Goal: Task Accomplishment & Management: Use online tool/utility

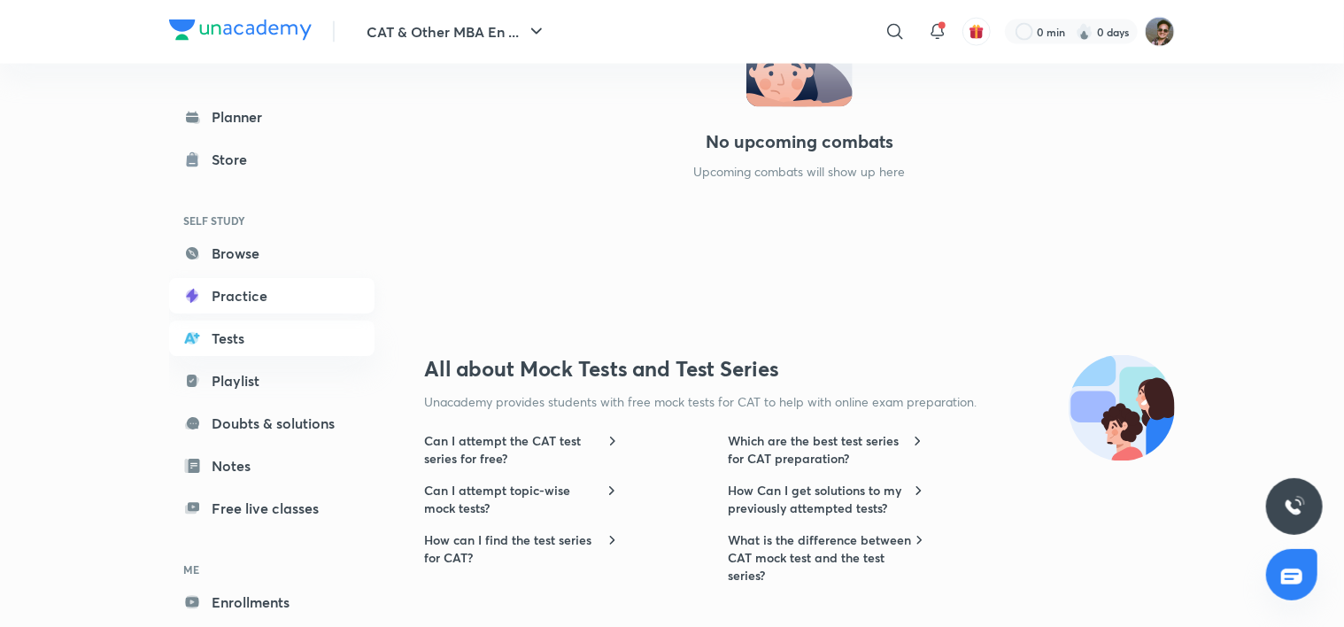
click at [294, 305] on link "Practice" at bounding box center [271, 295] width 205 height 35
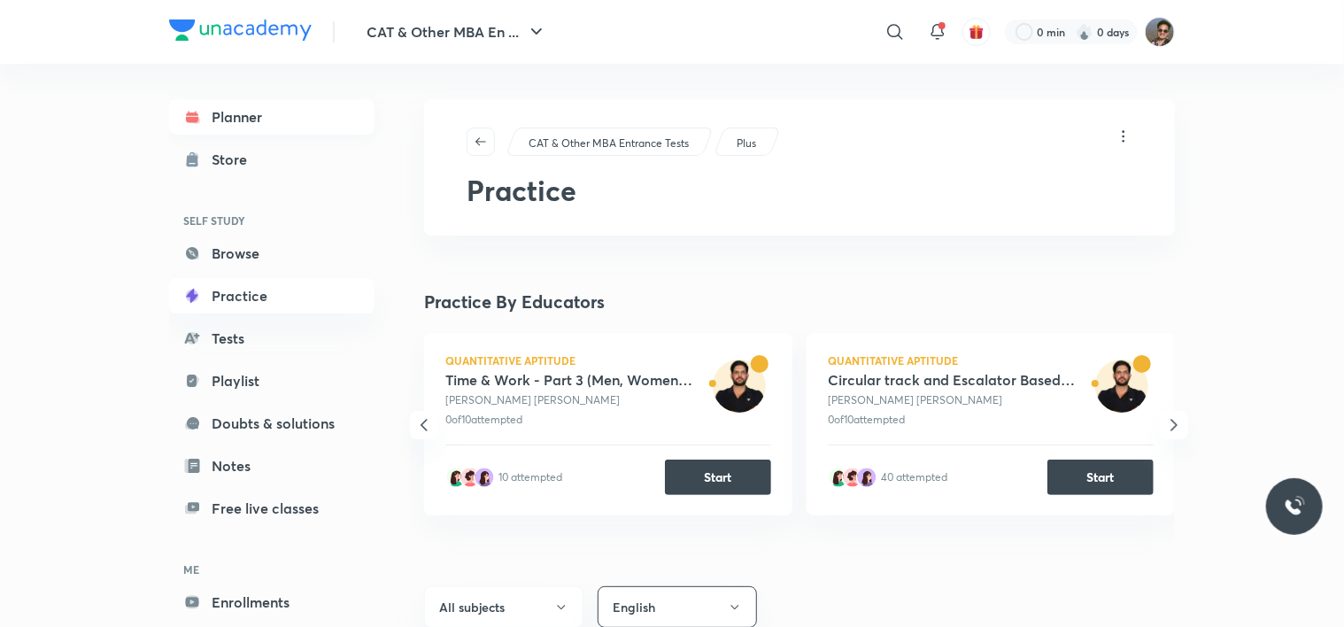
click at [271, 133] on link "Planner" at bounding box center [271, 116] width 205 height 35
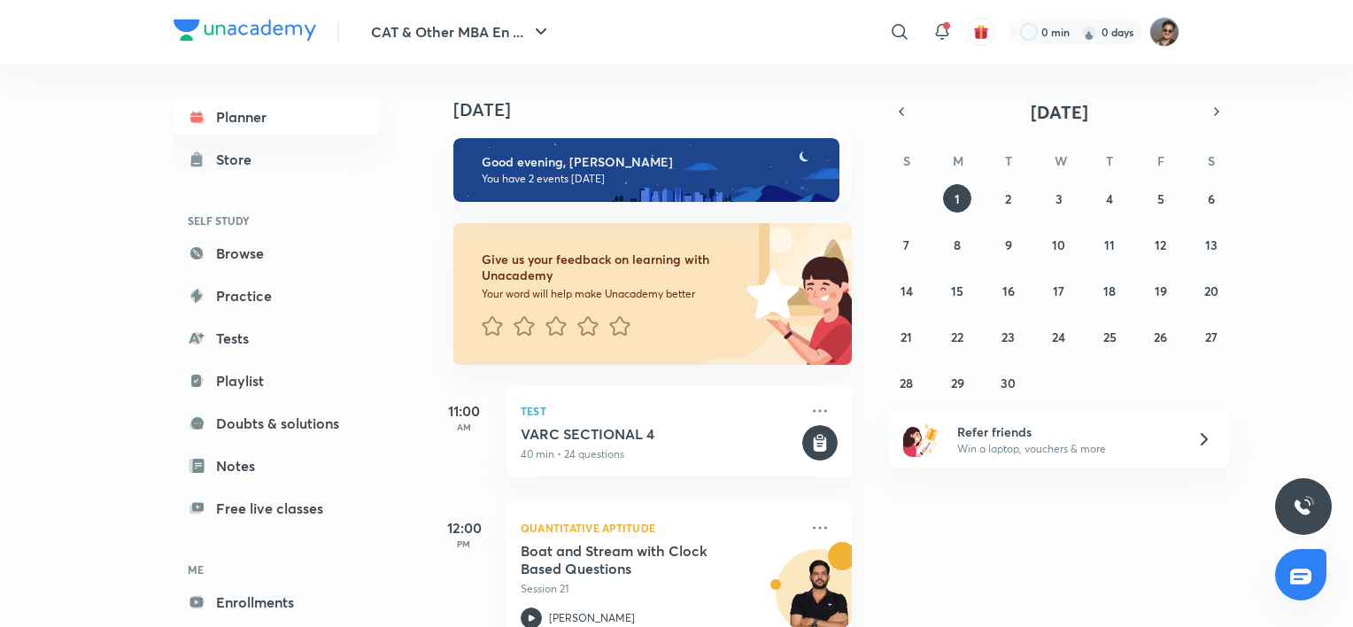
click at [903, 183] on div "S M T W T F S 31 1 2 3 4 5 6 7 8 9 10 11 12 13 14 15 16 17 18 19 20 21 22 23 24…" at bounding box center [1059, 270] width 340 height 251
click at [896, 123] on div "[DATE]" at bounding box center [1059, 111] width 340 height 25
click at [899, 117] on icon "button" at bounding box center [901, 112] width 14 height 16
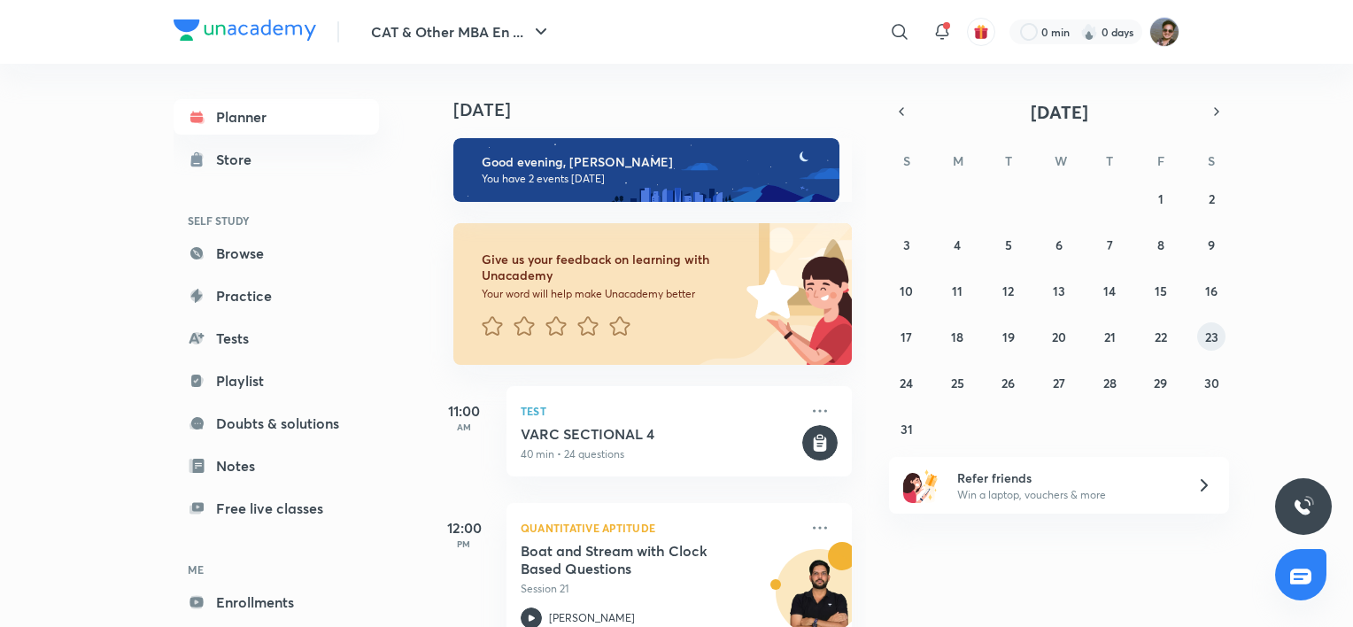
click at [1216, 342] on abbr "23" at bounding box center [1211, 336] width 13 height 17
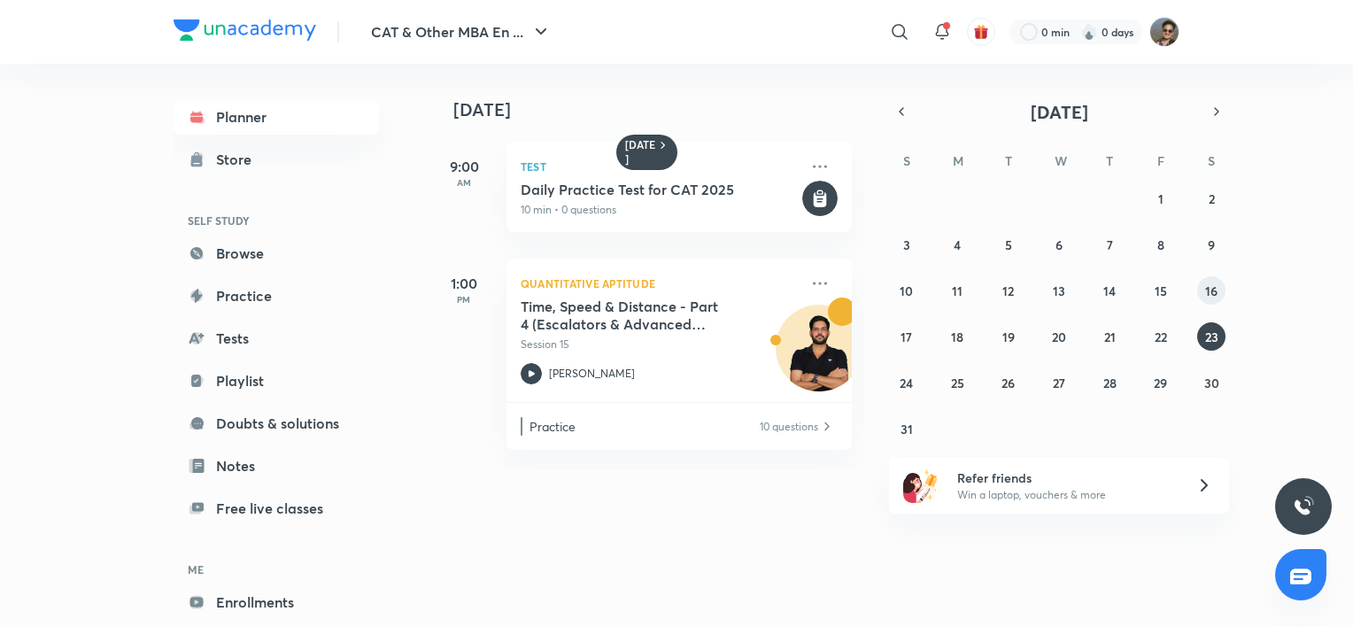
click at [1218, 295] on button "16" at bounding box center [1211, 290] width 28 height 28
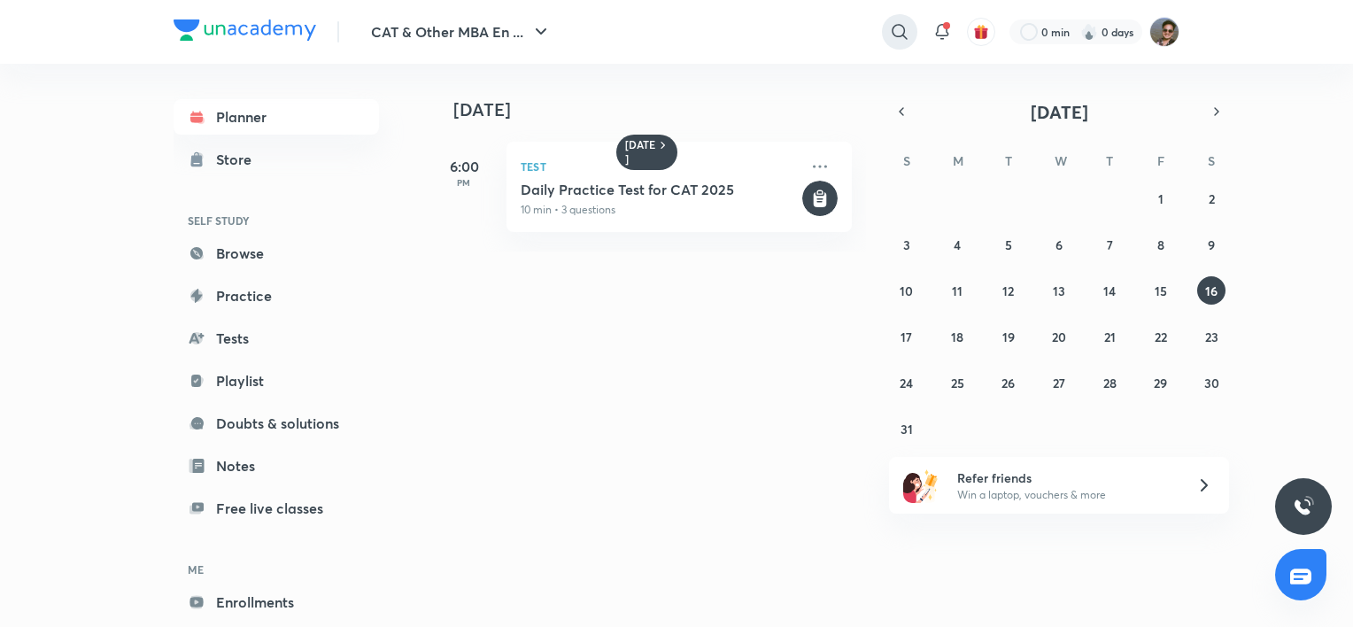
click at [889, 34] on icon at bounding box center [899, 31] width 21 height 21
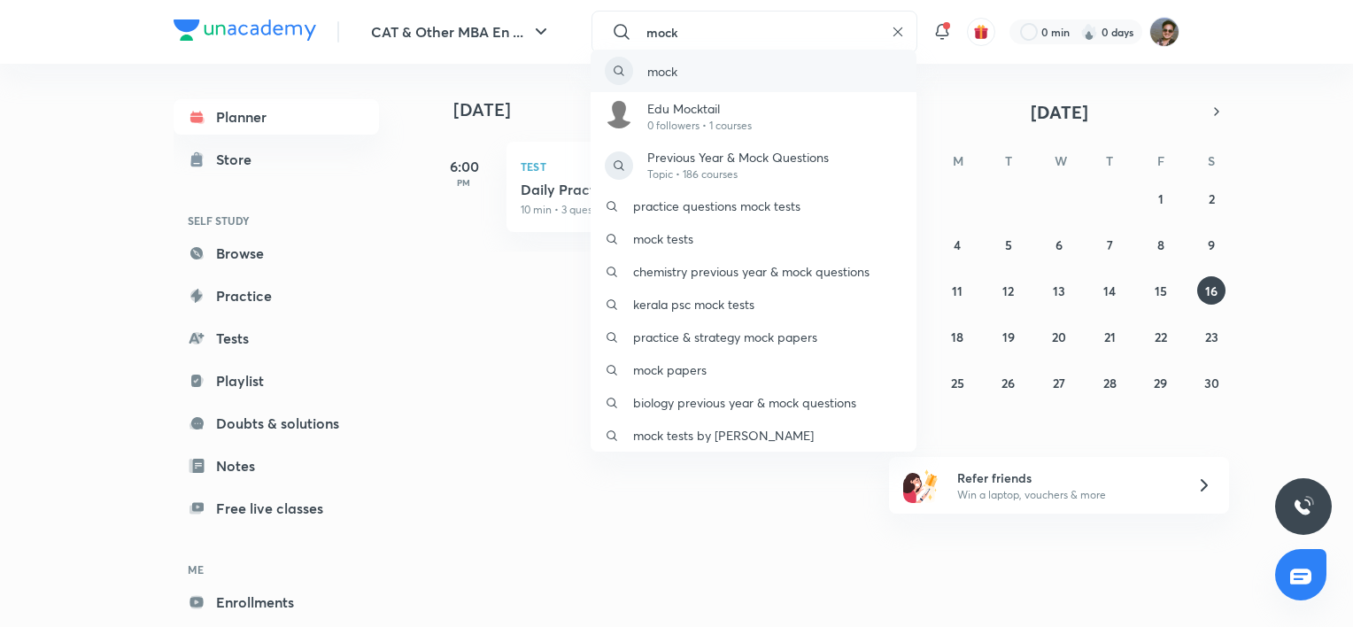
type input "mock"
click at [802, 70] on div "mock" at bounding box center [754, 71] width 326 height 42
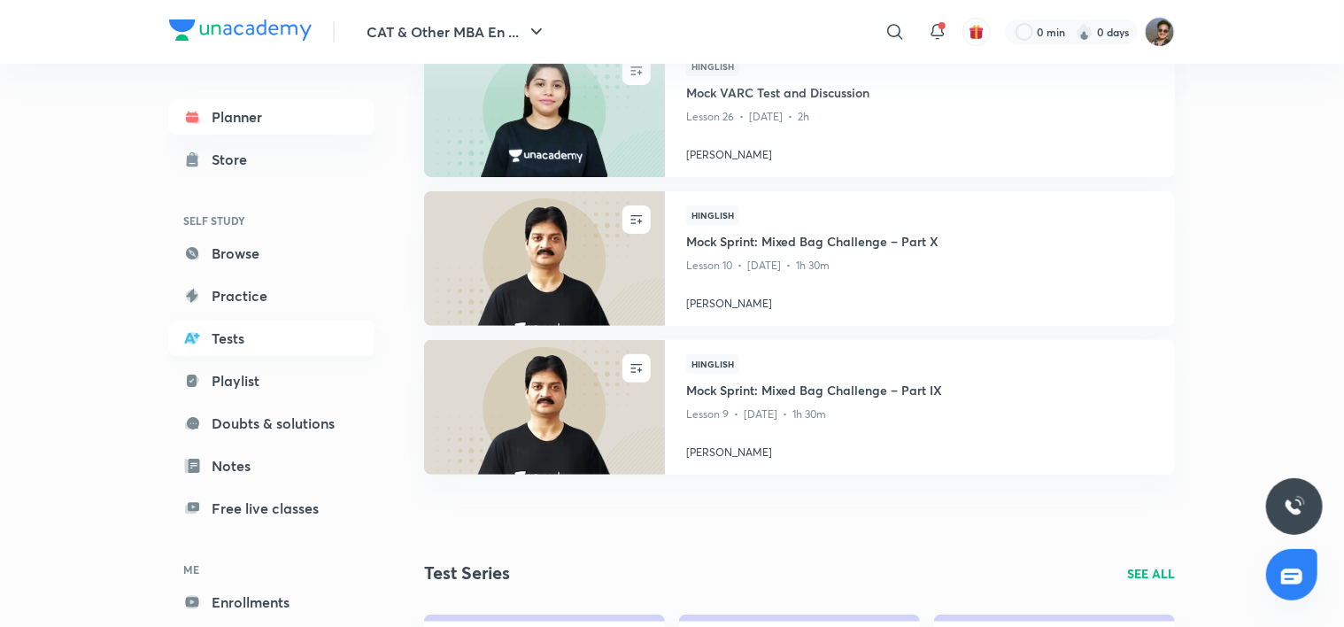
click at [238, 332] on link "Tests" at bounding box center [271, 337] width 205 height 35
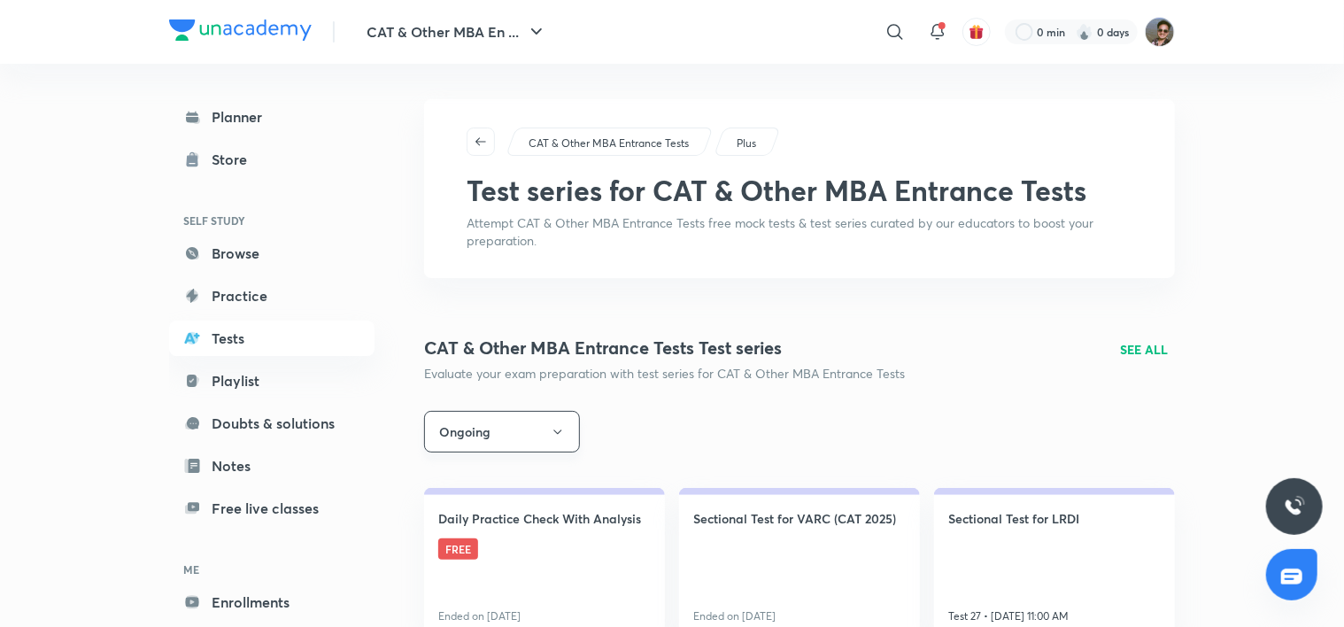
click at [511, 428] on button "Ongoing" at bounding box center [502, 432] width 156 height 42
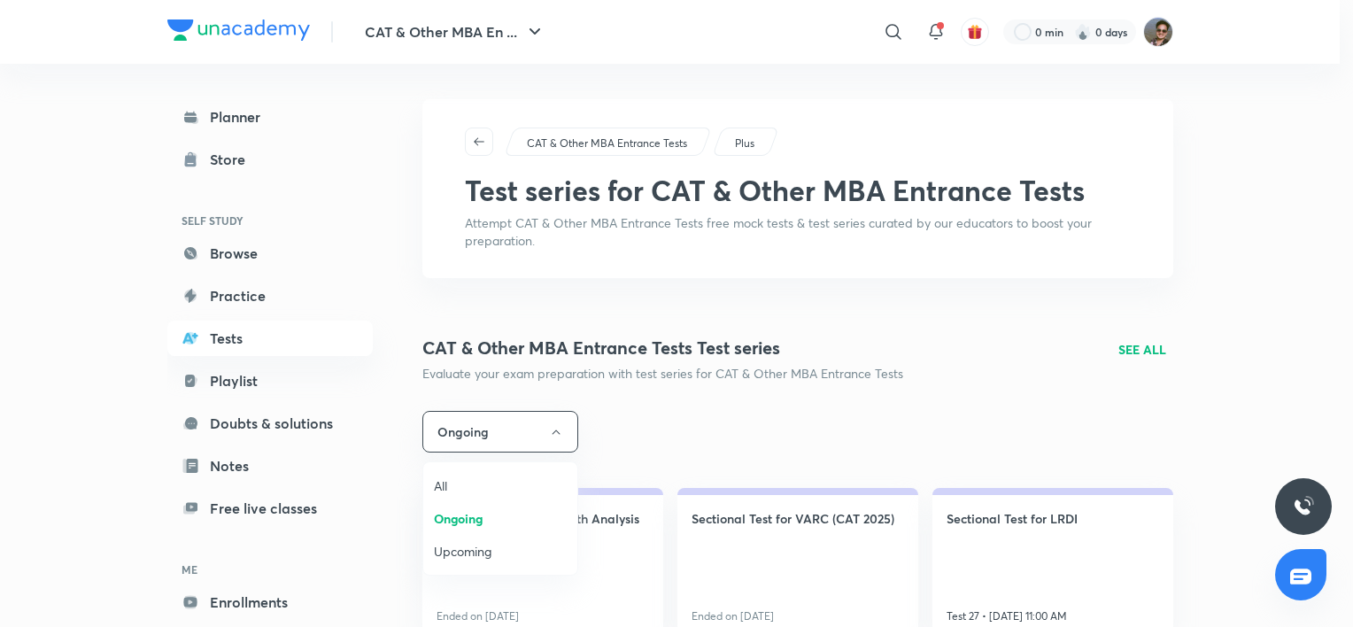
click at [846, 457] on div at bounding box center [676, 313] width 1353 height 627
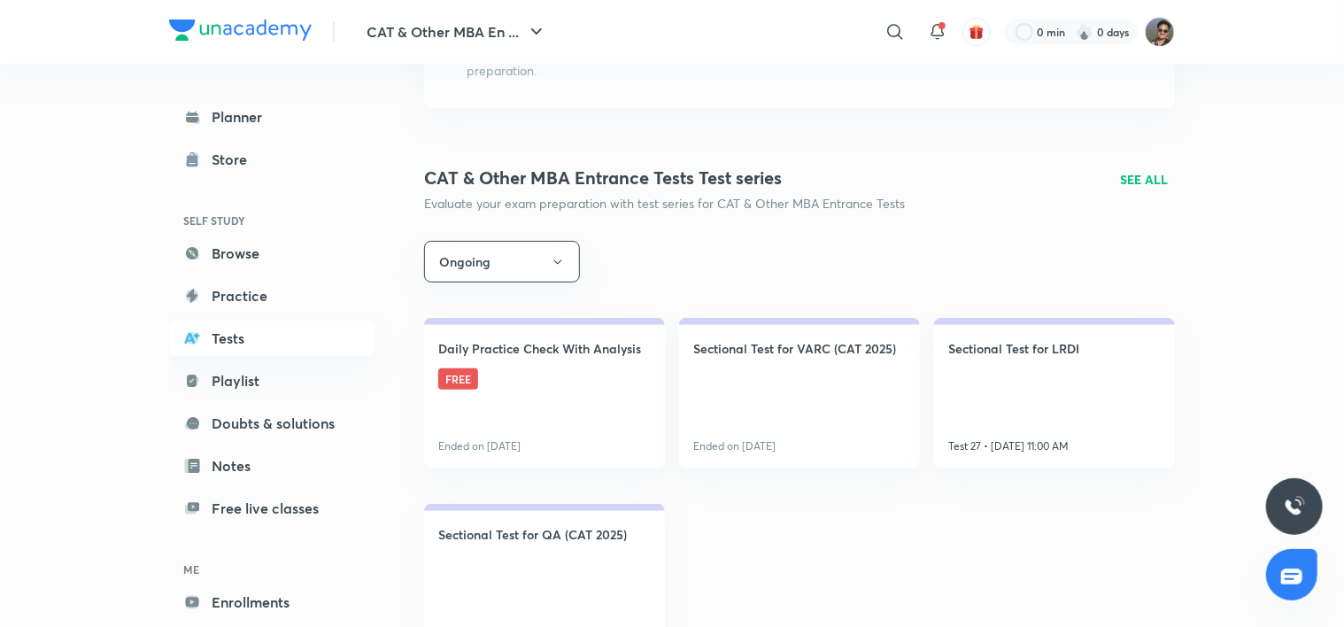
scroll to position [177, 0]
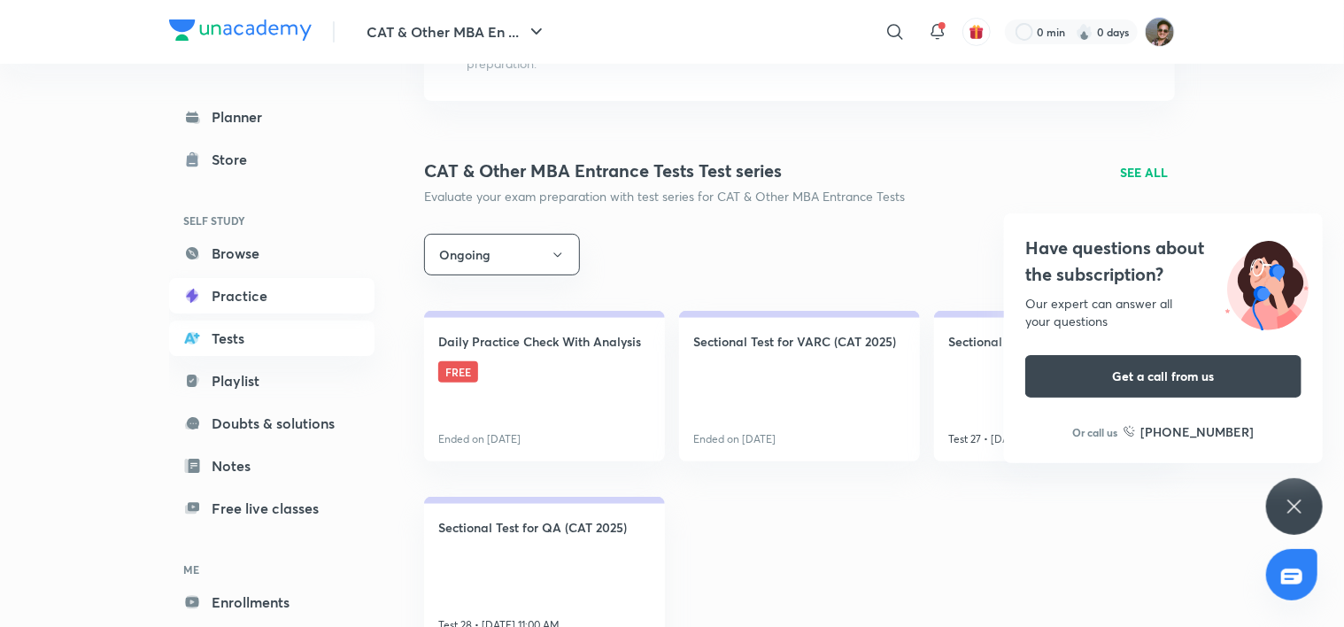
click at [307, 295] on link "Practice" at bounding box center [271, 295] width 205 height 35
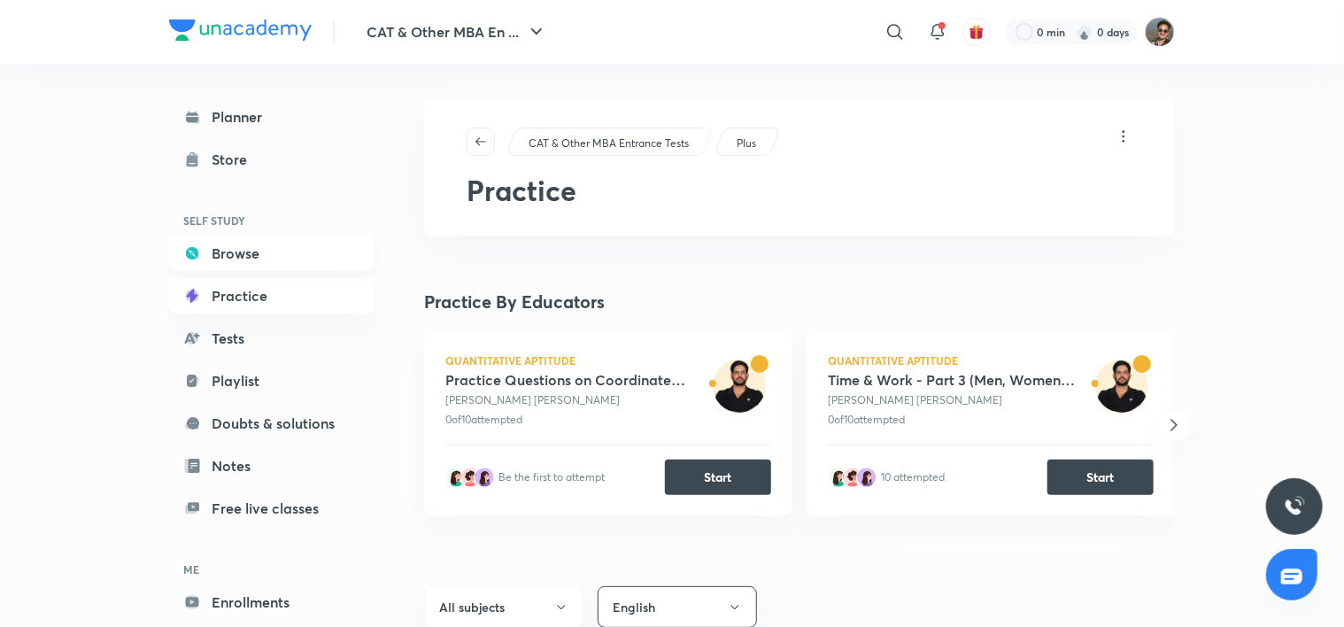
click at [292, 259] on link "Browse" at bounding box center [271, 252] width 205 height 35
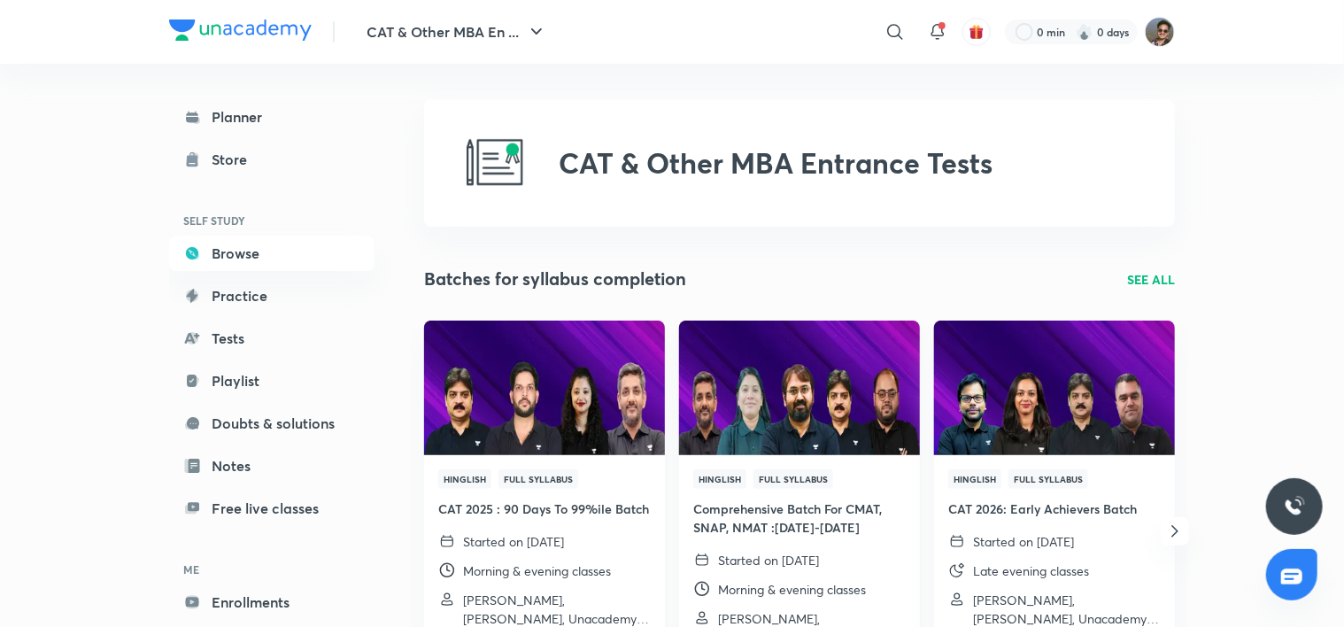
scroll to position [443, 0]
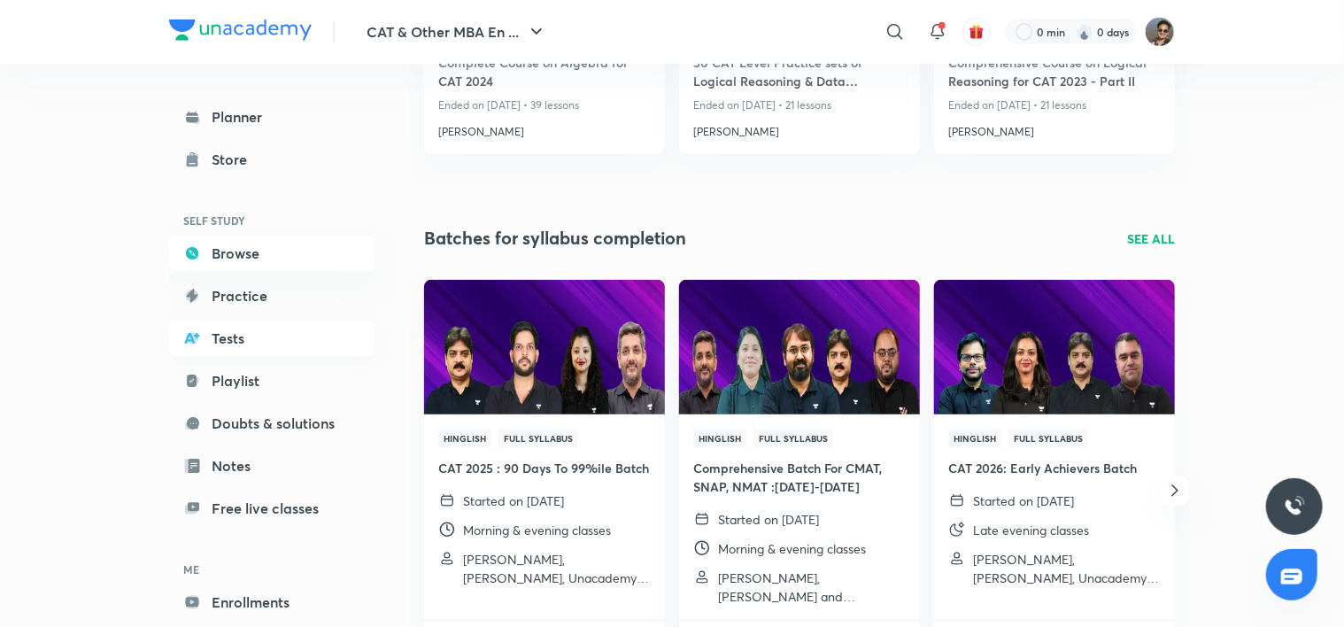
click at [253, 330] on link "Tests" at bounding box center [271, 337] width 205 height 35
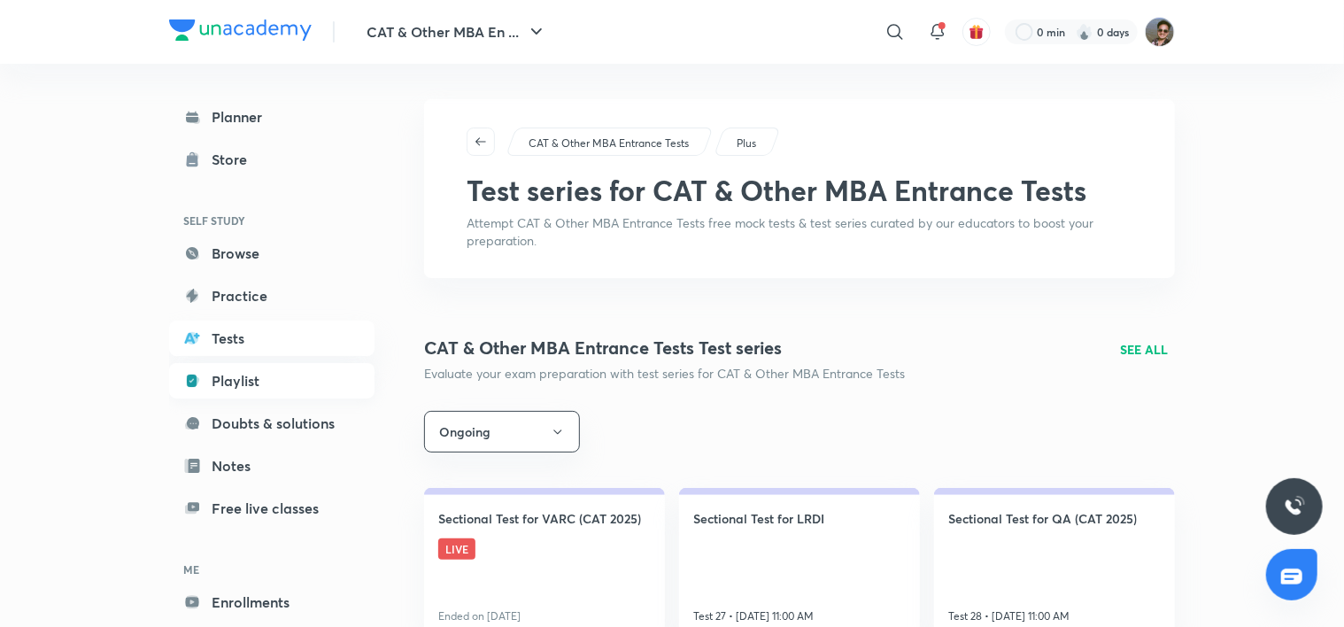
click at [243, 380] on link "Playlist" at bounding box center [271, 380] width 205 height 35
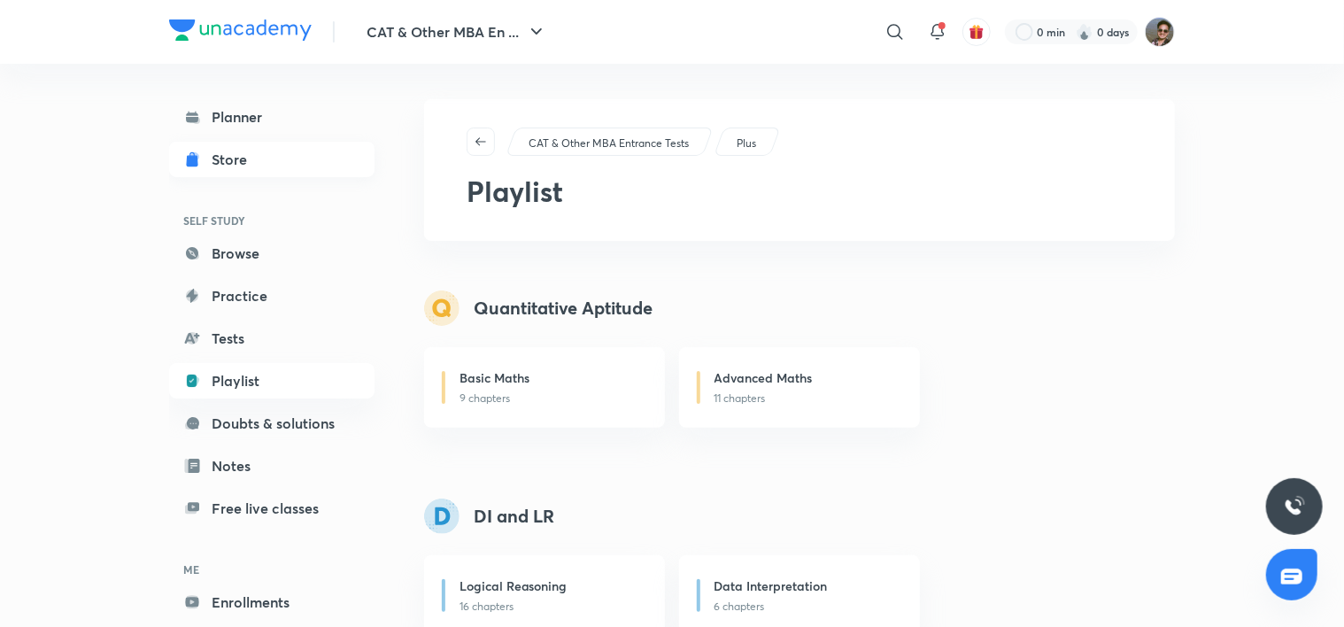
click at [242, 175] on link "Store" at bounding box center [271, 159] width 205 height 35
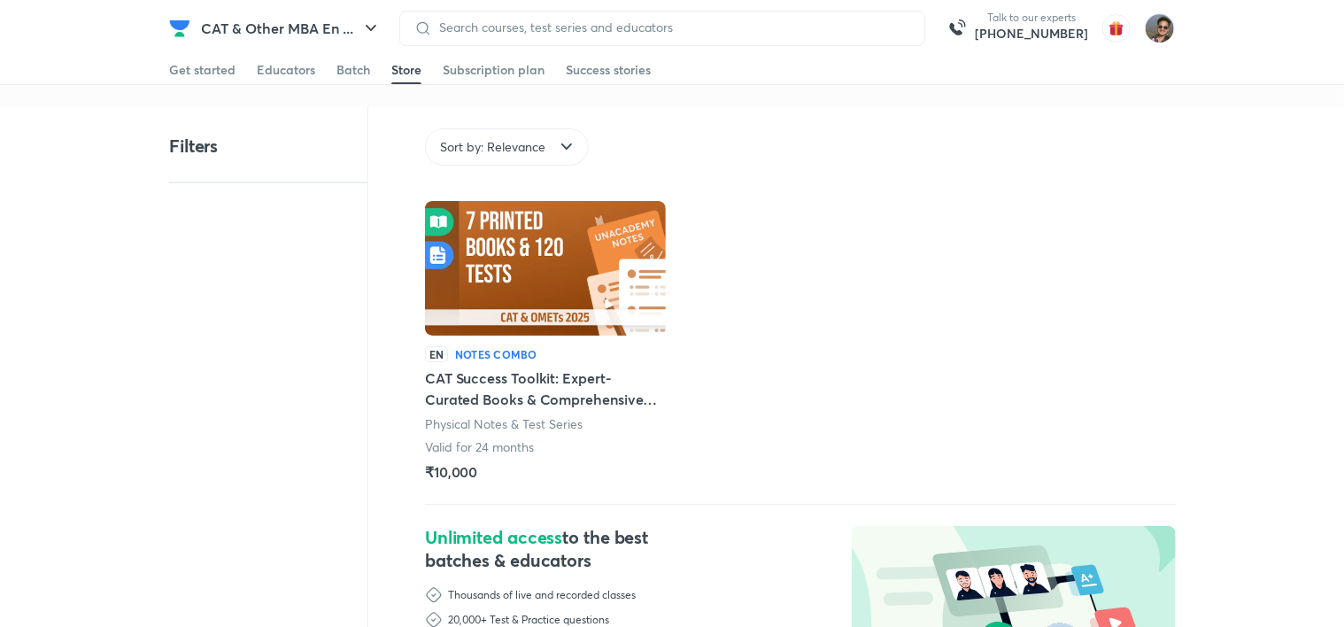
click at [541, 9] on div "CAT & Other MBA En ... Talk to our experts [PHONE_NUMBER]" at bounding box center [672, 28] width 1006 height 56
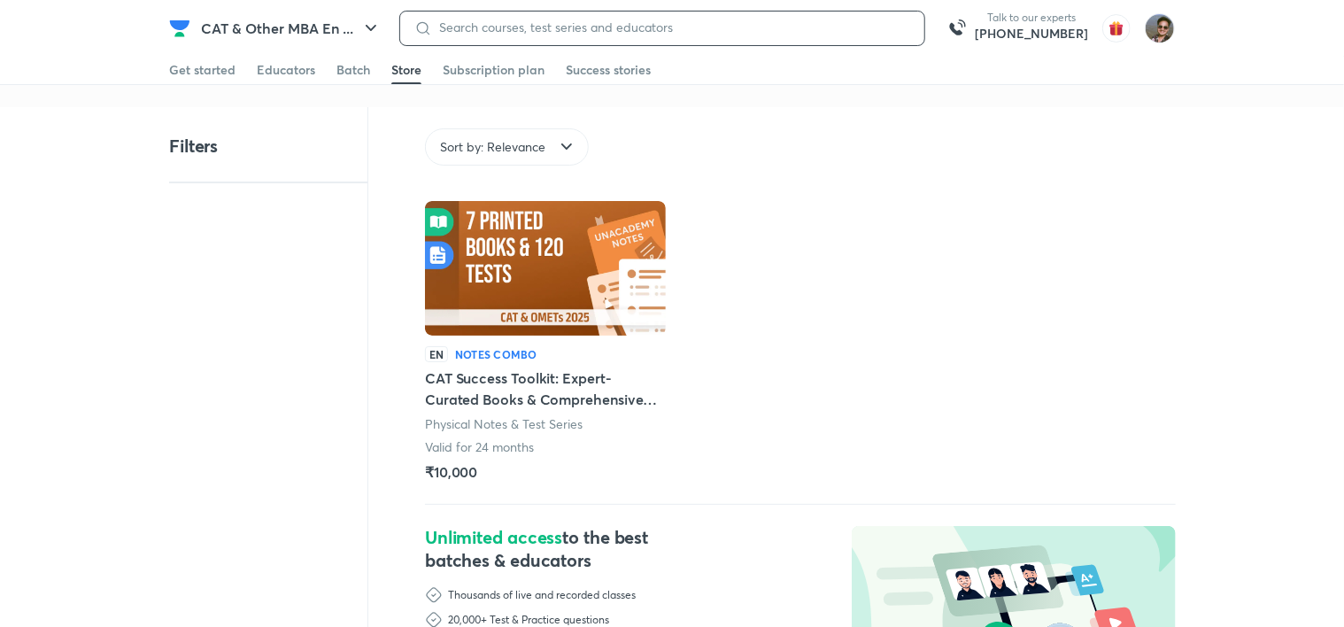
click at [537, 25] on input at bounding box center [671, 27] width 478 height 14
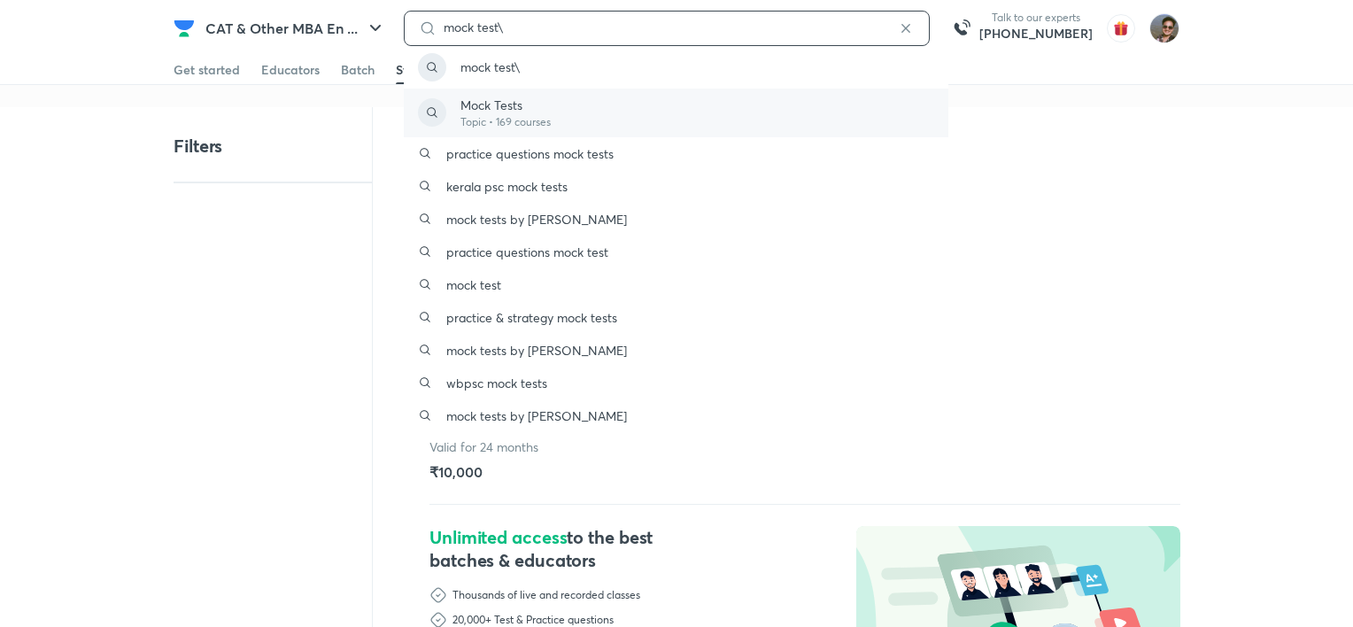
type input "mock test\"
click at [529, 100] on p "Mock Tests" at bounding box center [505, 105] width 90 height 19
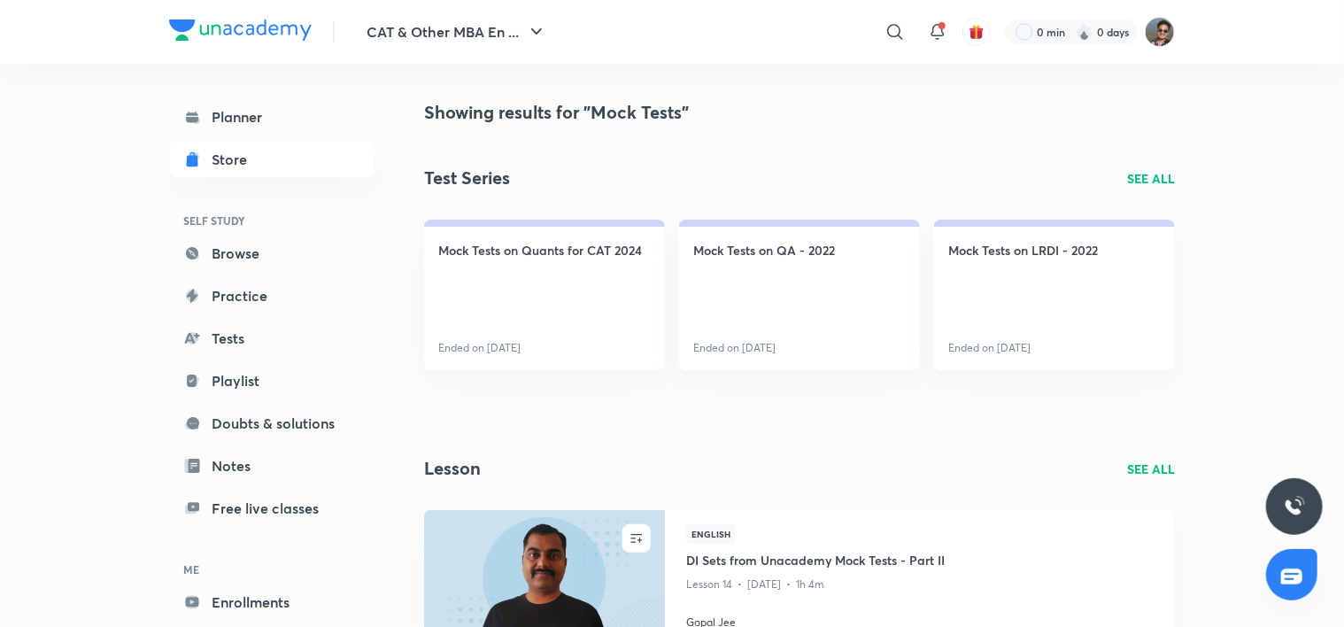
click at [1158, 179] on p "SEE ALL" at bounding box center [1151, 178] width 48 height 19
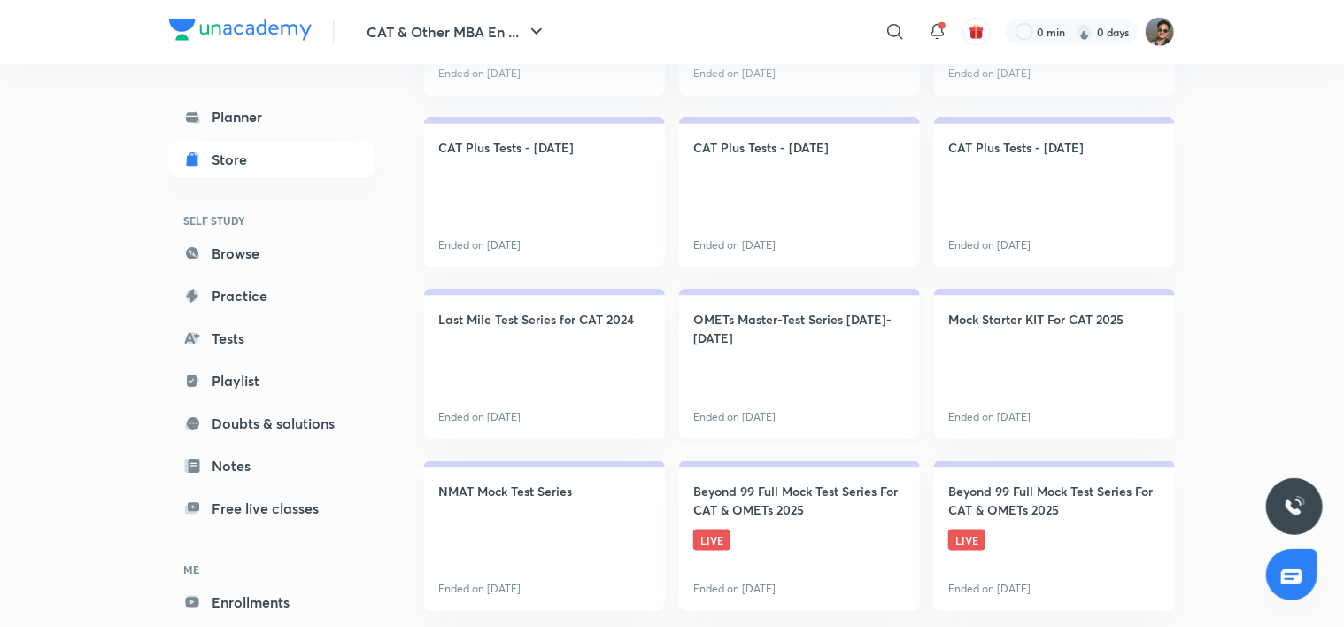
scroll to position [1151, 0]
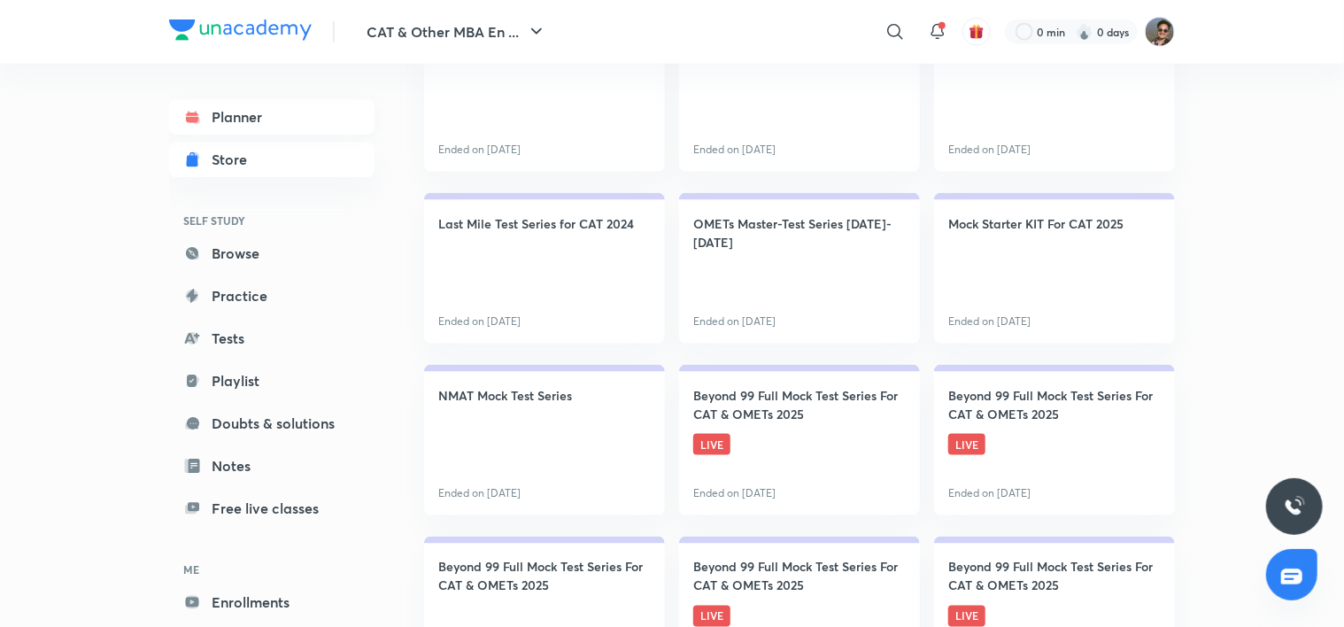
click at [245, 127] on link "Planner" at bounding box center [271, 116] width 205 height 35
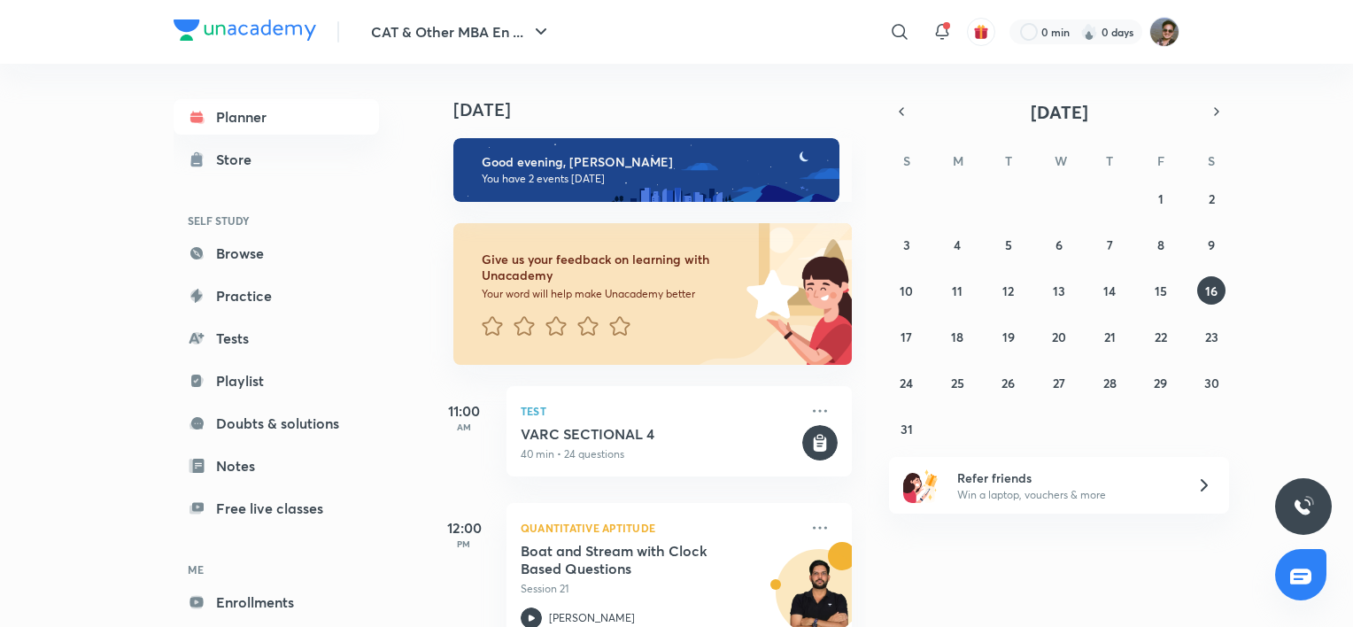
scroll to position [47, 0]
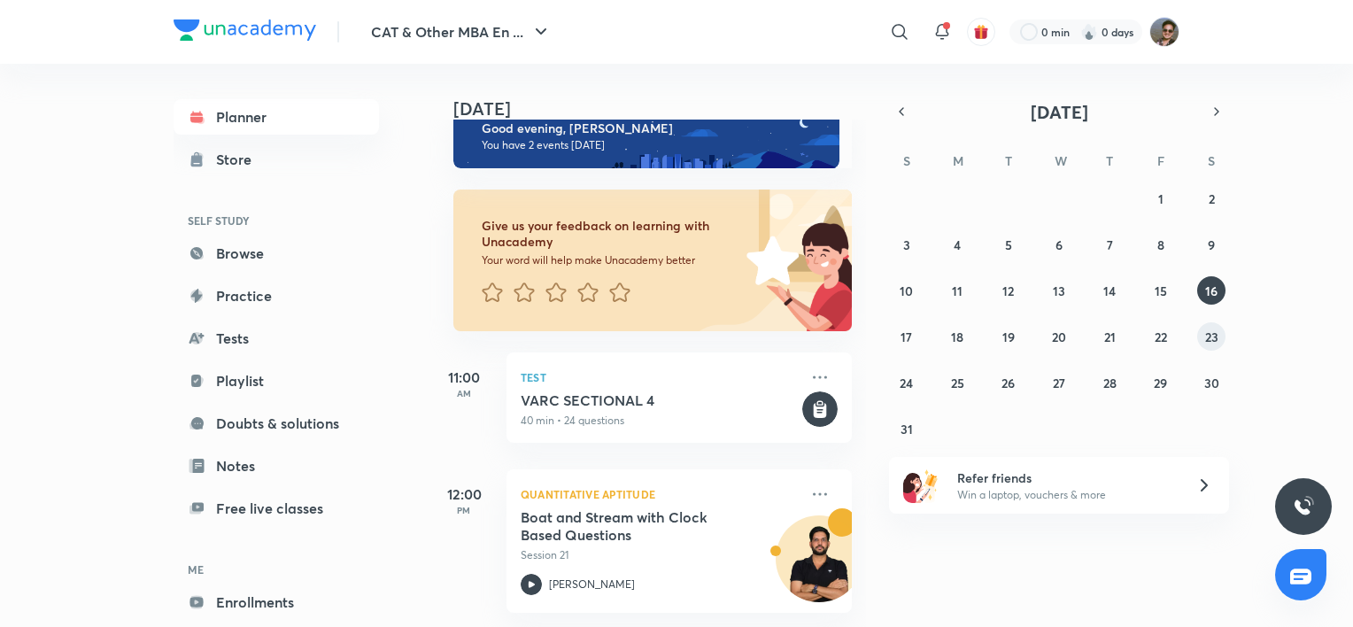
click at [1216, 336] on abbr "23" at bounding box center [1211, 336] width 13 height 17
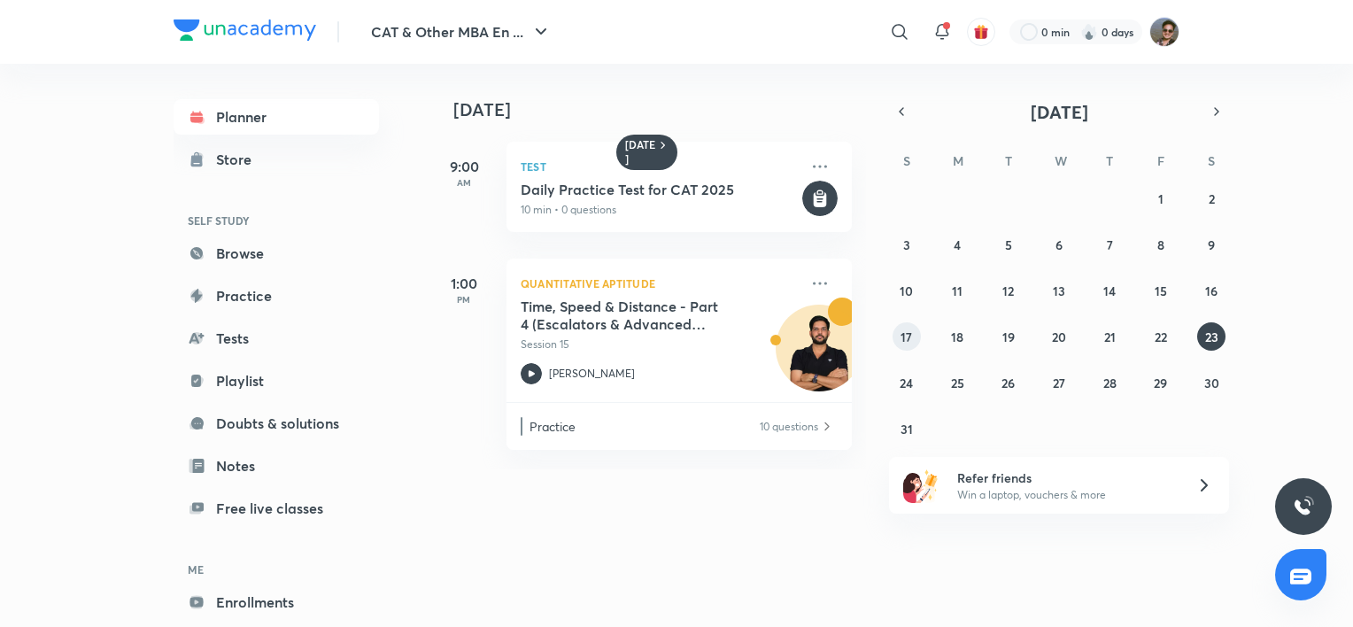
click at [914, 336] on button "17" at bounding box center [906, 336] width 28 height 28
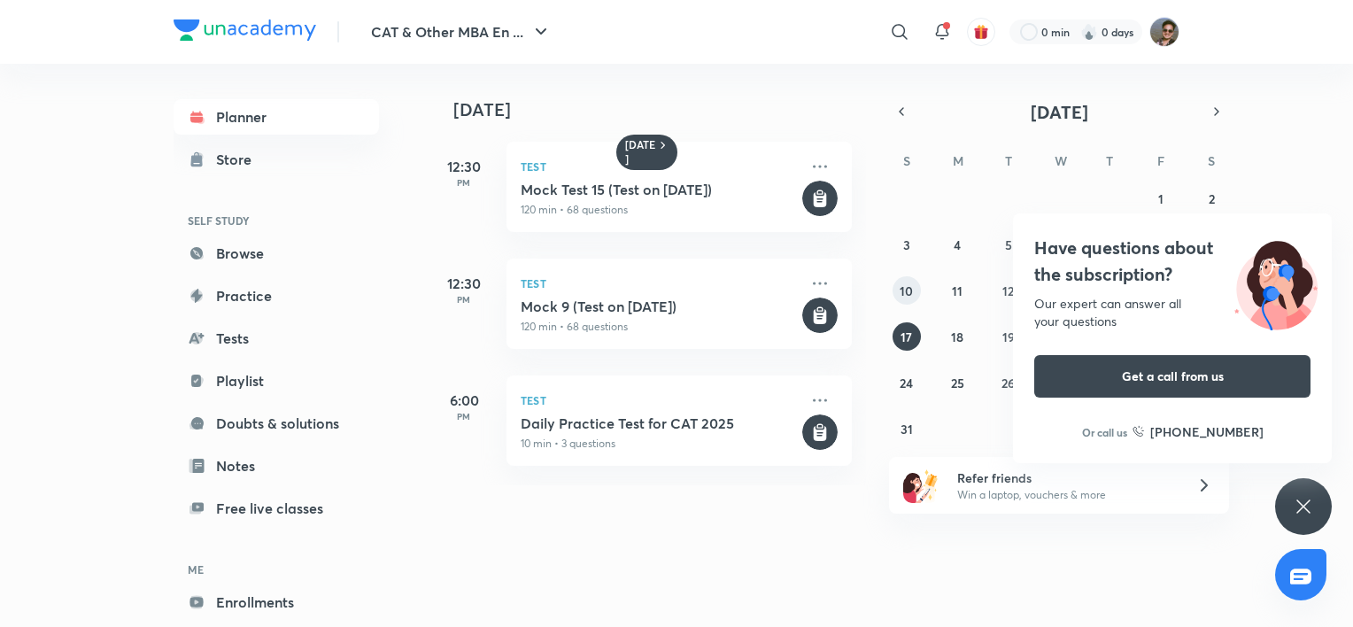
click at [912, 276] on div "27 28 29 30 31 1 2 3 4 5 6 7 8 9 10 11 12 13 14 15 16 17 18 19 20 21 22 23 24 2…" at bounding box center [1059, 313] width 340 height 259
click at [910, 288] on abbr "10" at bounding box center [905, 290] width 13 height 17
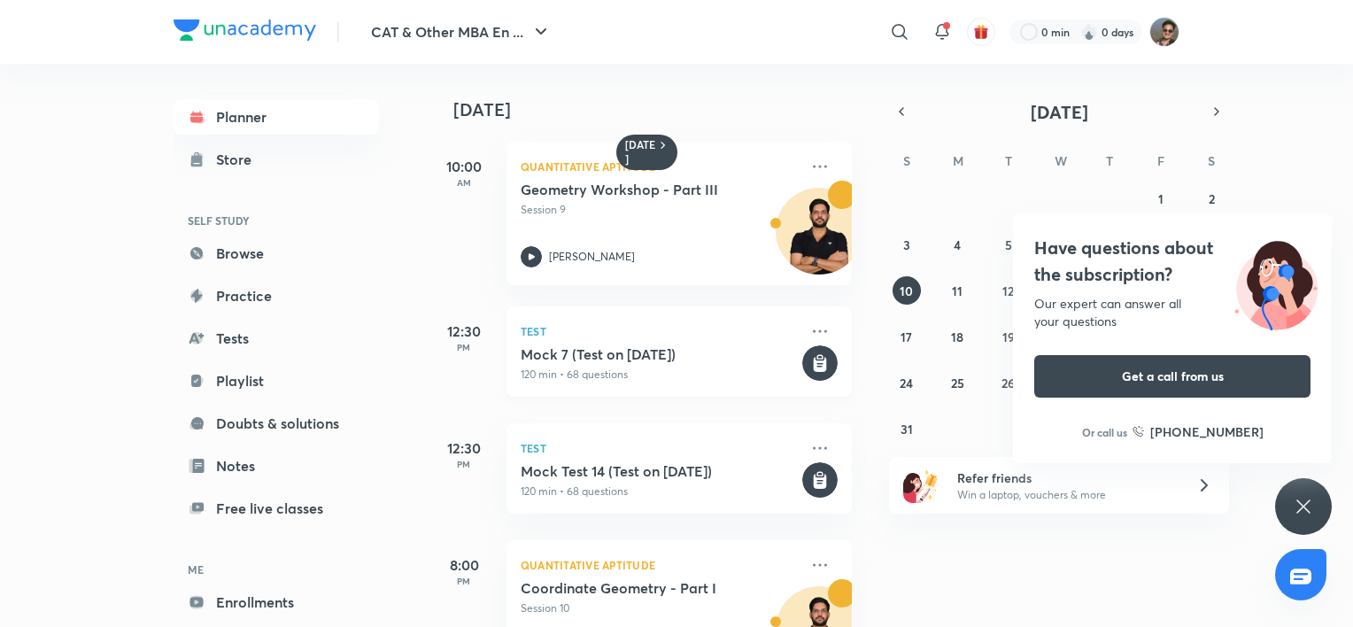
scroll to position [84, 0]
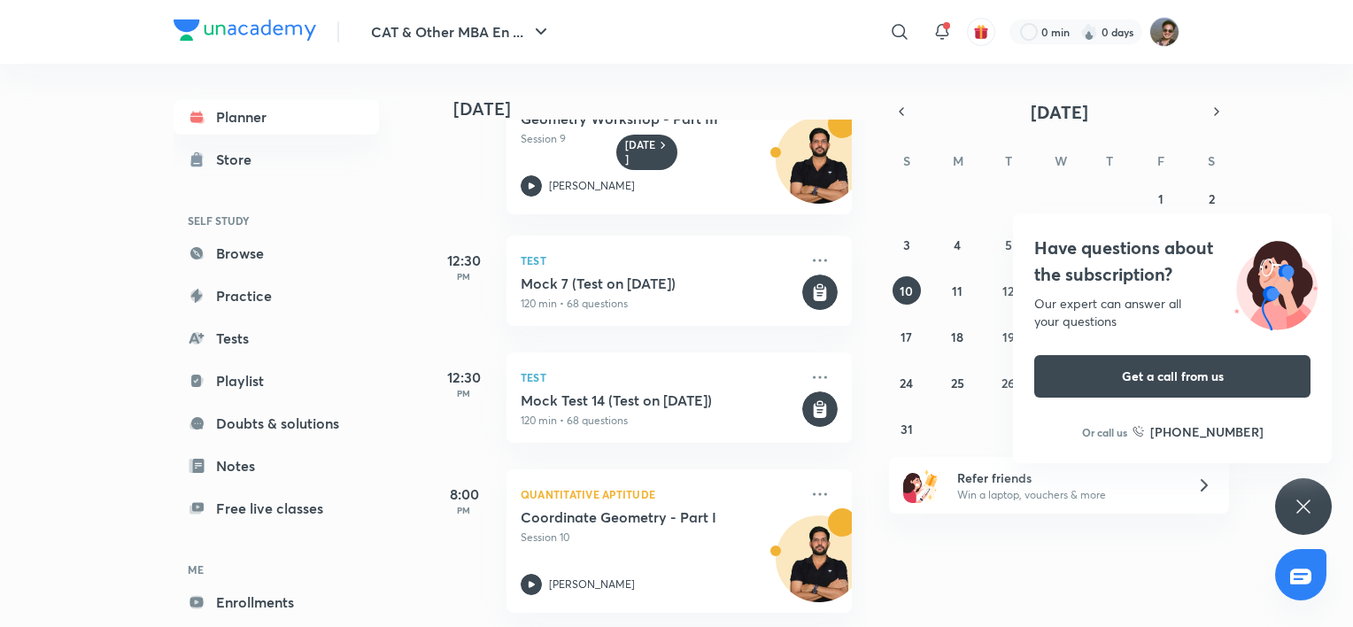
click at [1293, 503] on icon at bounding box center [1303, 506] width 21 height 21
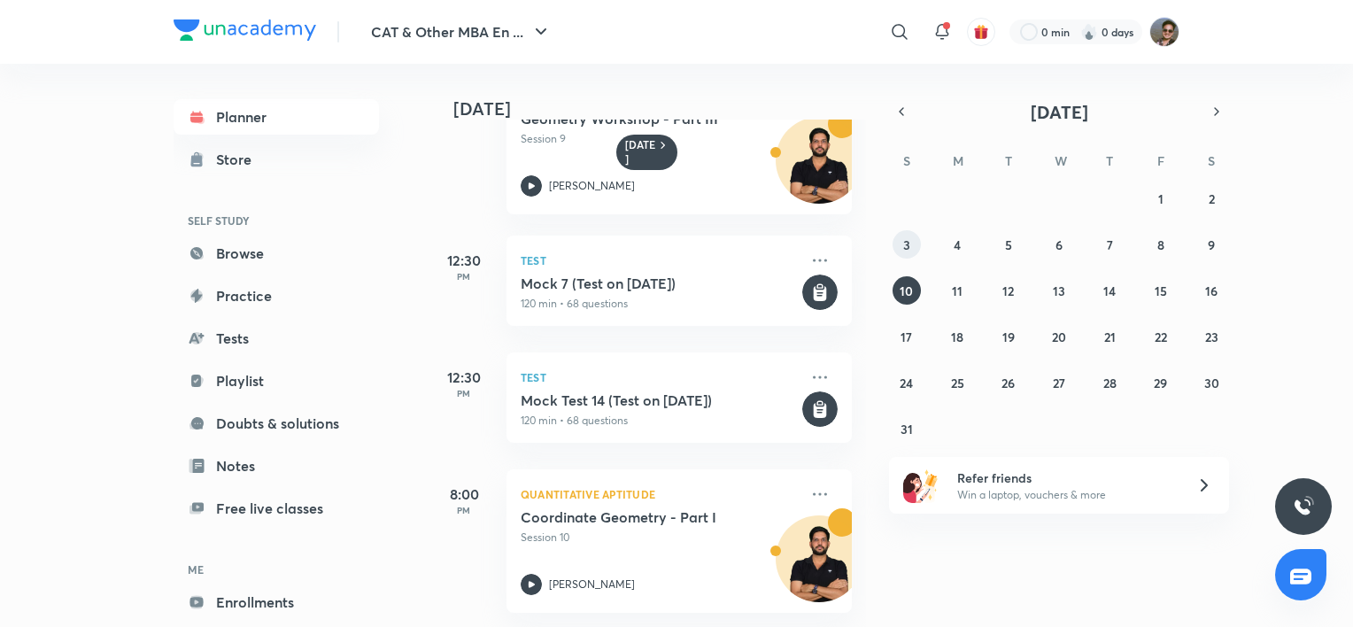
click at [907, 240] on abbr "3" at bounding box center [906, 244] width 7 height 17
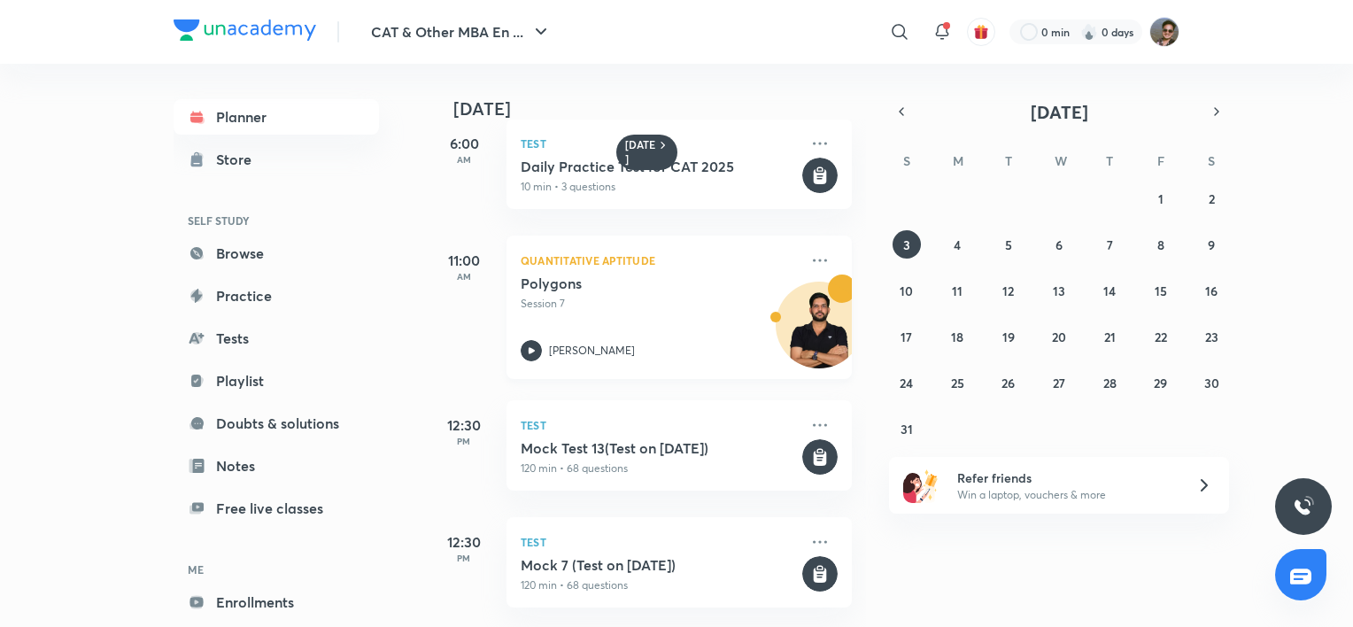
scroll to position [36, 0]
click at [907, 296] on abbr "10" at bounding box center [905, 290] width 13 height 17
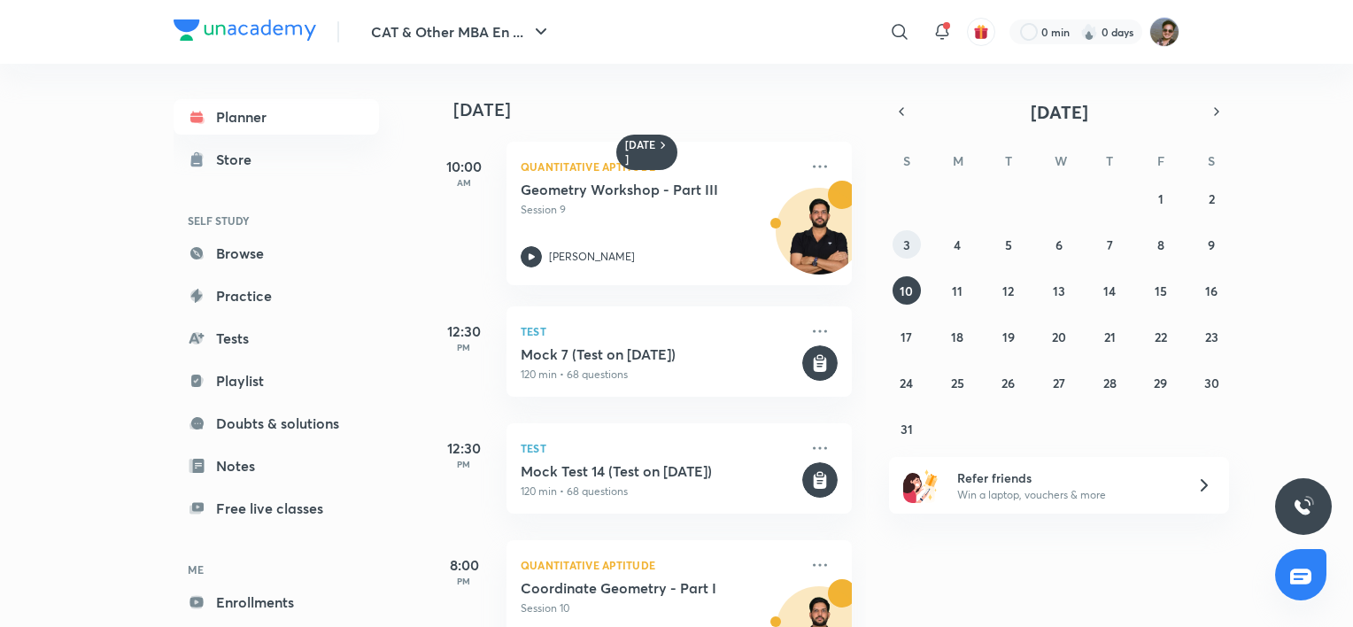
click at [914, 251] on button "3" at bounding box center [906, 244] width 28 height 28
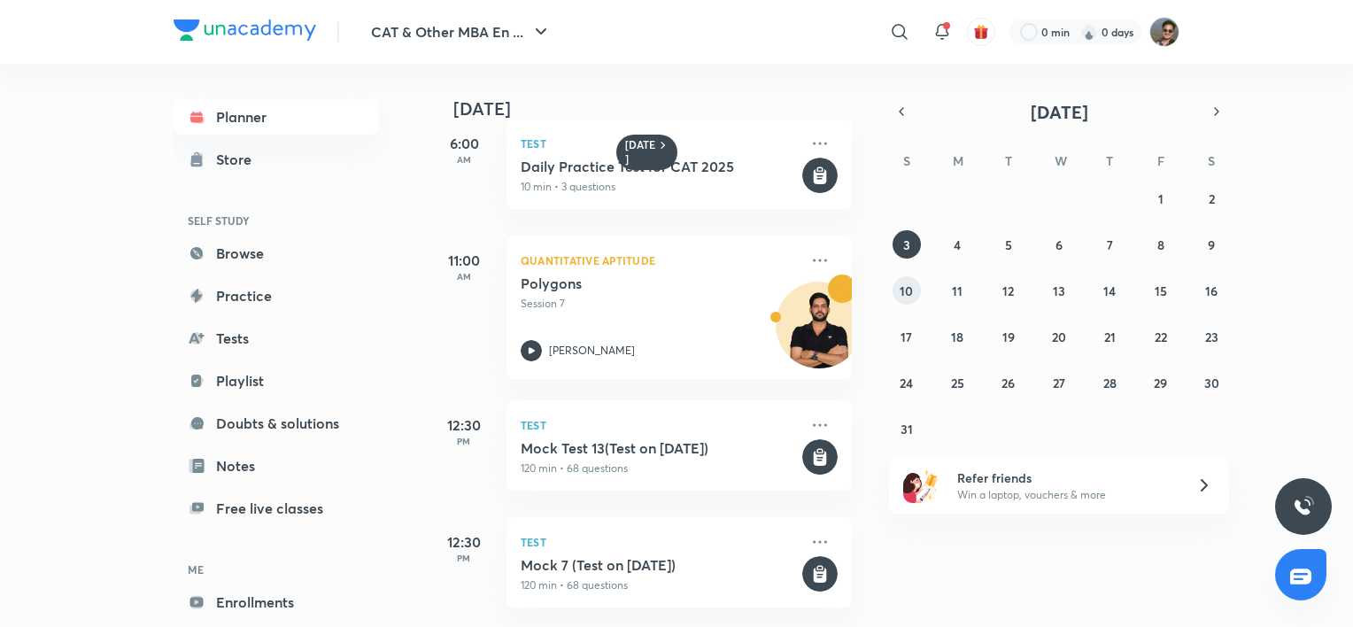
click at [915, 298] on button "10" at bounding box center [906, 290] width 28 height 28
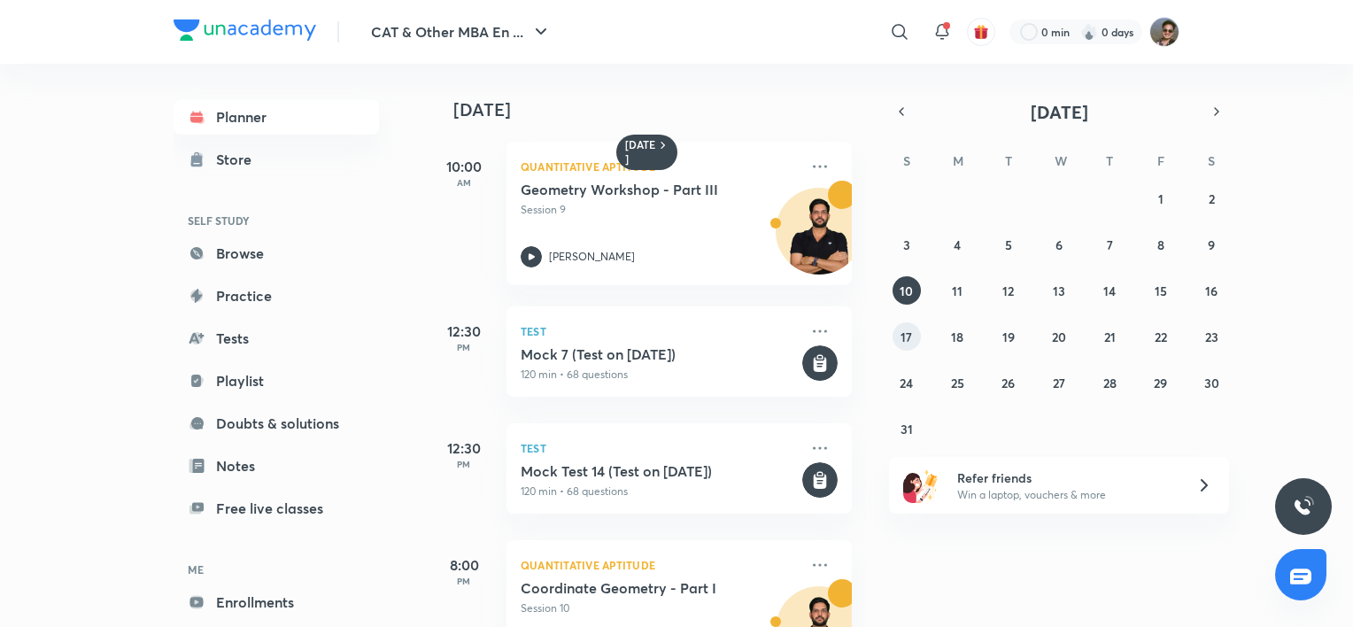
click at [899, 333] on button "17" at bounding box center [906, 336] width 28 height 28
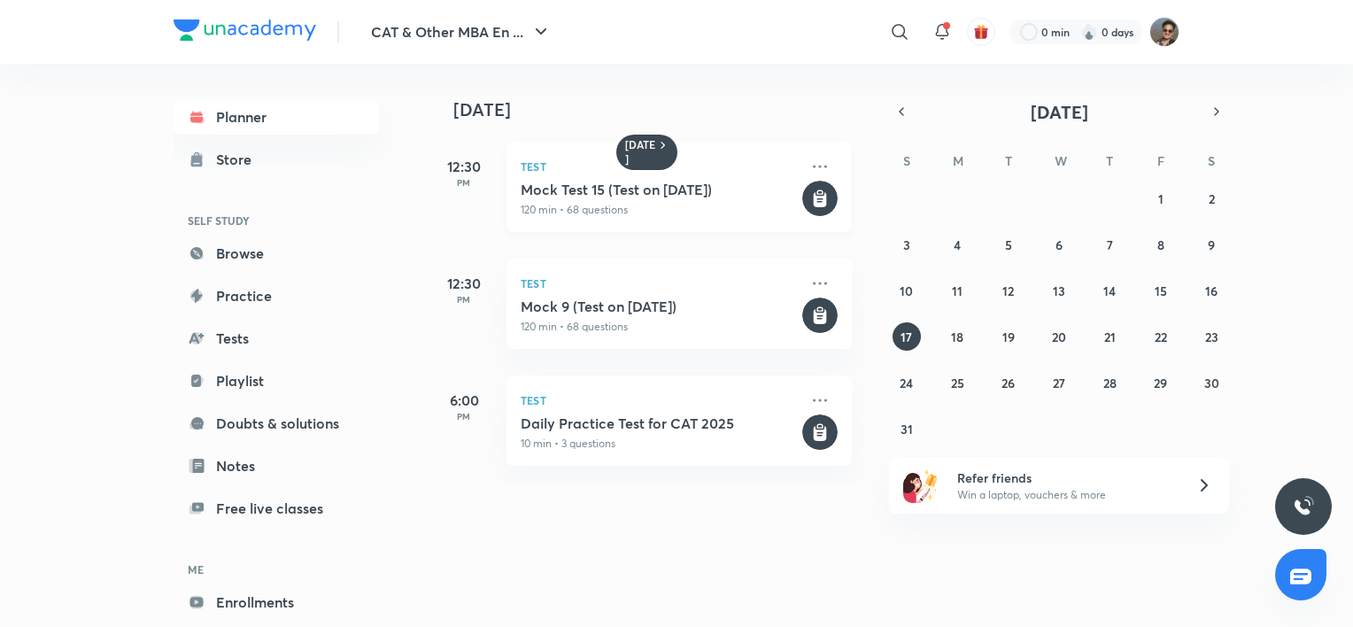
click at [702, 189] on h5 "Mock Test 15 (Test on [DATE])" at bounding box center [660, 190] width 278 height 18
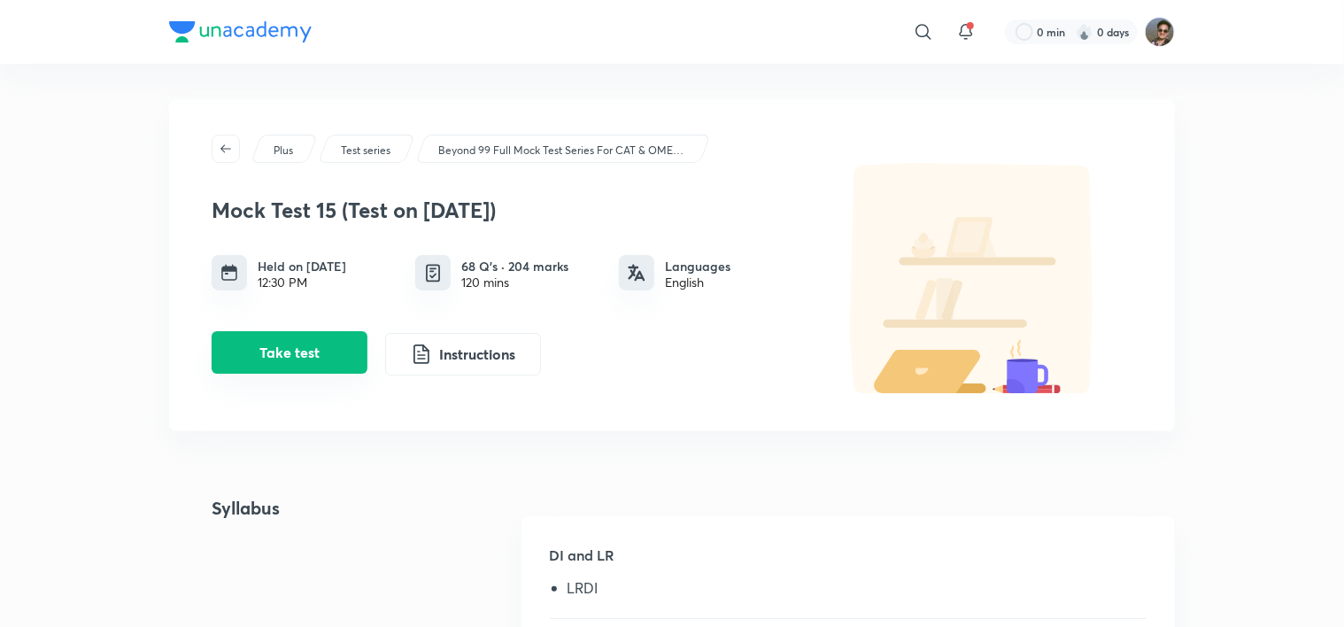
click at [271, 344] on button "Take test" at bounding box center [290, 352] width 156 height 42
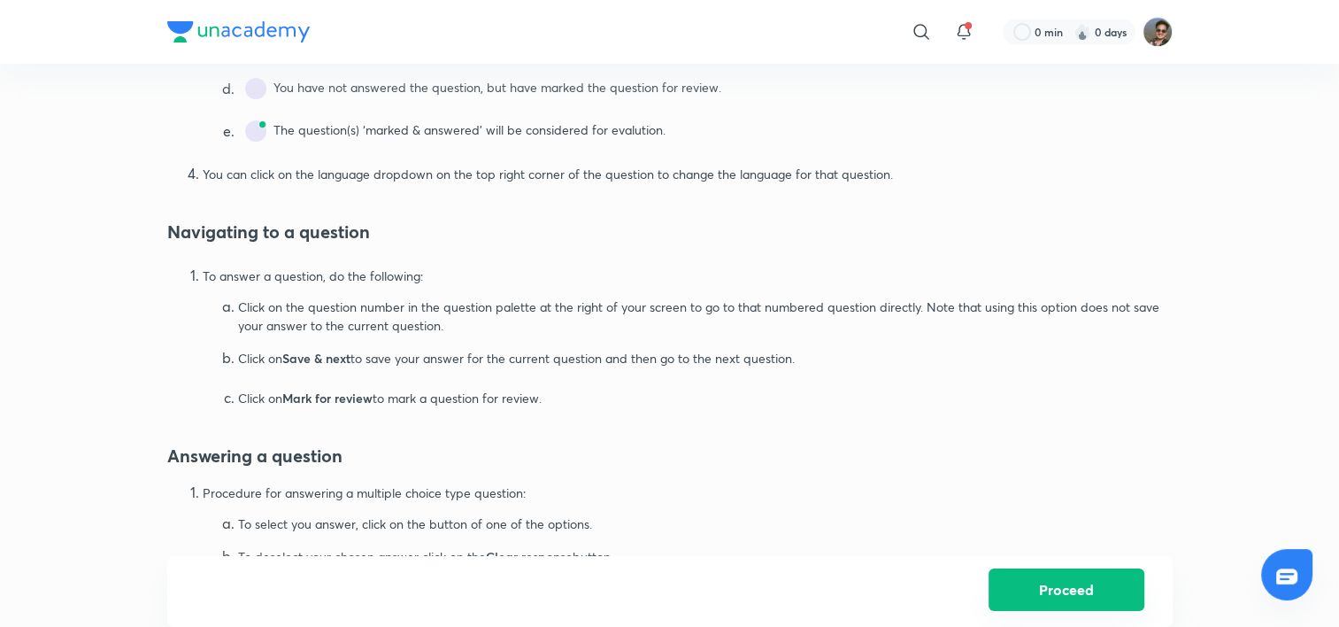
click at [1067, 574] on button "Proceed" at bounding box center [1067, 589] width 156 height 42
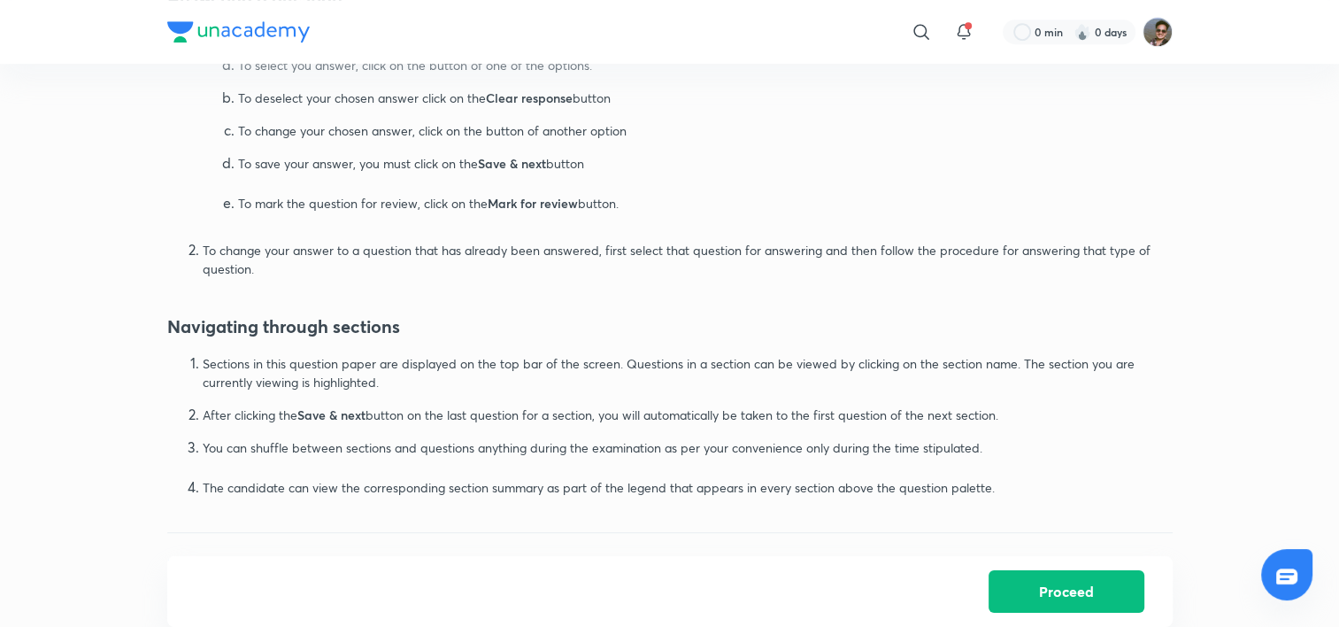
scroll to position [1080, 0]
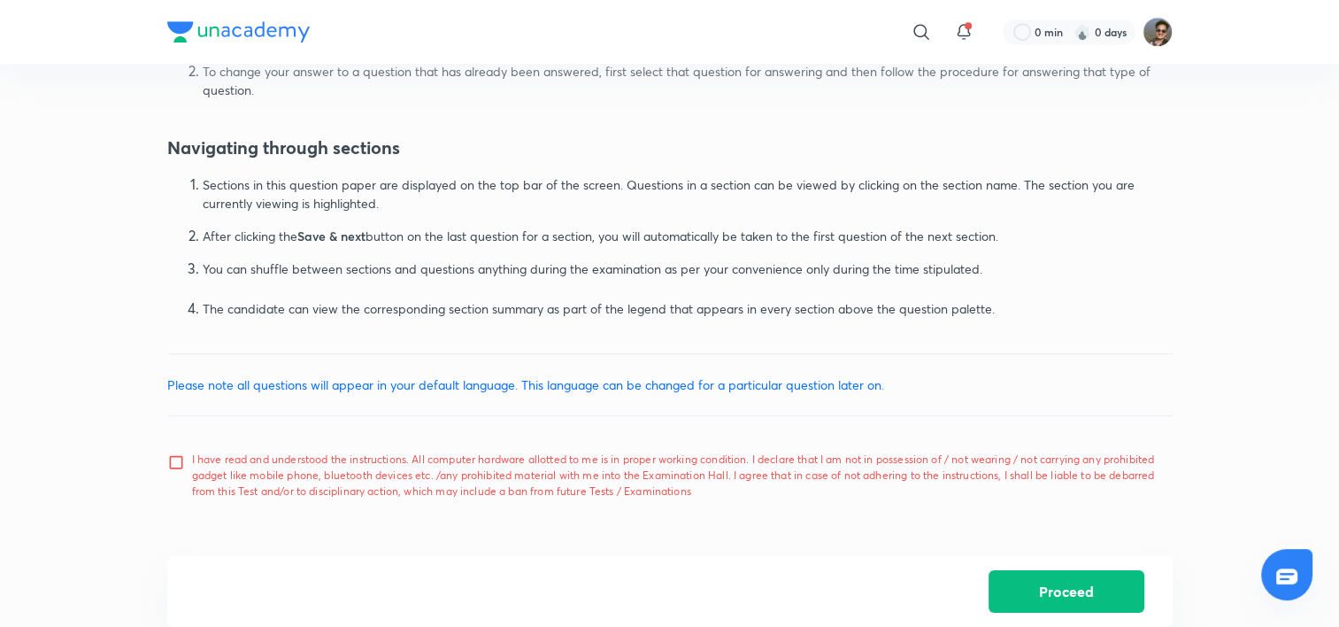
click at [181, 462] on input "I have read and understood the instructions. All computer hardware allotted to …" at bounding box center [179, 475] width 25 height 44
checkbox input "true"
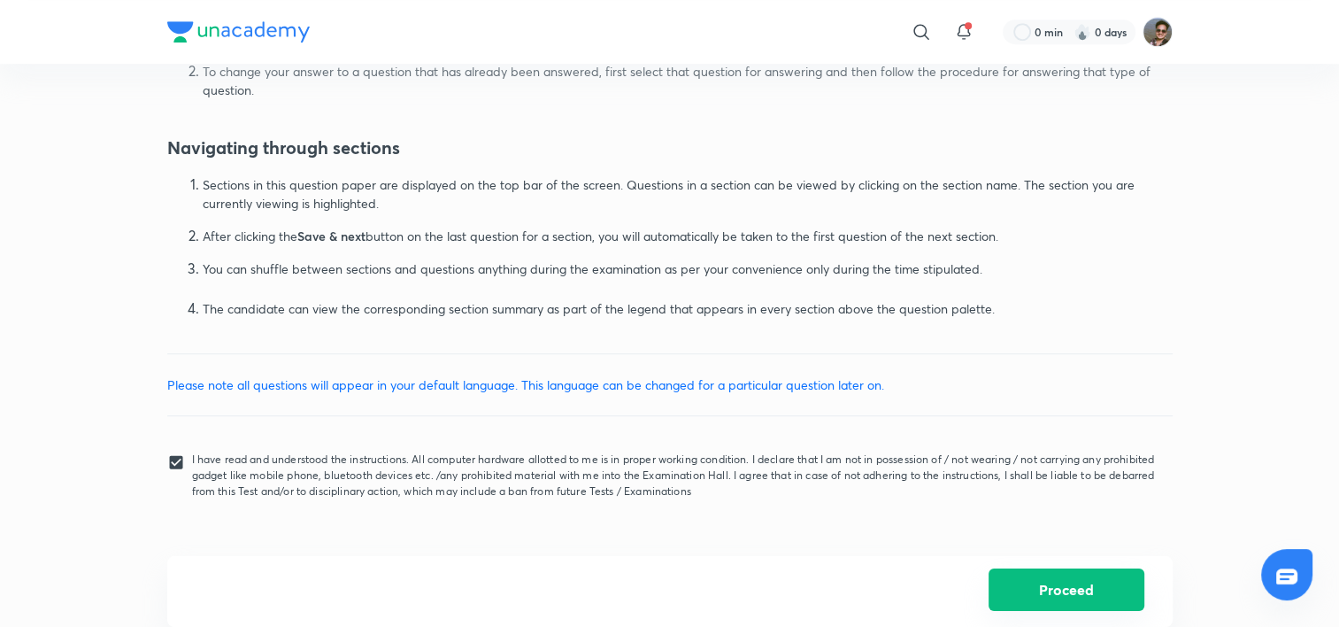
drag, startPoint x: 1031, startPoint y: 600, endPoint x: 1030, endPoint y: 581, distance: 19.5
click at [1031, 599] on button "Proceed" at bounding box center [1067, 589] width 156 height 42
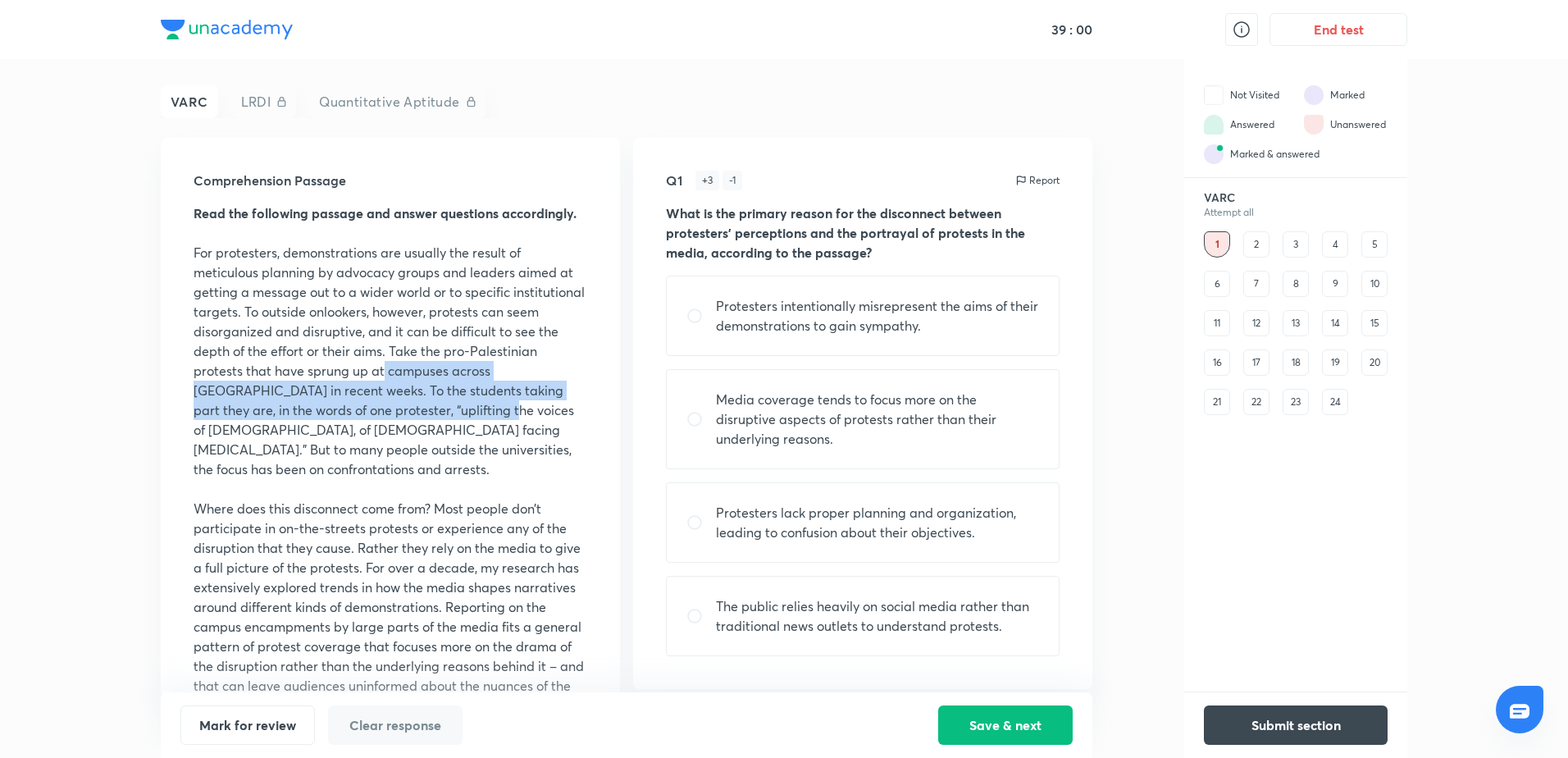
drag, startPoint x: 384, startPoint y: 372, endPoint x: 423, endPoint y: 413, distance: 56.6
click at [423, 413] on p "For protesters, demonstrations are usually the result of meticulous planning by…" at bounding box center [390, 360] width 394 height 236
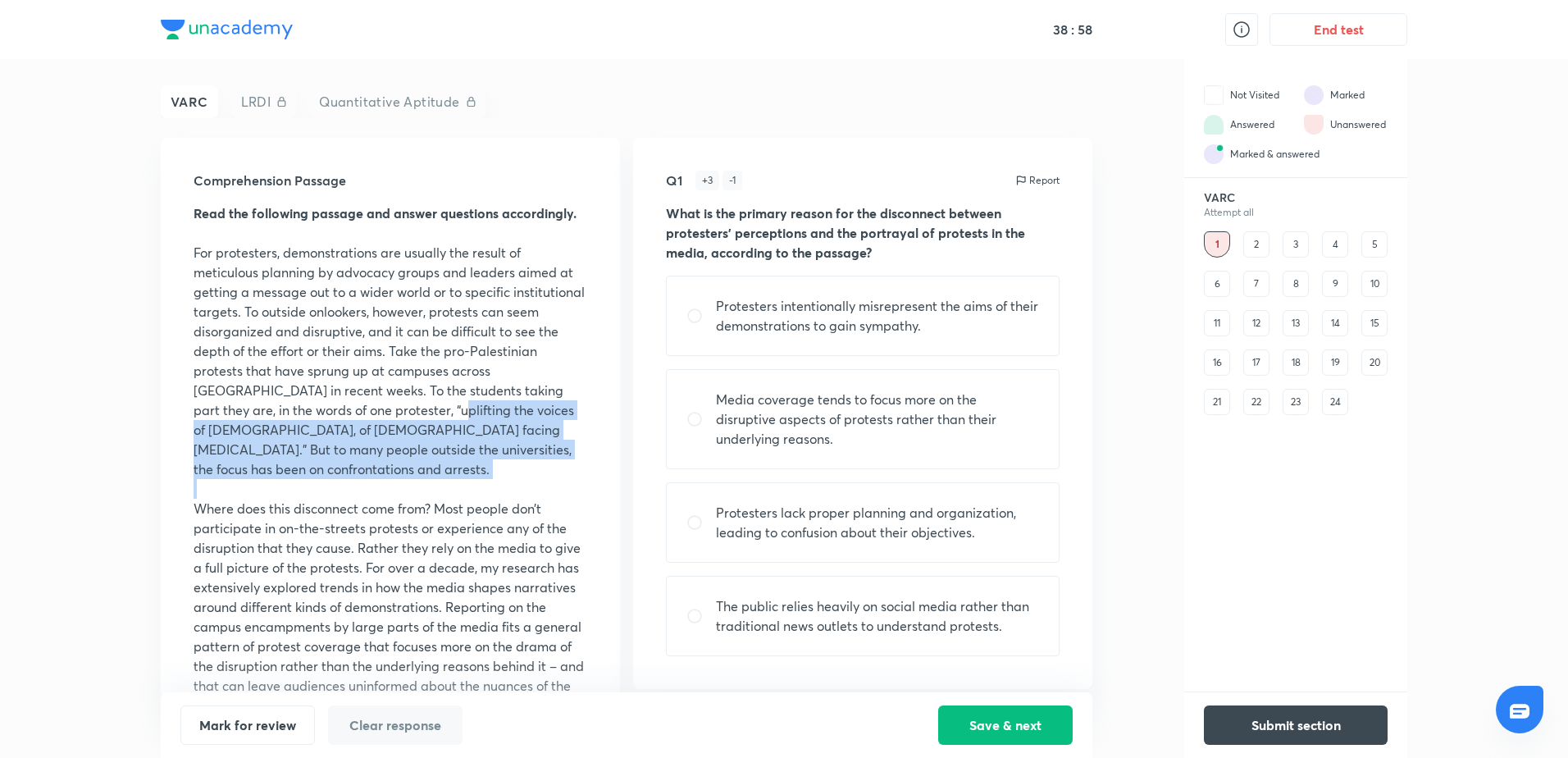
drag, startPoint x: 369, startPoint y: 418, endPoint x: 548, endPoint y: 465, distance: 185.1
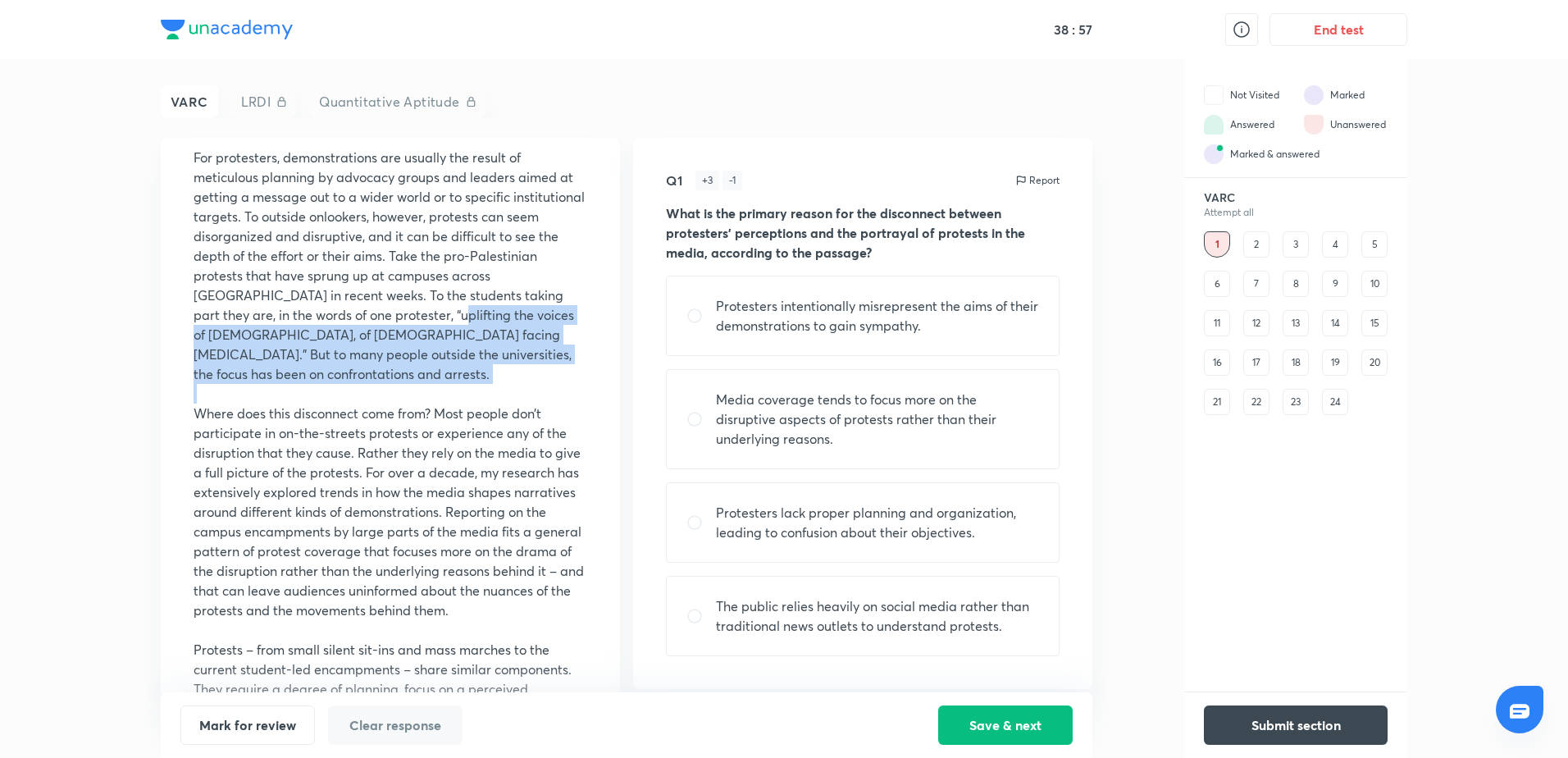
scroll to position [164, 0]
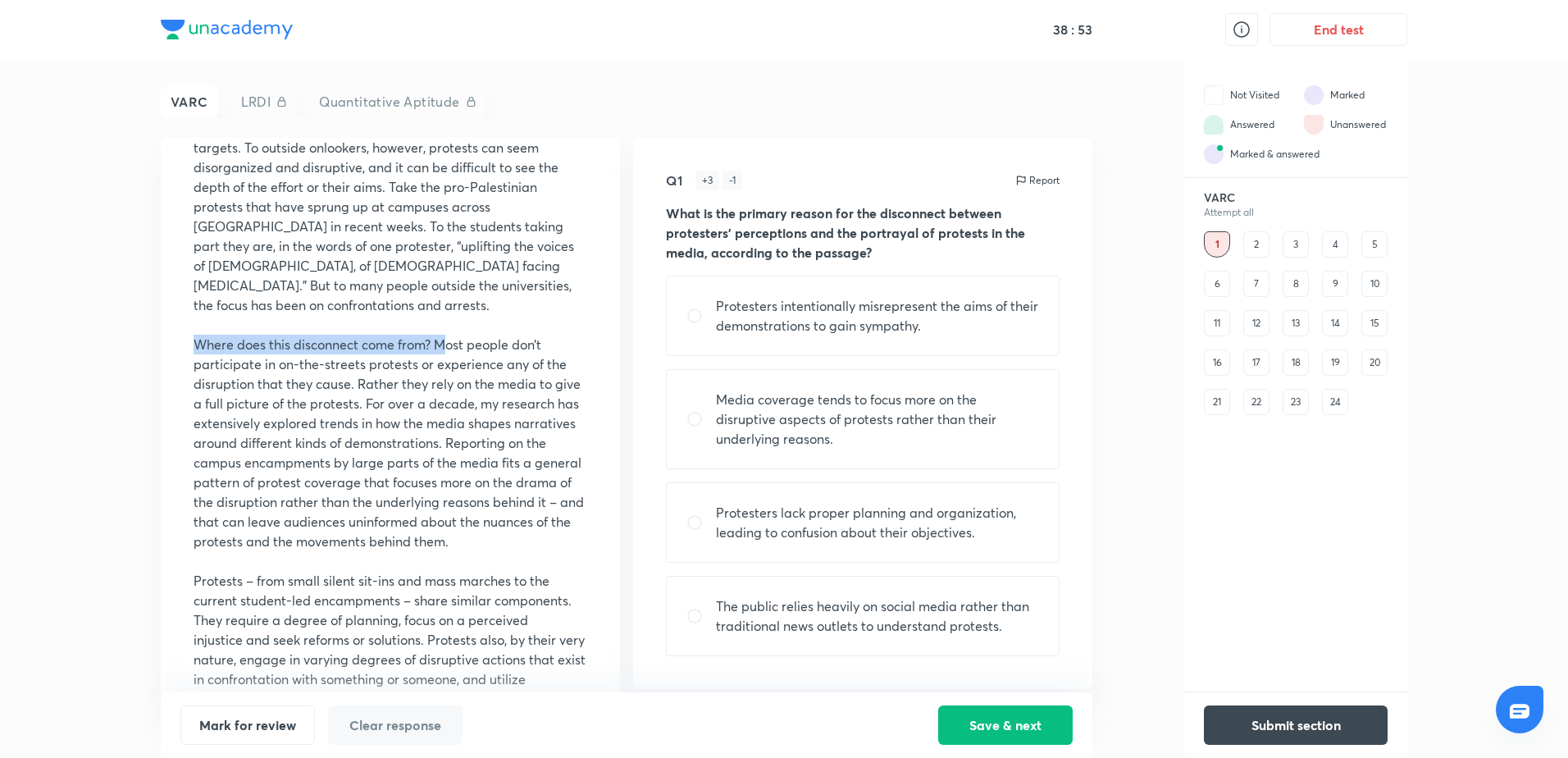
drag, startPoint x: 193, startPoint y: 329, endPoint x: 448, endPoint y: 320, distance: 255.2
click at [448, 320] on div "Comprehension Passage Read the following passage and answer questions according…" at bounding box center [391, 418] width 459 height 560
drag, startPoint x: 448, startPoint y: 320, endPoint x: 558, endPoint y: 301, distance: 111.6
click at [558, 315] on p at bounding box center [390, 324] width 394 height 19
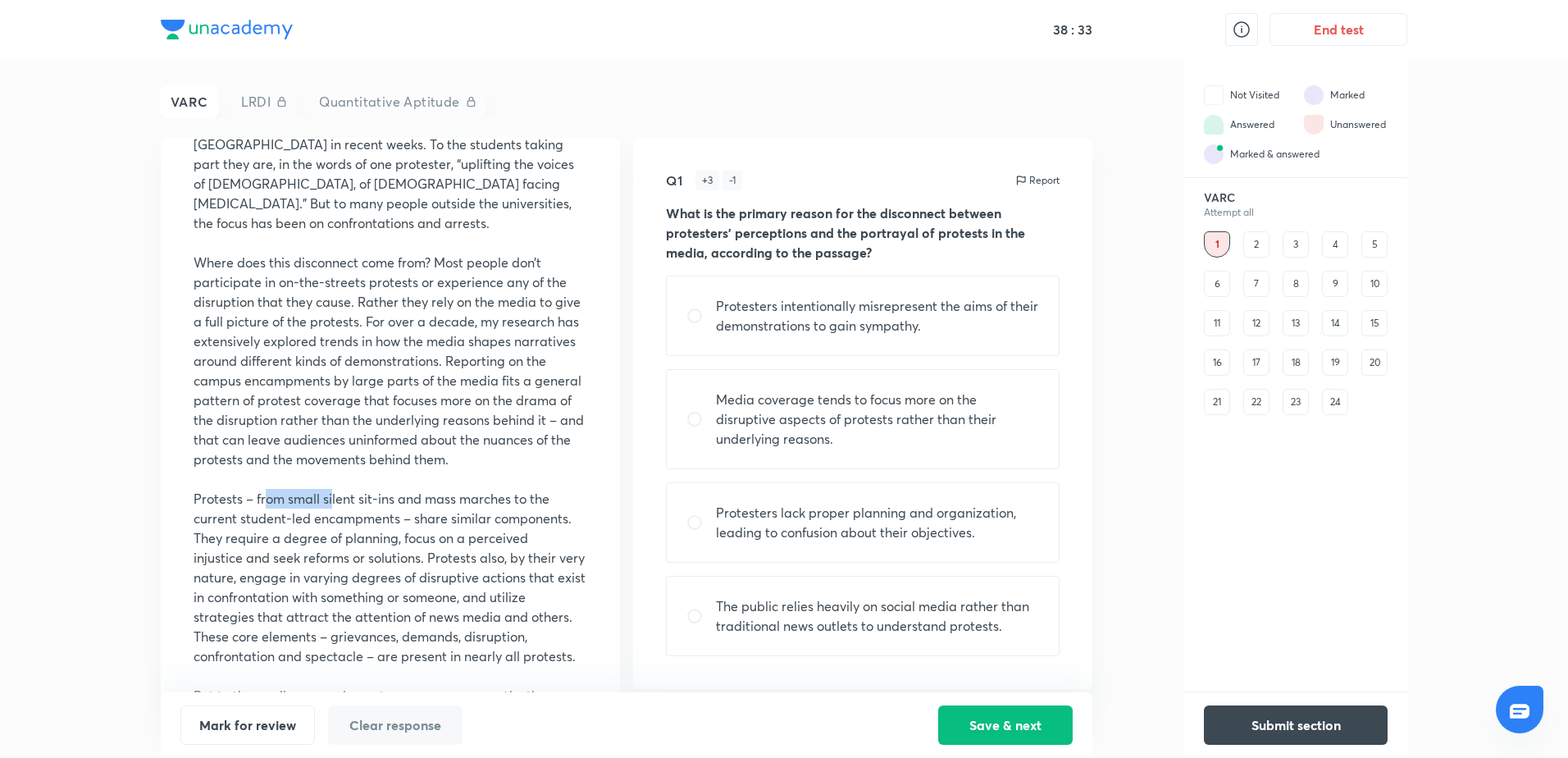
drag, startPoint x: 266, startPoint y: 502, endPoint x: 332, endPoint y: 503, distance: 66.0
click at [332, 503] on p "Protests – from small silent sit-ins and mass marches to the current student-le…" at bounding box center [390, 577] width 394 height 177
drag, startPoint x: 332, startPoint y: 503, endPoint x: 469, endPoint y: 469, distance: 141.2
click at [469, 469] on p "Where does this disconnect come from? Most people don’t participate in on-the-s…" at bounding box center [390, 361] width 394 height 217
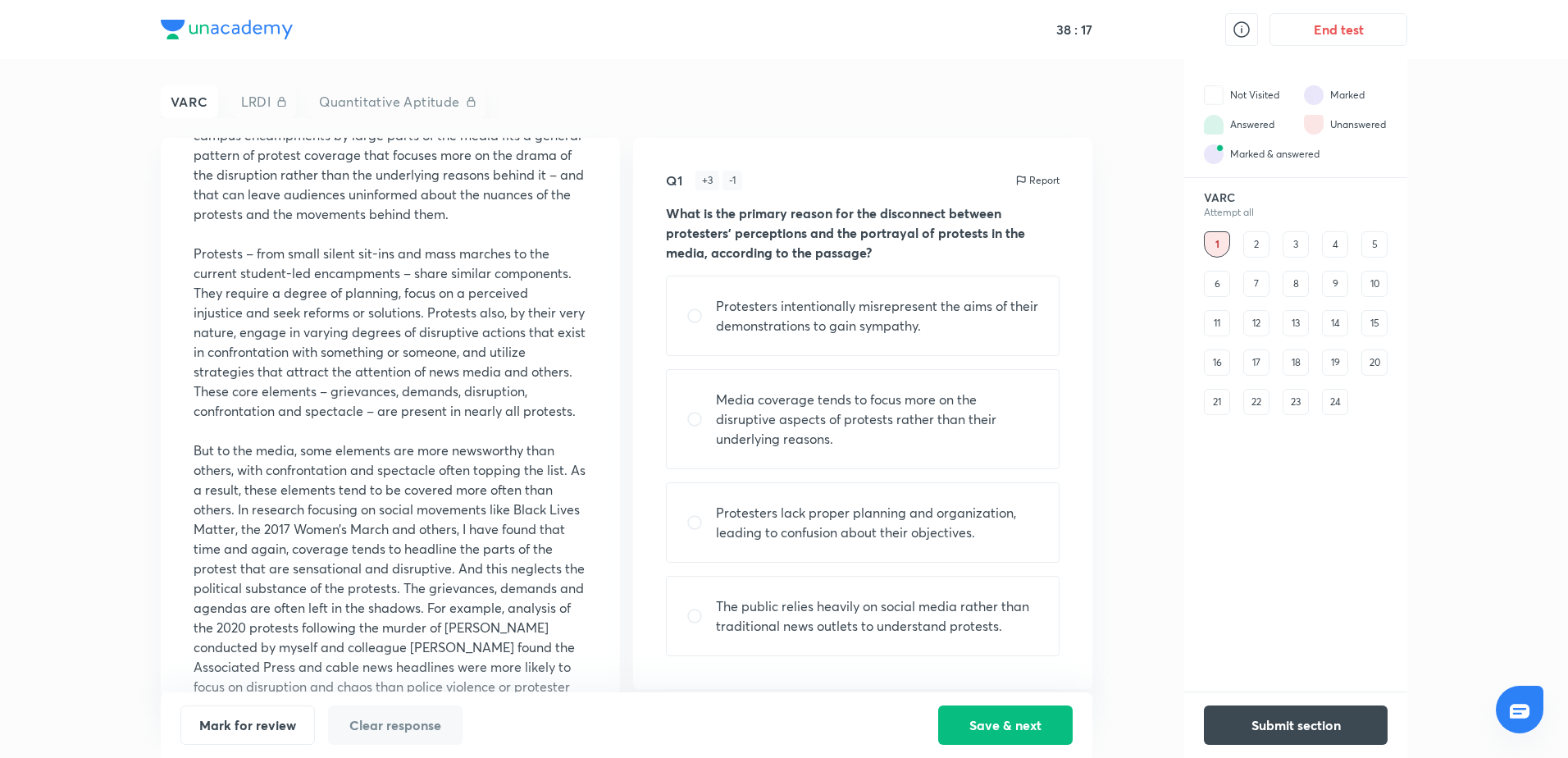
scroll to position [656, 0]
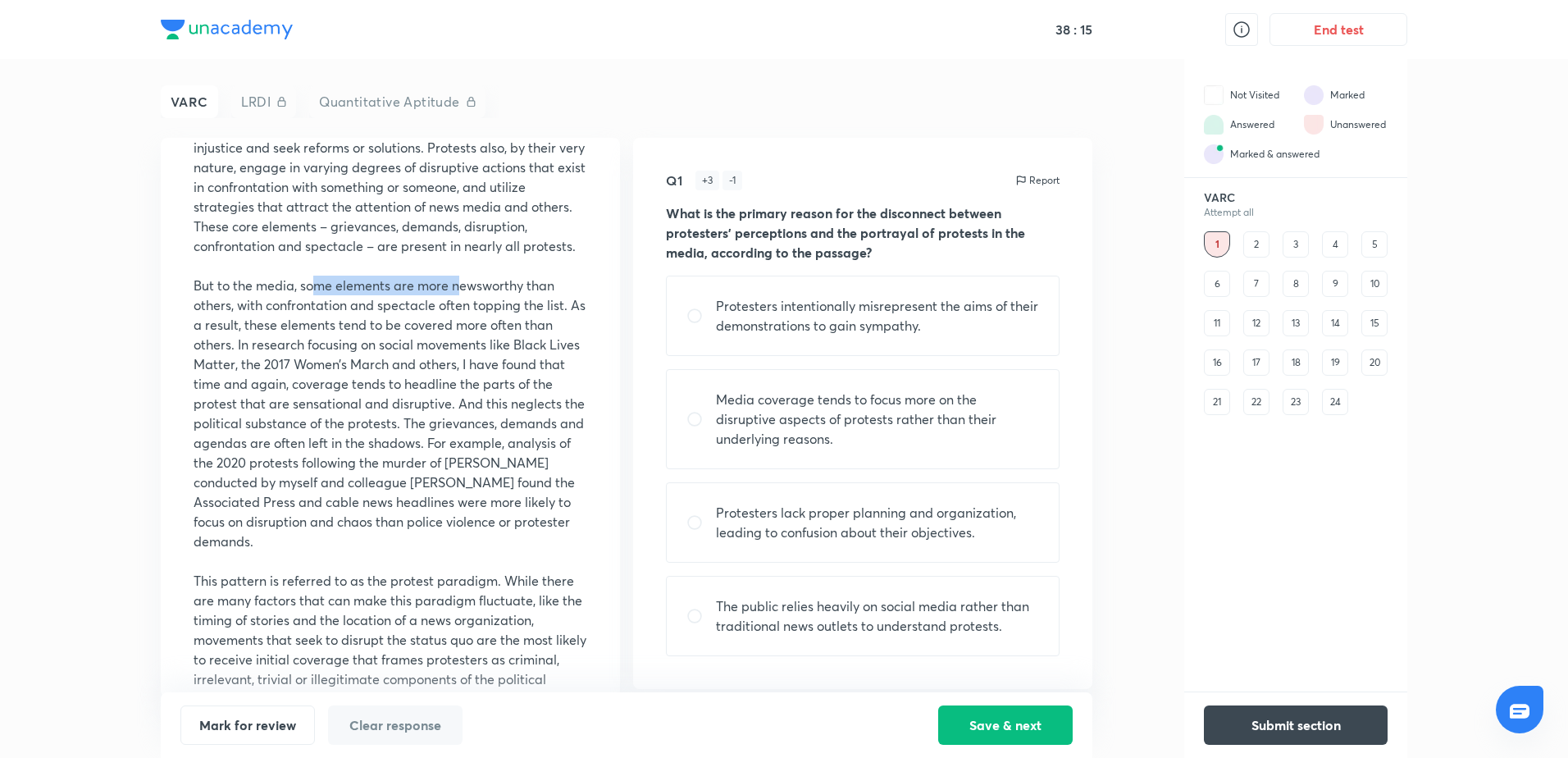
drag, startPoint x: 313, startPoint y: 289, endPoint x: 461, endPoint y: 285, distance: 148.1
click at [461, 285] on p "But to the media, some elements are more newsworthy than others, with confronta…" at bounding box center [390, 412] width 394 height 275
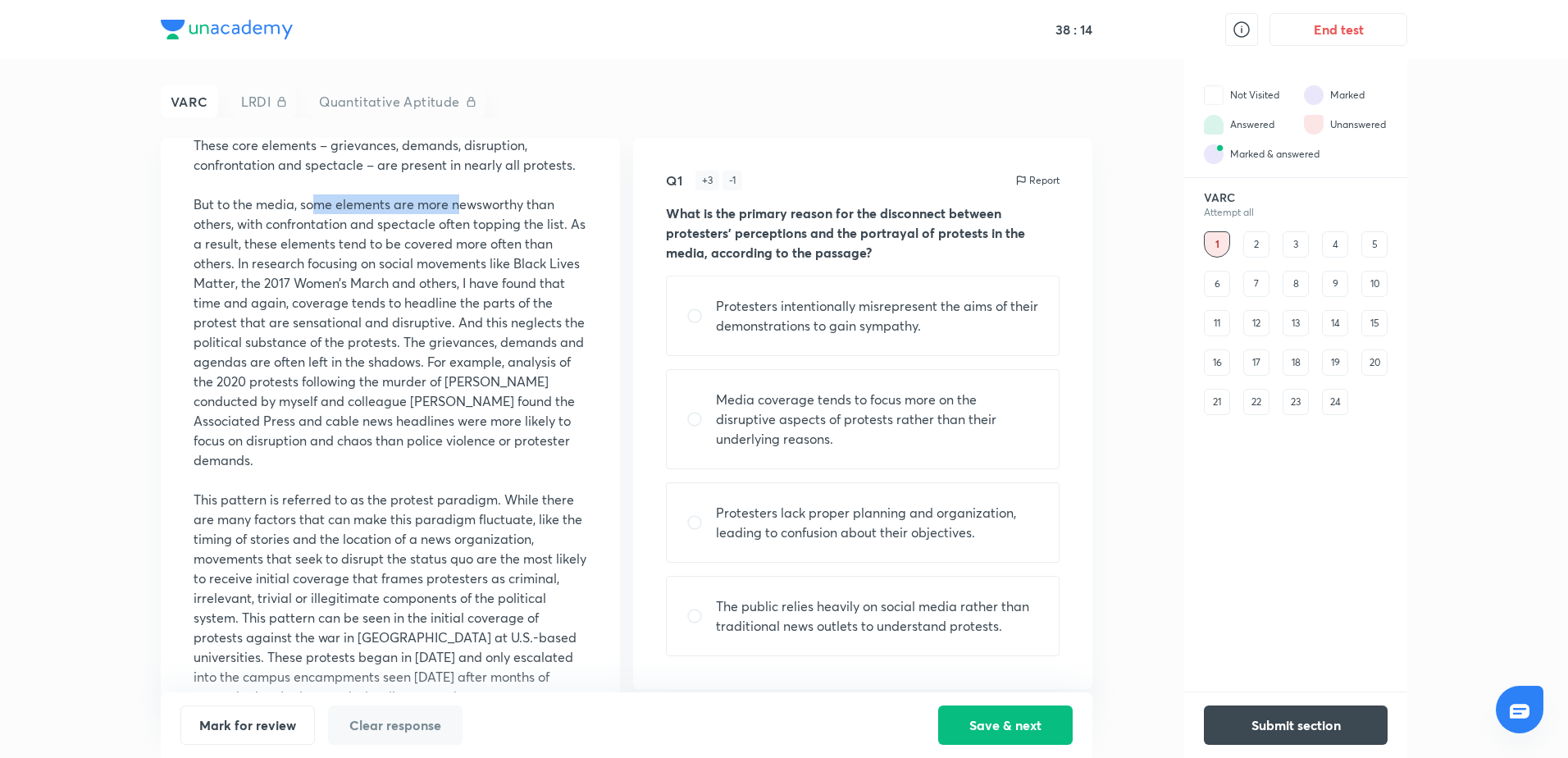
scroll to position [739, 0]
drag, startPoint x: 195, startPoint y: 489, endPoint x: 361, endPoint y: 507, distance: 167.0
click at [361, 507] on p "This pattern is referred to as the protest paradigm. While there are many facto…" at bounding box center [390, 647] width 394 height 315
drag, startPoint x: 361, startPoint y: 507, endPoint x: 485, endPoint y: 504, distance: 124.0
click at [485, 504] on p "This pattern is referred to as the protest paradigm. While there are many facto…" at bounding box center [390, 647] width 394 height 315
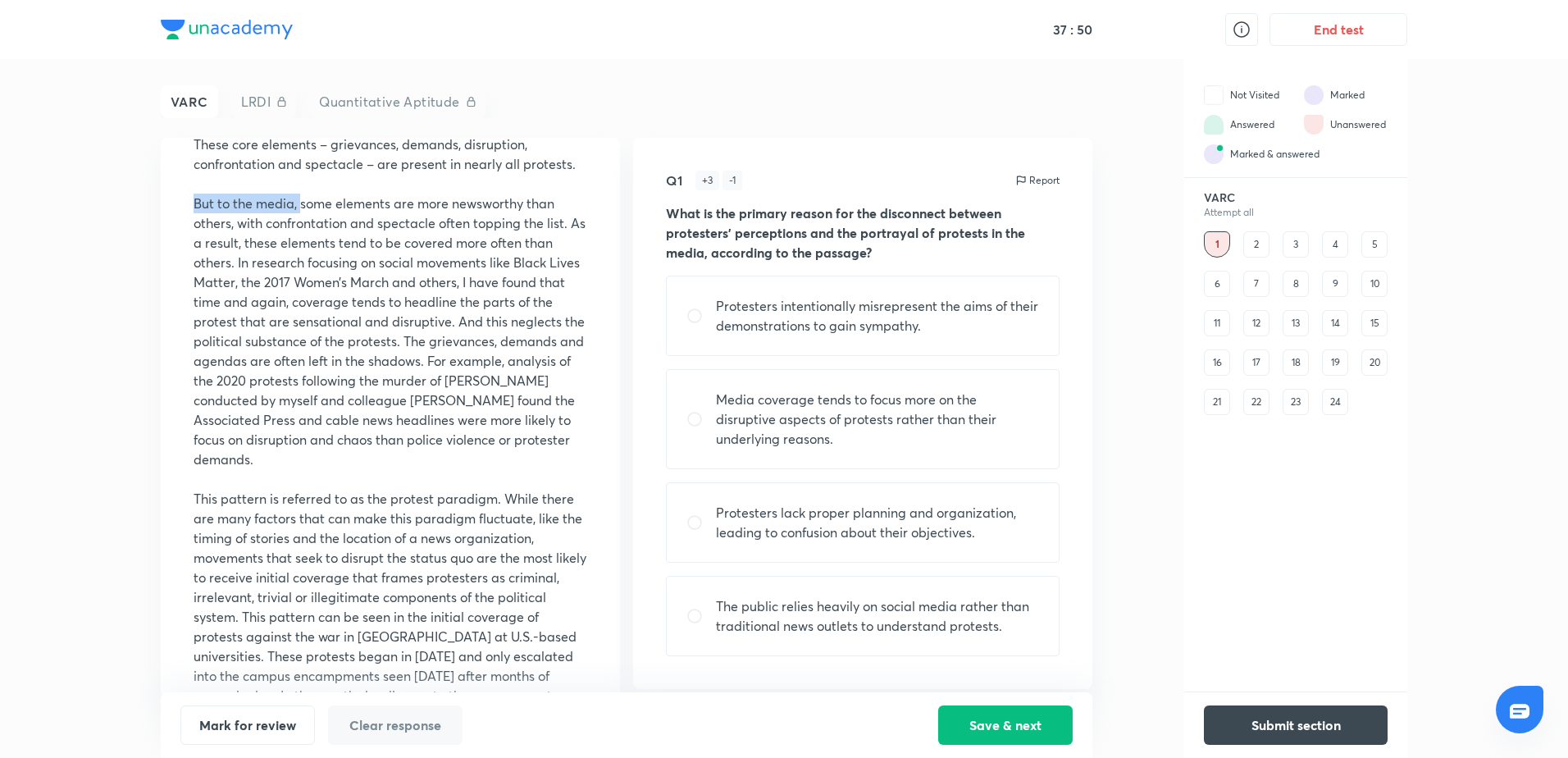
drag, startPoint x: 196, startPoint y: 208, endPoint x: 300, endPoint y: 208, distance: 104.0
click at [300, 208] on p "But to the media, some elements are more newsworthy than others, with confronta…" at bounding box center [390, 331] width 394 height 275
click at [302, 208] on p "But to the media, some elements are more newsworthy than others, with confronta…" at bounding box center [390, 331] width 394 height 275
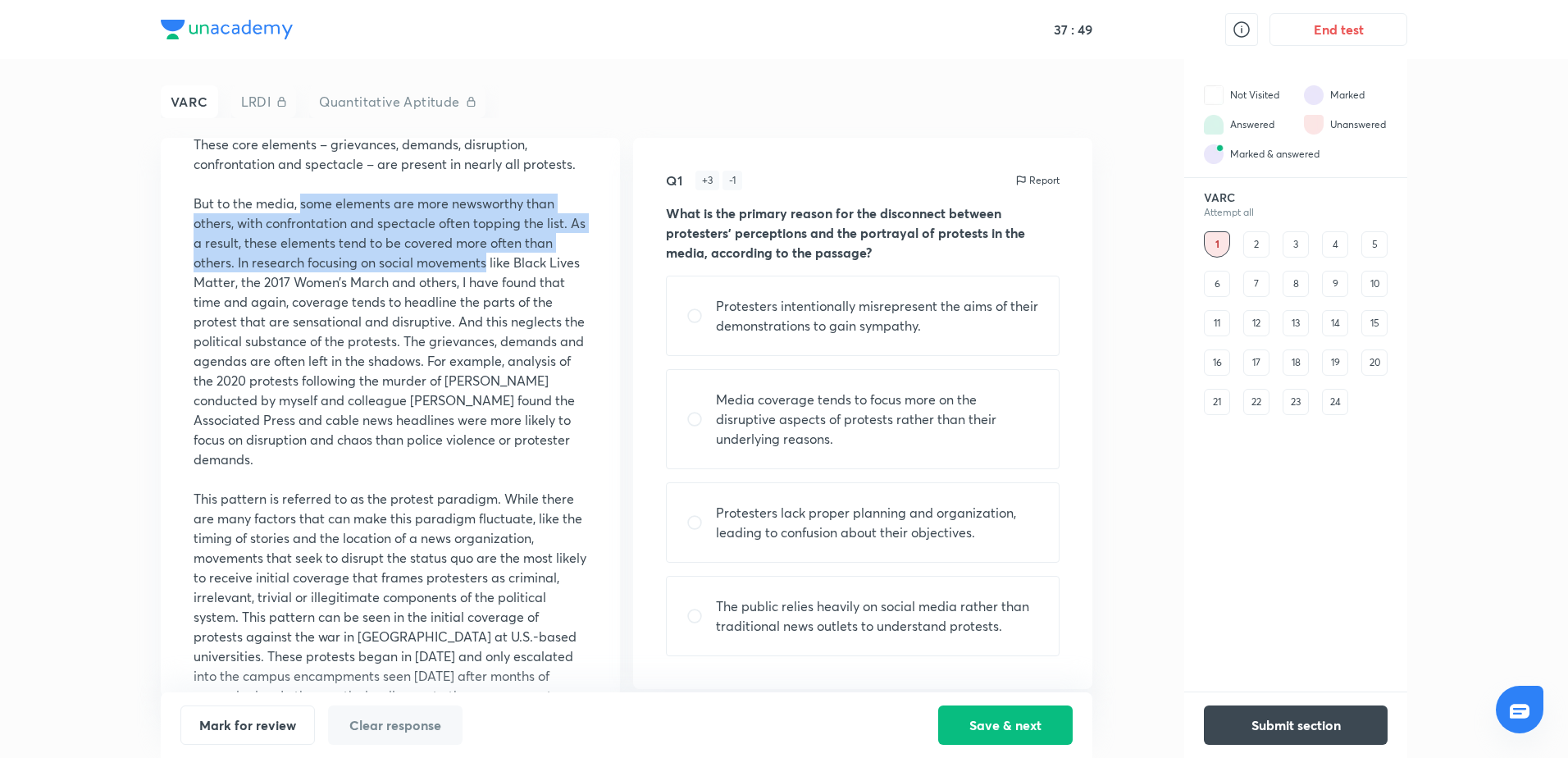
drag, startPoint x: 302, startPoint y: 208, endPoint x: 433, endPoint y: 266, distance: 143.3
click at [433, 266] on p "But to the media, some elements are more newsworthy than others, with confronta…" at bounding box center [390, 331] width 394 height 275
drag, startPoint x: 433, startPoint y: 266, endPoint x: 435, endPoint y: 279, distance: 13.2
click at [446, 271] on p "But to the media, some elements are more newsworthy than others, with confronta…" at bounding box center [390, 331] width 394 height 275
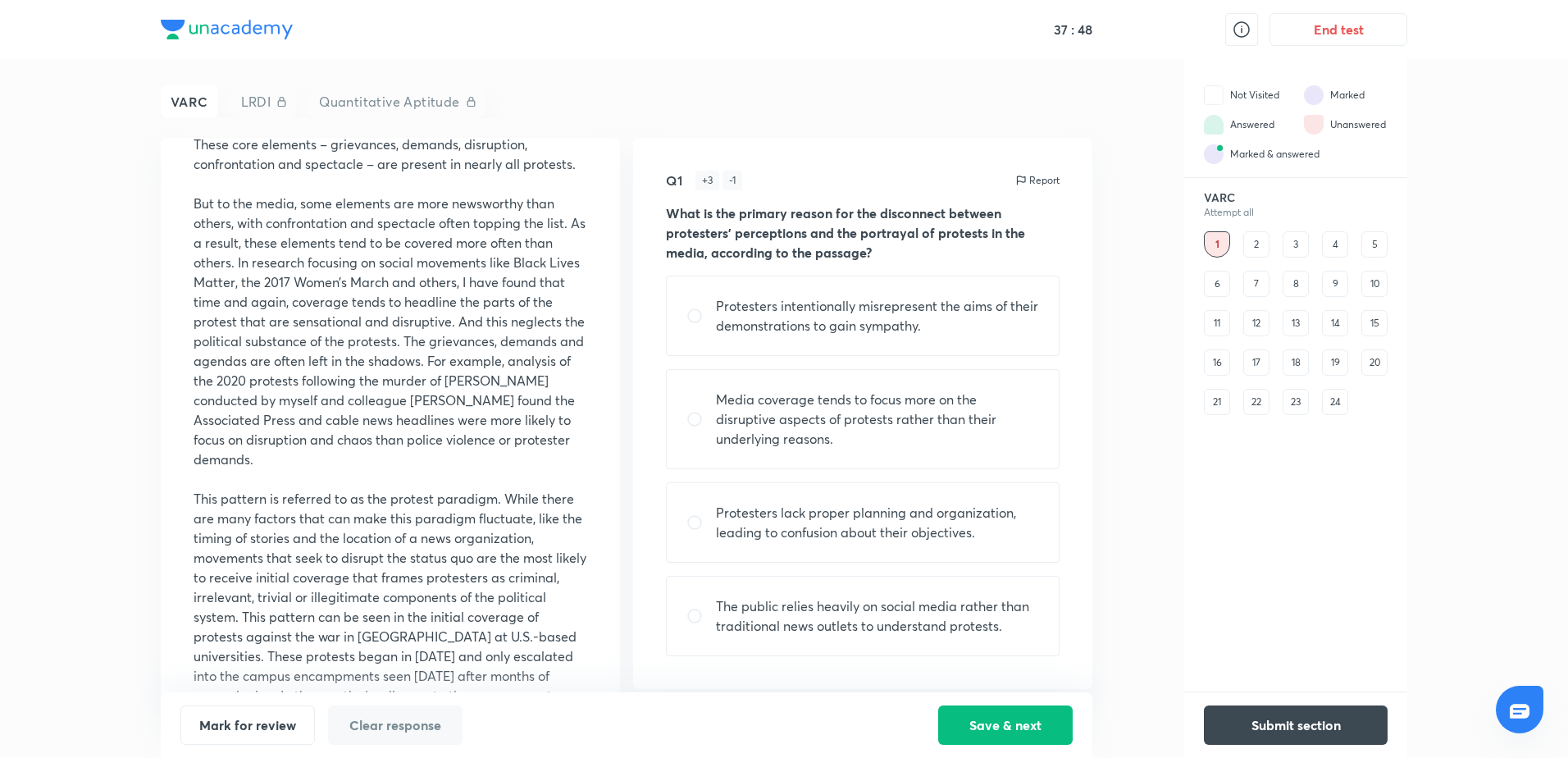
click at [293, 295] on p "But to the media, some elements are more newsworthy than others, with confronta…" at bounding box center [390, 331] width 394 height 275
drag, startPoint x: 382, startPoint y: 278, endPoint x: 442, endPoint y: 290, distance: 61.2
click at [442, 290] on p "But to the media, some elements are more newsworthy than others, with confronta…" at bounding box center [390, 331] width 394 height 275
drag, startPoint x: 442, startPoint y: 290, endPoint x: 483, endPoint y: 286, distance: 41.2
click at [483, 286] on p "But to the media, some elements are more newsworthy than others, with confronta…" at bounding box center [390, 331] width 394 height 275
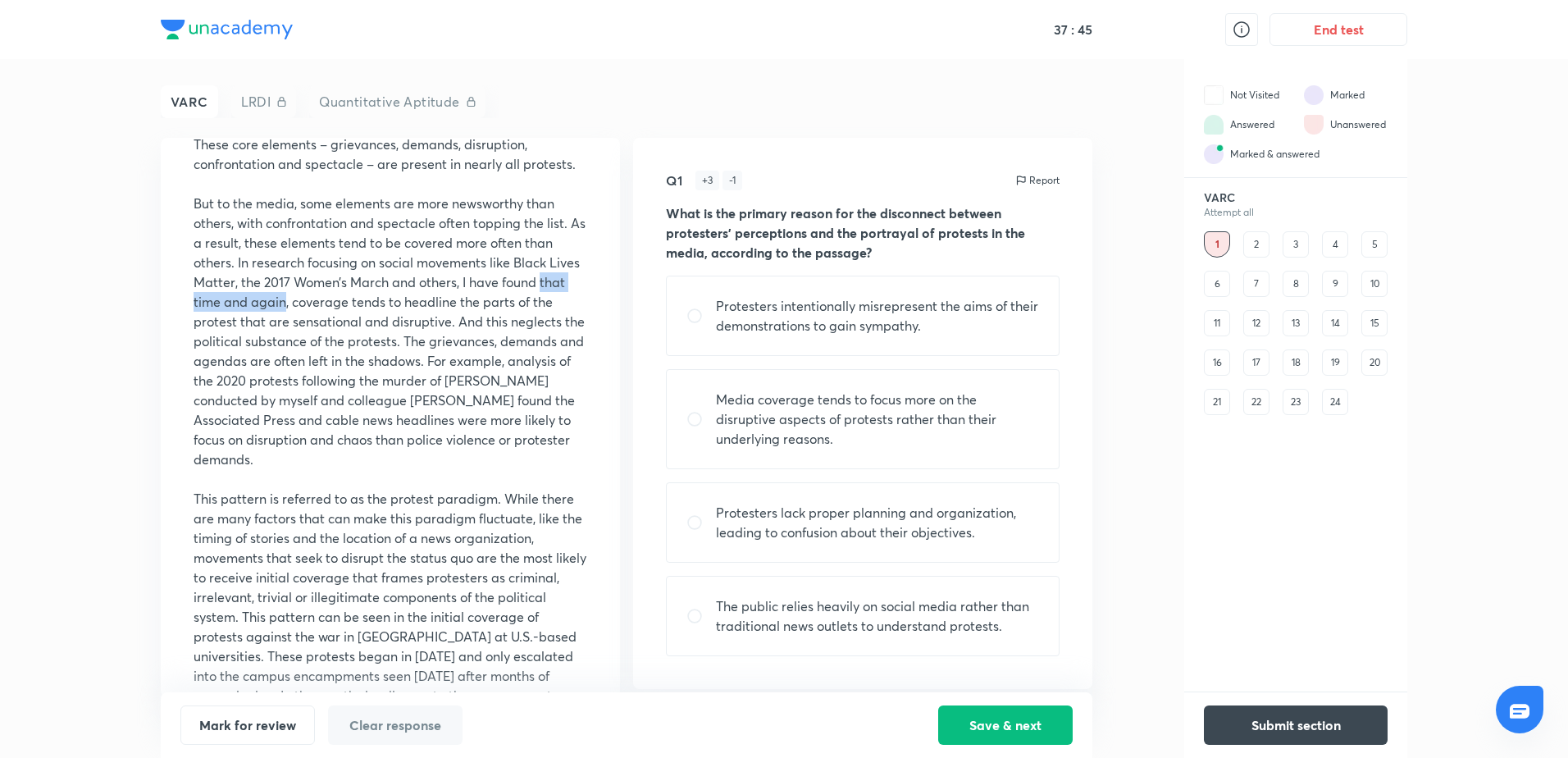
drag, startPoint x: 178, startPoint y: 307, endPoint x: 311, endPoint y: 310, distance: 133.0
click at [311, 310] on div "Comprehension Passage Read the following passage and answer questions according…" at bounding box center [391, 418] width 459 height 560
drag, startPoint x: 311, startPoint y: 310, endPoint x: 482, endPoint y: 289, distance: 172.3
click at [480, 290] on p "But to the media, some elements are more newsworthy than others, with confronta…" at bounding box center [390, 331] width 394 height 275
drag, startPoint x: 497, startPoint y: 283, endPoint x: 323, endPoint y: 308, distance: 175.8
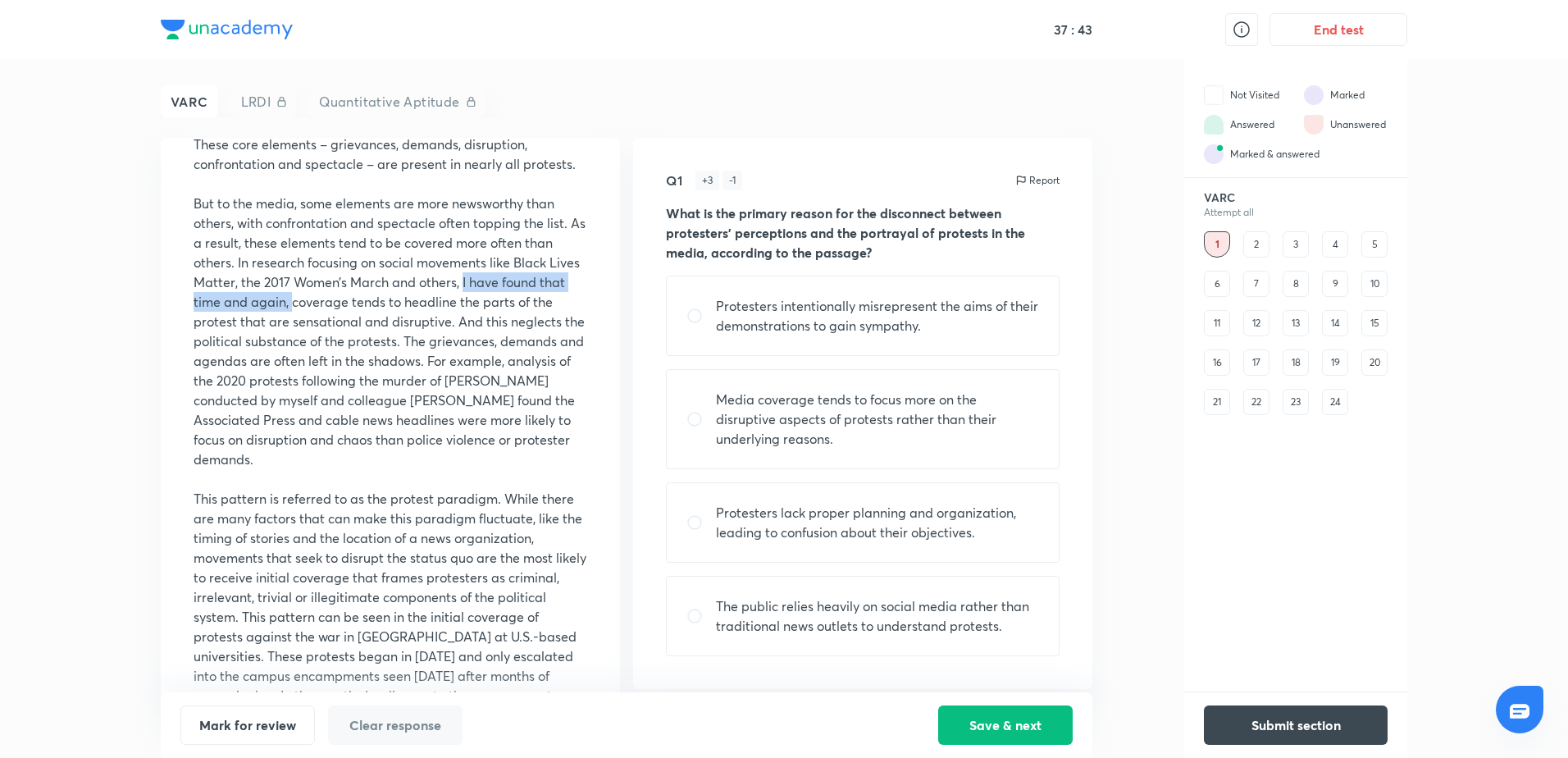
click at [323, 308] on p "But to the media, some elements are more newsworthy than others, with confronta…" at bounding box center [390, 331] width 394 height 275
click at [473, 325] on p "But to the media, some elements are more newsworthy than others, with confronta…" at bounding box center [390, 331] width 394 height 275
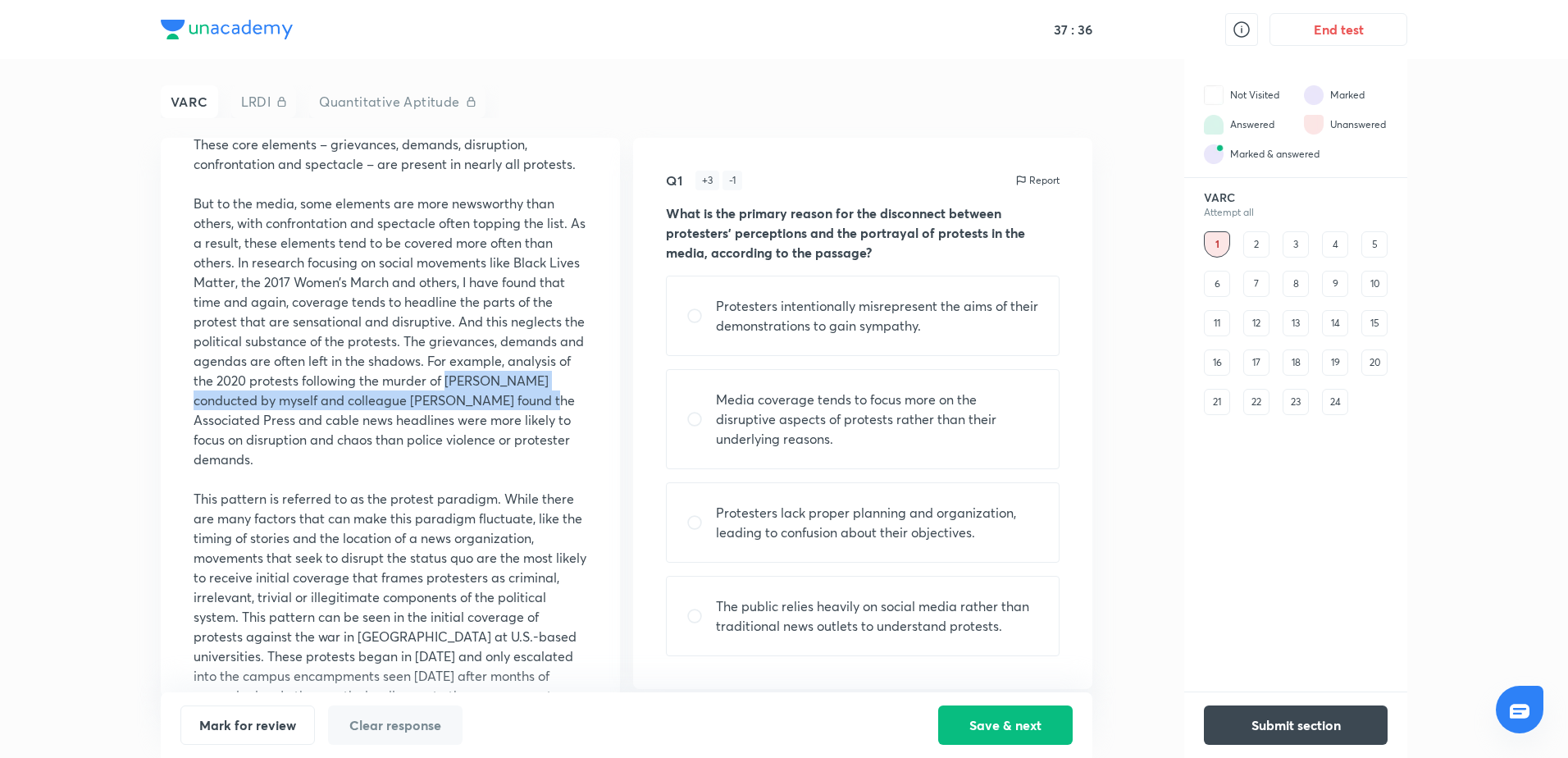
drag, startPoint x: 192, startPoint y: 394, endPoint x: 295, endPoint y: 411, distance: 104.4
click at [295, 411] on div "Comprehension Passage Read the following passage and answer questions according…" at bounding box center [391, 418] width 459 height 560
drag, startPoint x: 295, startPoint y: 411, endPoint x: 468, endPoint y: 411, distance: 173.0
click at [468, 411] on p "But to the media, some elements are more newsworthy than others, with confronta…" at bounding box center [390, 331] width 394 height 275
drag, startPoint x: 173, startPoint y: 402, endPoint x: 274, endPoint y: 402, distance: 101.0
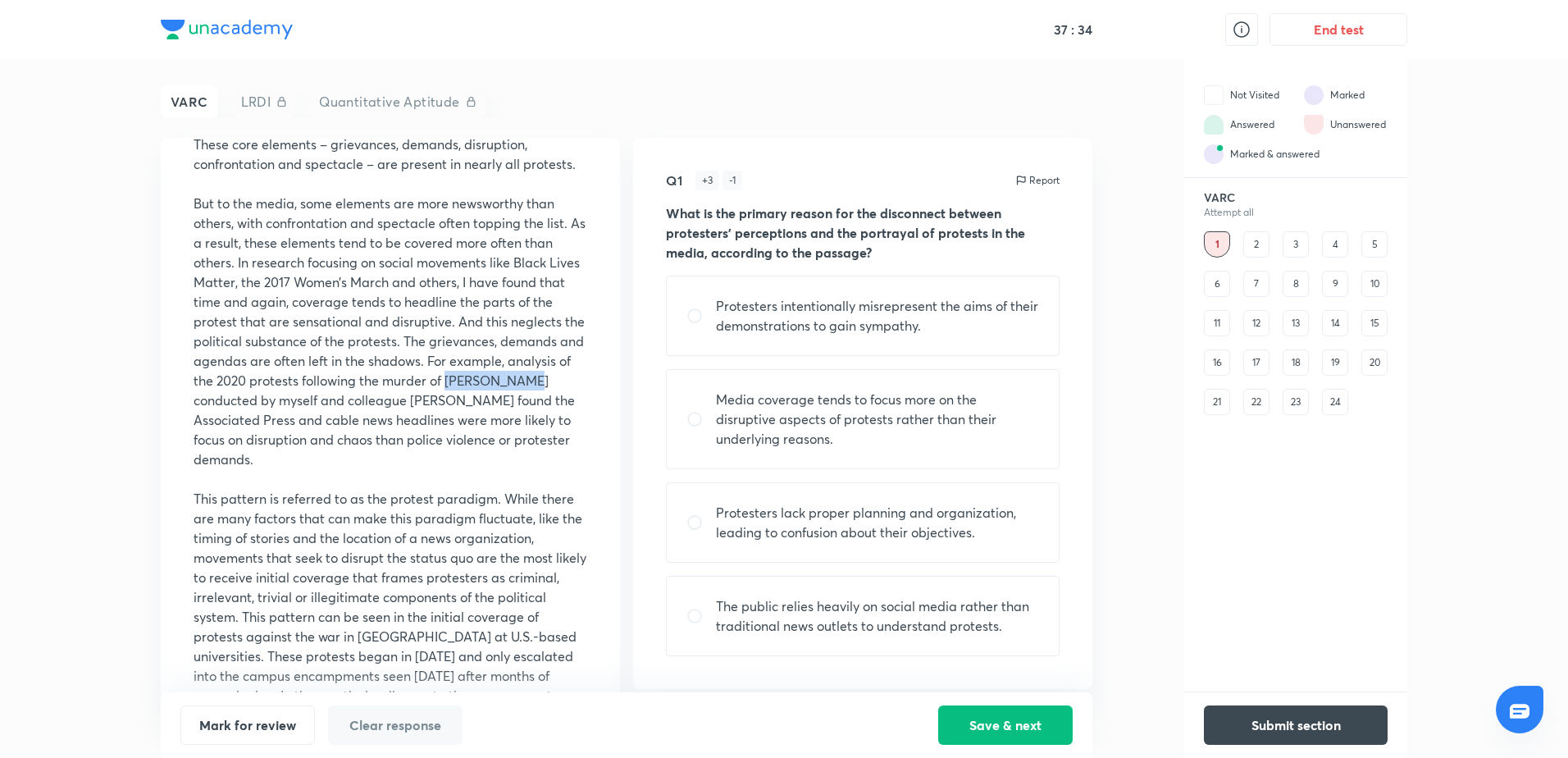
click at [274, 402] on div "Comprehension Passage Read the following passage and answer questions according…" at bounding box center [391, 418] width 459 height 560
drag, startPoint x: 274, startPoint y: 402, endPoint x: 333, endPoint y: 448, distance: 74.8
click at [333, 448] on p "But to the media, some elements are more newsworthy than others, with confronta…" at bounding box center [390, 331] width 394 height 275
drag, startPoint x: 510, startPoint y: 409, endPoint x: 248, endPoint y: 439, distance: 263.7
click at [510, 408] on p "But to the media, some elements are more newsworthy than others, with confronta…" at bounding box center [390, 331] width 394 height 275
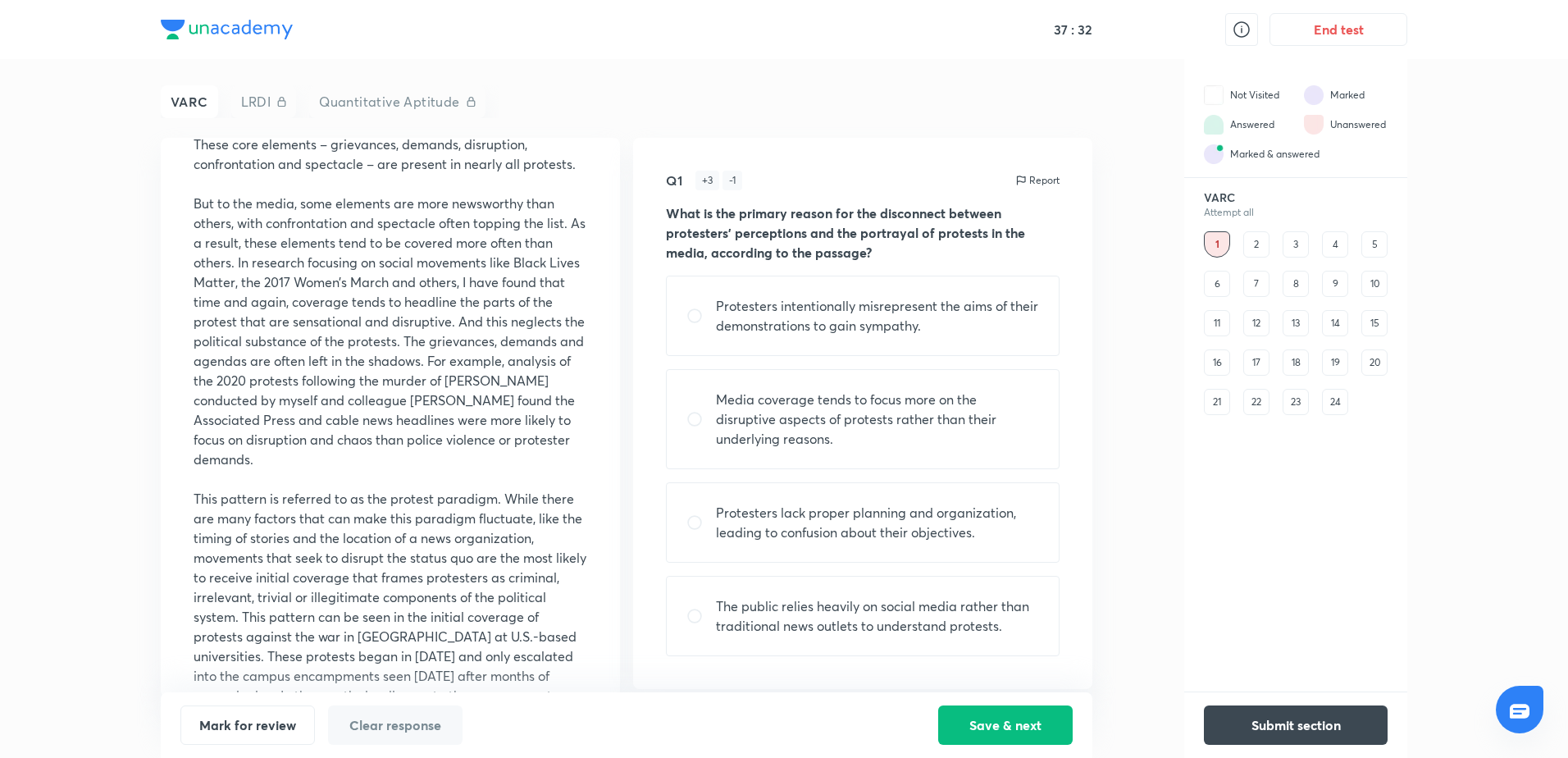
click at [231, 442] on p "But to the media, some elements are more newsworthy than others, with confronta…" at bounding box center [390, 331] width 394 height 275
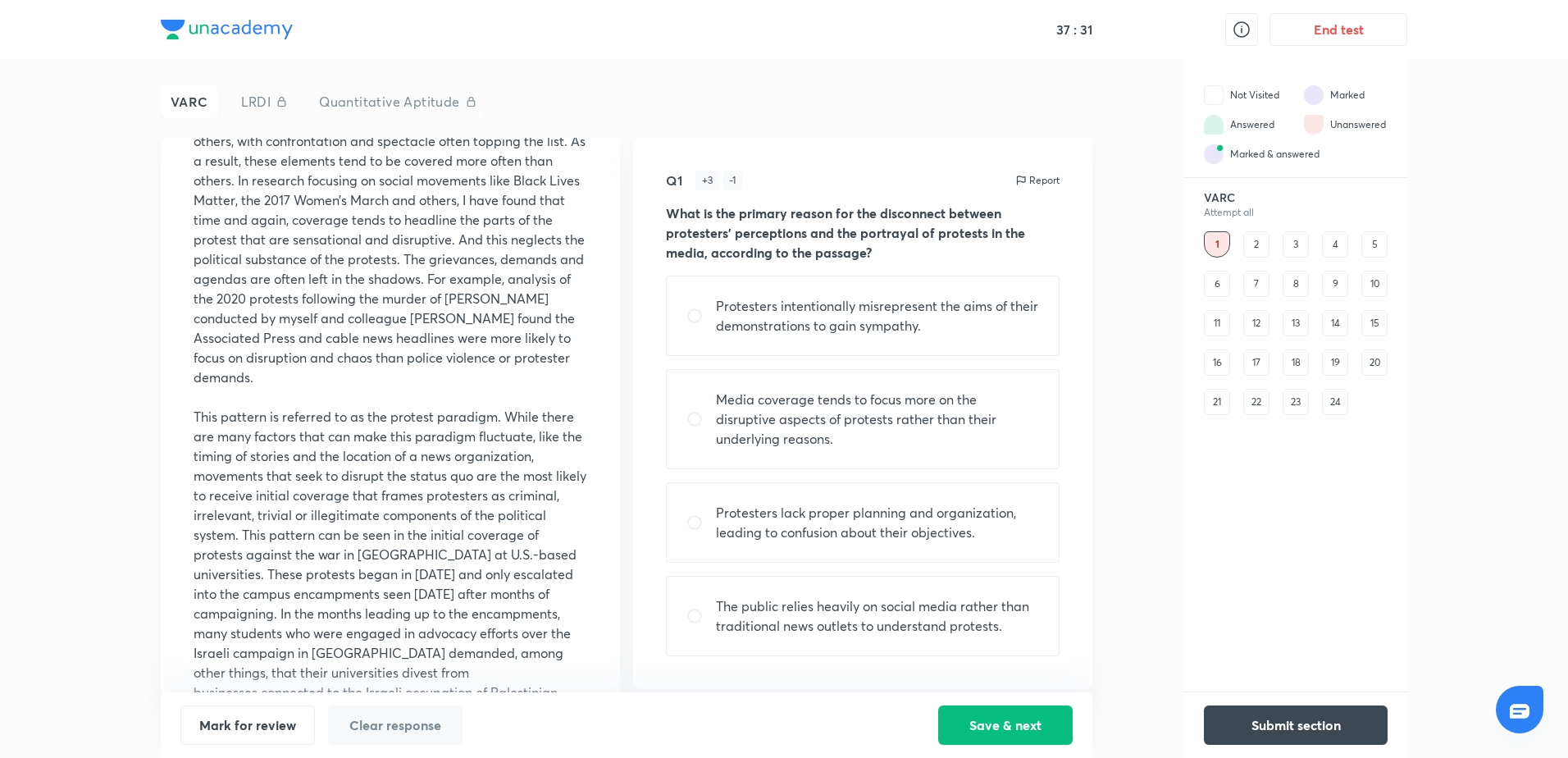
scroll to position [858, 0]
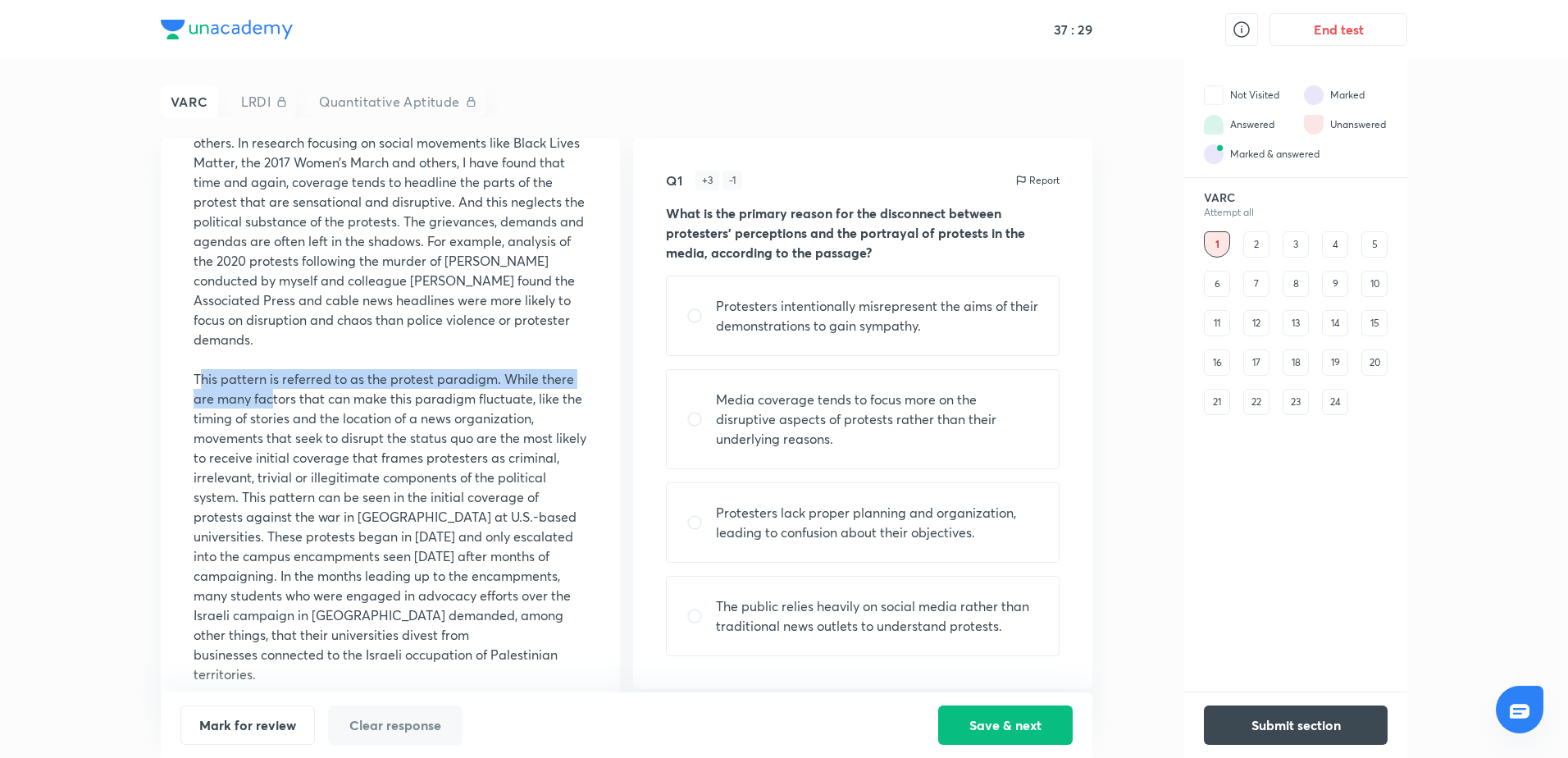
drag, startPoint x: 202, startPoint y: 383, endPoint x: 294, endPoint y: 392, distance: 92.4
click at [275, 389] on p "This pattern is referred to as the protest paradigm. While there are many facto…" at bounding box center [390, 526] width 394 height 315
click at [494, 378] on p "This pattern is referred to as the protest paradigm. While there are many facto…" at bounding box center [390, 526] width 394 height 315
drag, startPoint x: 494, startPoint y: 378, endPoint x: 194, endPoint y: 386, distance: 300.1
click at [194, 386] on p "This pattern is referred to as the protest paradigm. While there are many facto…" at bounding box center [390, 526] width 394 height 315
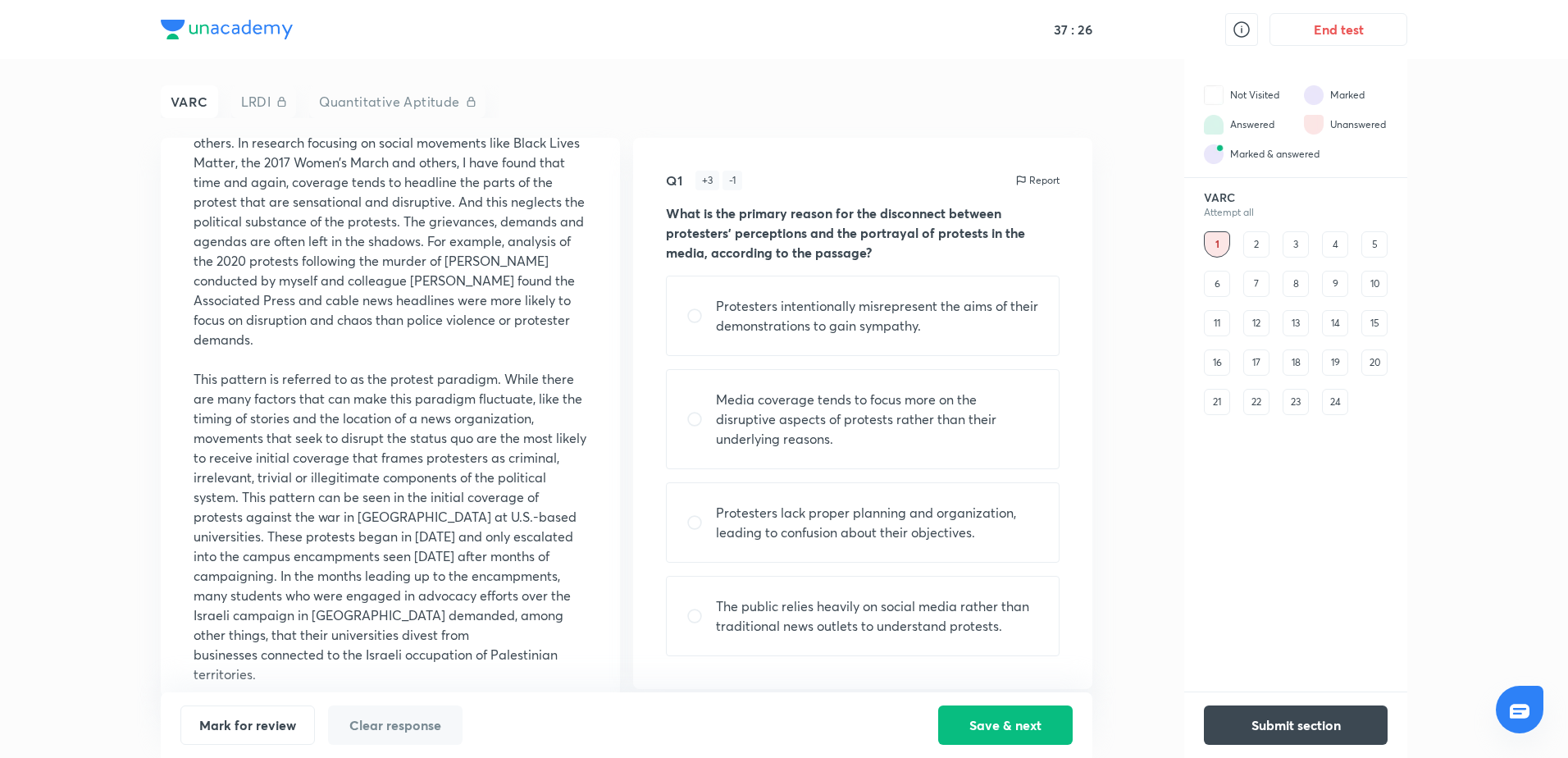
click at [608, 414] on div "Comprehension Passage Read the following passage and answer questions according…" at bounding box center [391, 418] width 459 height 560
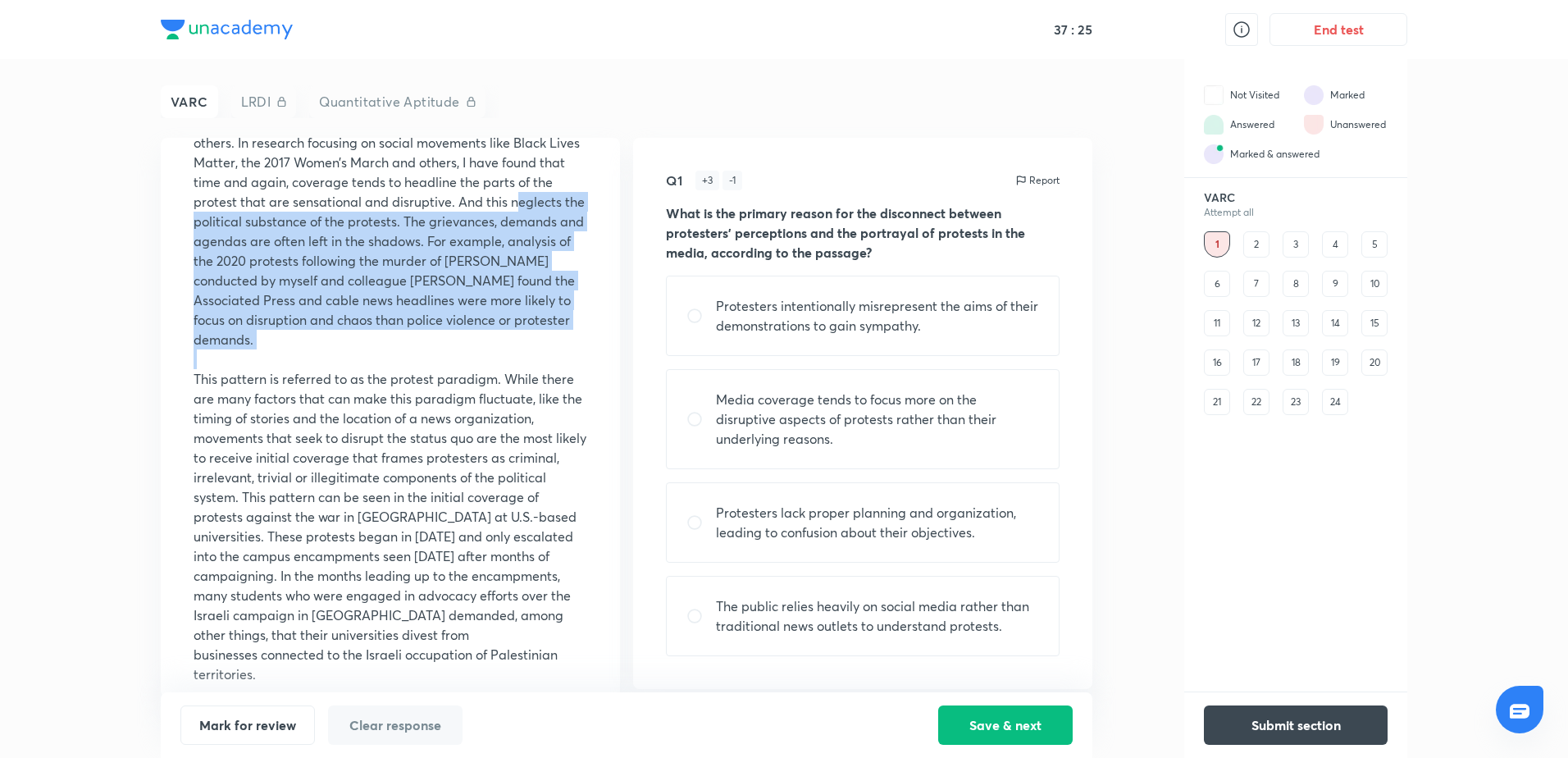
drag, startPoint x: 481, startPoint y: 353, endPoint x: 204, endPoint y: 221, distance: 306.8
click at [204, 221] on div "Read the following passage and answer questions accordingly. For protesters, de…" at bounding box center [390, 15] width 394 height 1339
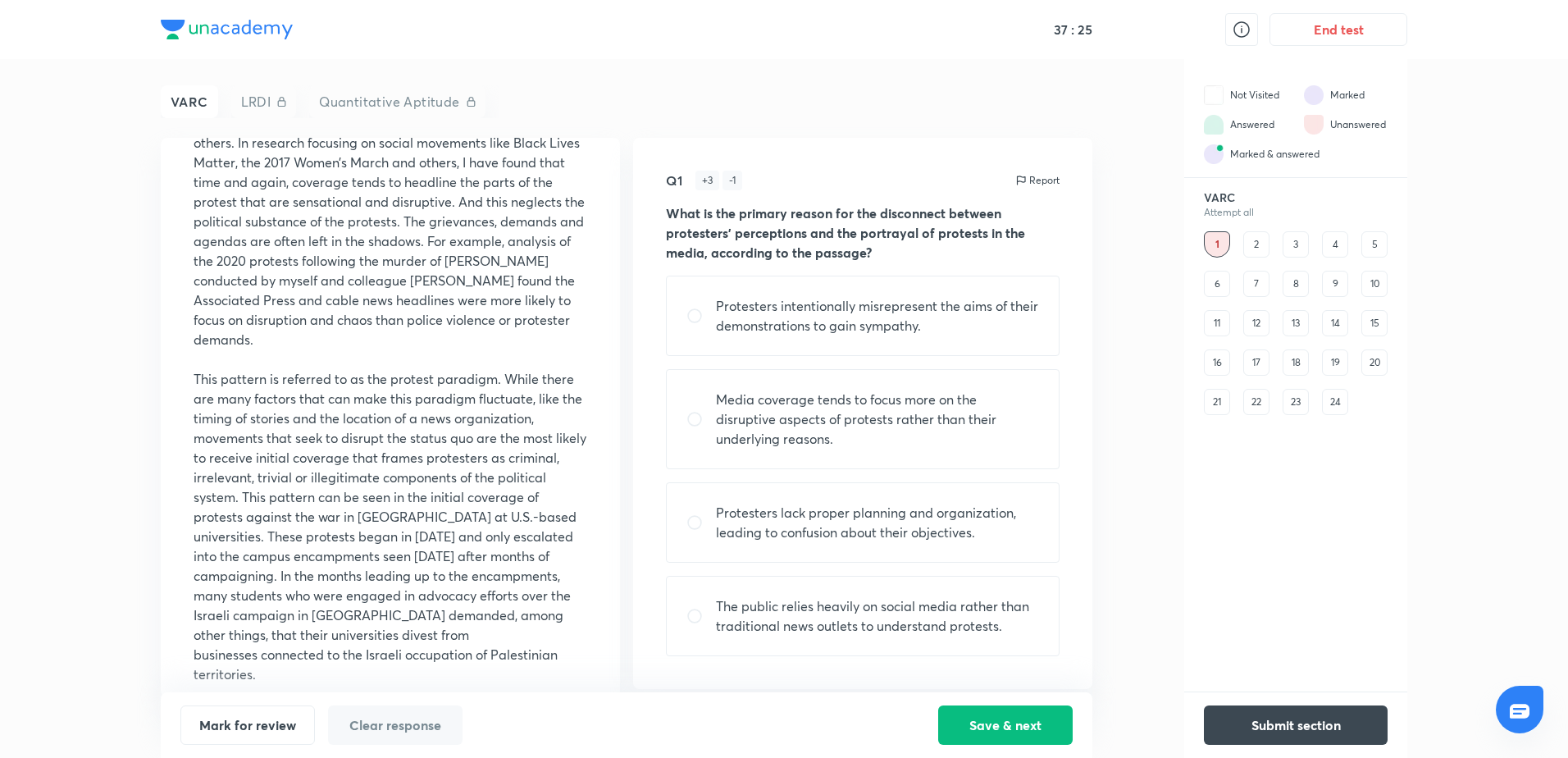
drag, startPoint x: 204, startPoint y: 221, endPoint x: 343, endPoint y: 379, distance: 210.4
click at [311, 384] on p "This pattern is referred to as the protest paradigm. While there are many facto…" at bounding box center [390, 526] width 394 height 315
drag, startPoint x: 385, startPoint y: 378, endPoint x: 487, endPoint y: 378, distance: 102.0
click at [487, 378] on p "This pattern is referred to as the protest paradigm. While there are many facto…" at bounding box center [390, 526] width 394 height 315
drag, startPoint x: 487, startPoint y: 378, endPoint x: 547, endPoint y: 390, distance: 61.2
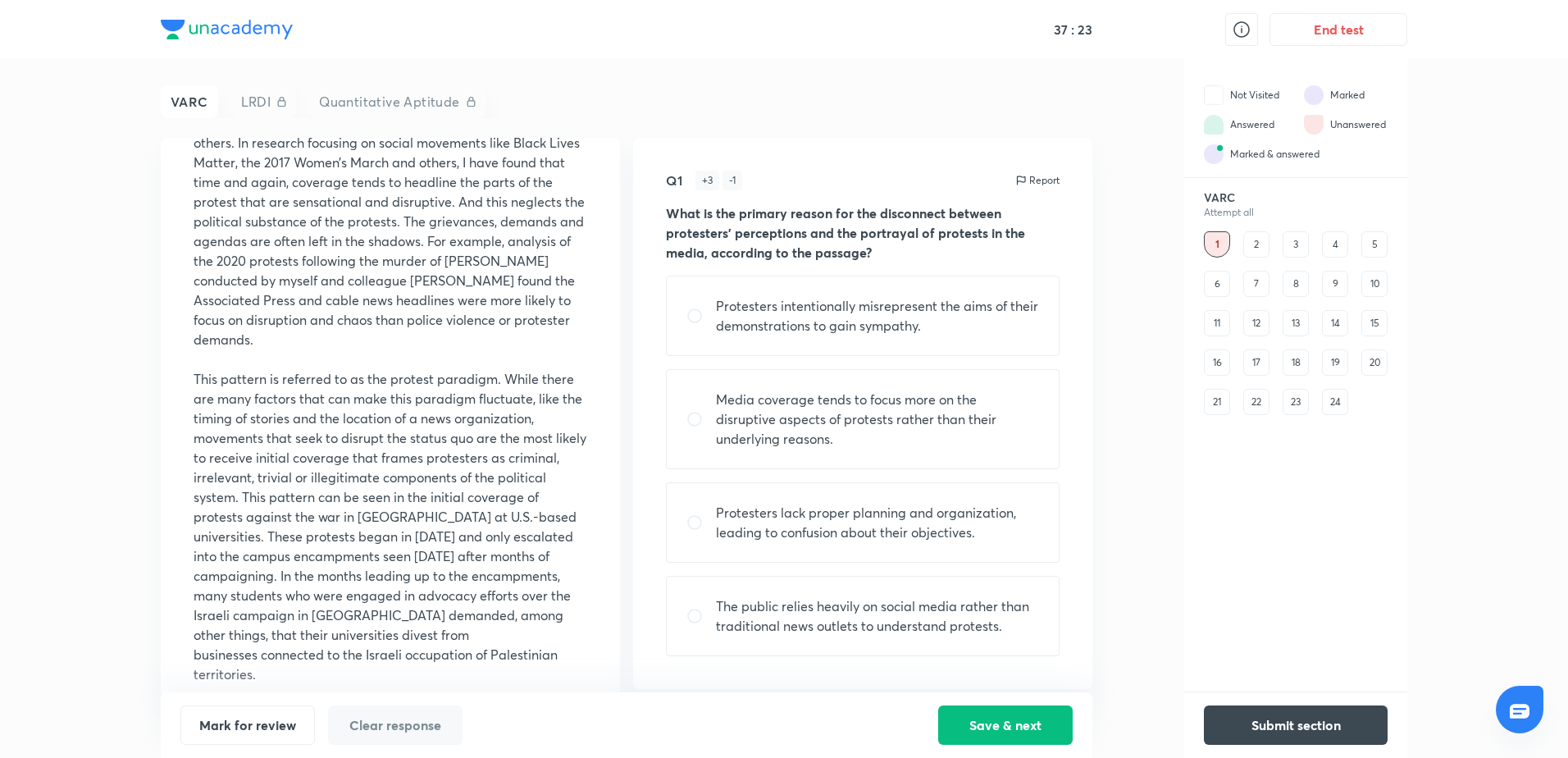
click at [564, 388] on p "This pattern is referred to as the protest paradigm. While there are many facto…" at bounding box center [390, 526] width 394 height 315
click at [923, 236] on strong "What is the primary reason for the disconnect between protesters' perceptions a…" at bounding box center [846, 232] width 359 height 57
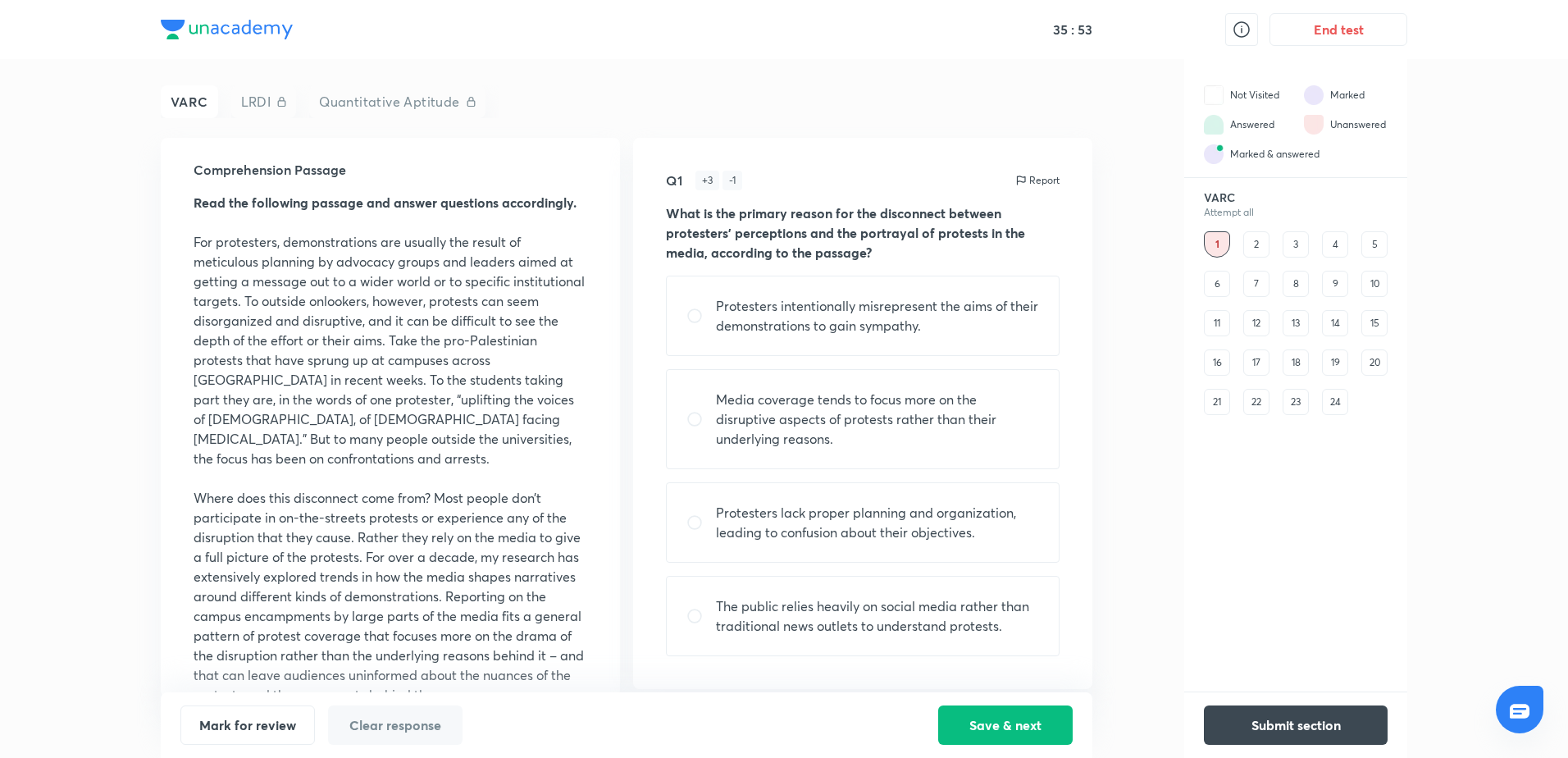
scroll to position [0, 0]
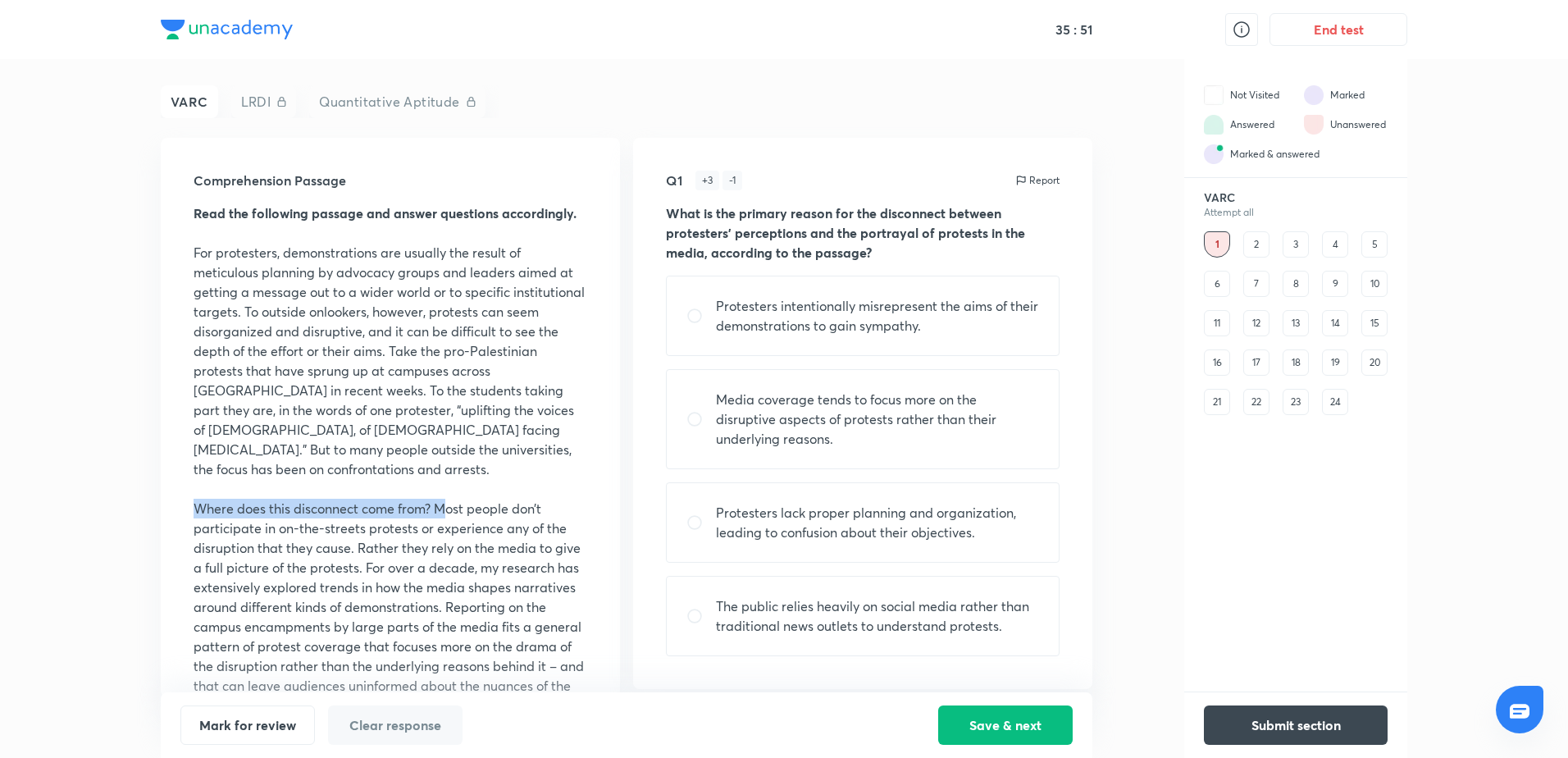
drag, startPoint x: 196, startPoint y: 486, endPoint x: 447, endPoint y: 485, distance: 251.0
click at [447, 499] on p "Where does this disconnect come from? Most people don’t participate in on-the-s…" at bounding box center [390, 607] width 394 height 217
drag, startPoint x: 447, startPoint y: 485, endPoint x: 533, endPoint y: 486, distance: 86.0
click at [533, 499] on p "Where does this disconnect come from? Most people don’t participate in on-the-s…" at bounding box center [390, 607] width 394 height 217
click at [385, 507] on p "Where does this disconnect come from? Most people don’t participate in on-the-s…" at bounding box center [390, 607] width 394 height 217
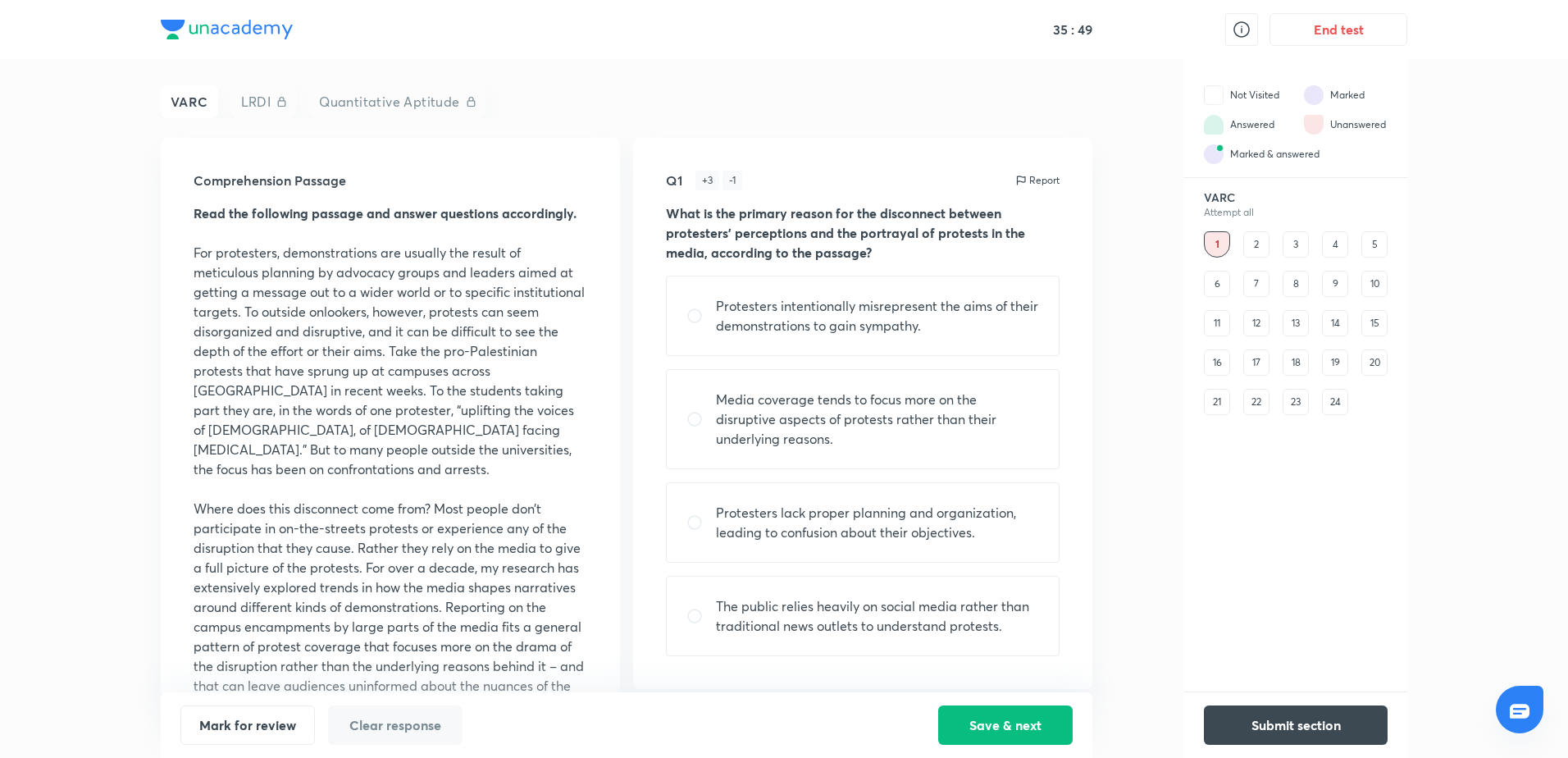
drag, startPoint x: 388, startPoint y: 507, endPoint x: 443, endPoint y: 488, distance: 58.2
click at [444, 499] on p "Where does this disconnect come from? Most people don’t participate in on-the-s…" at bounding box center [390, 607] width 394 height 217
drag, startPoint x: 443, startPoint y: 488, endPoint x: 519, endPoint y: 499, distance: 76.8
click at [519, 499] on p "Where does this disconnect come from? Most people don’t participate in on-the-s…" at bounding box center [390, 607] width 394 height 217
drag, startPoint x: 519, startPoint y: 499, endPoint x: 574, endPoint y: 513, distance: 56.8
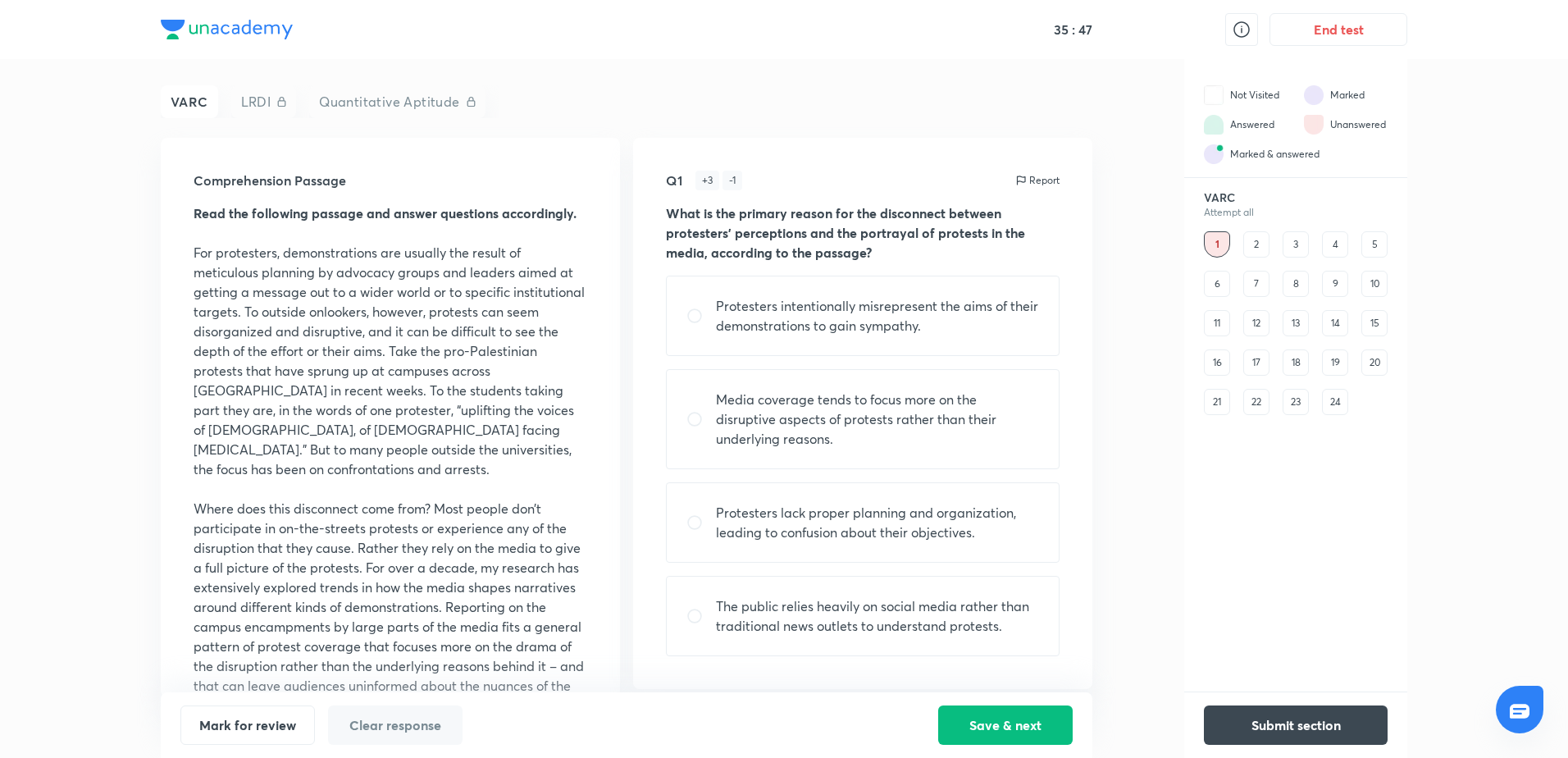
click at [574, 513] on p "Where does this disconnect come from? Most people don’t participate in on-the-s…" at bounding box center [390, 607] width 394 height 217
click at [361, 531] on p "Where does this disconnect come from? Most people don’t participate in on-the-s…" at bounding box center [390, 607] width 394 height 217
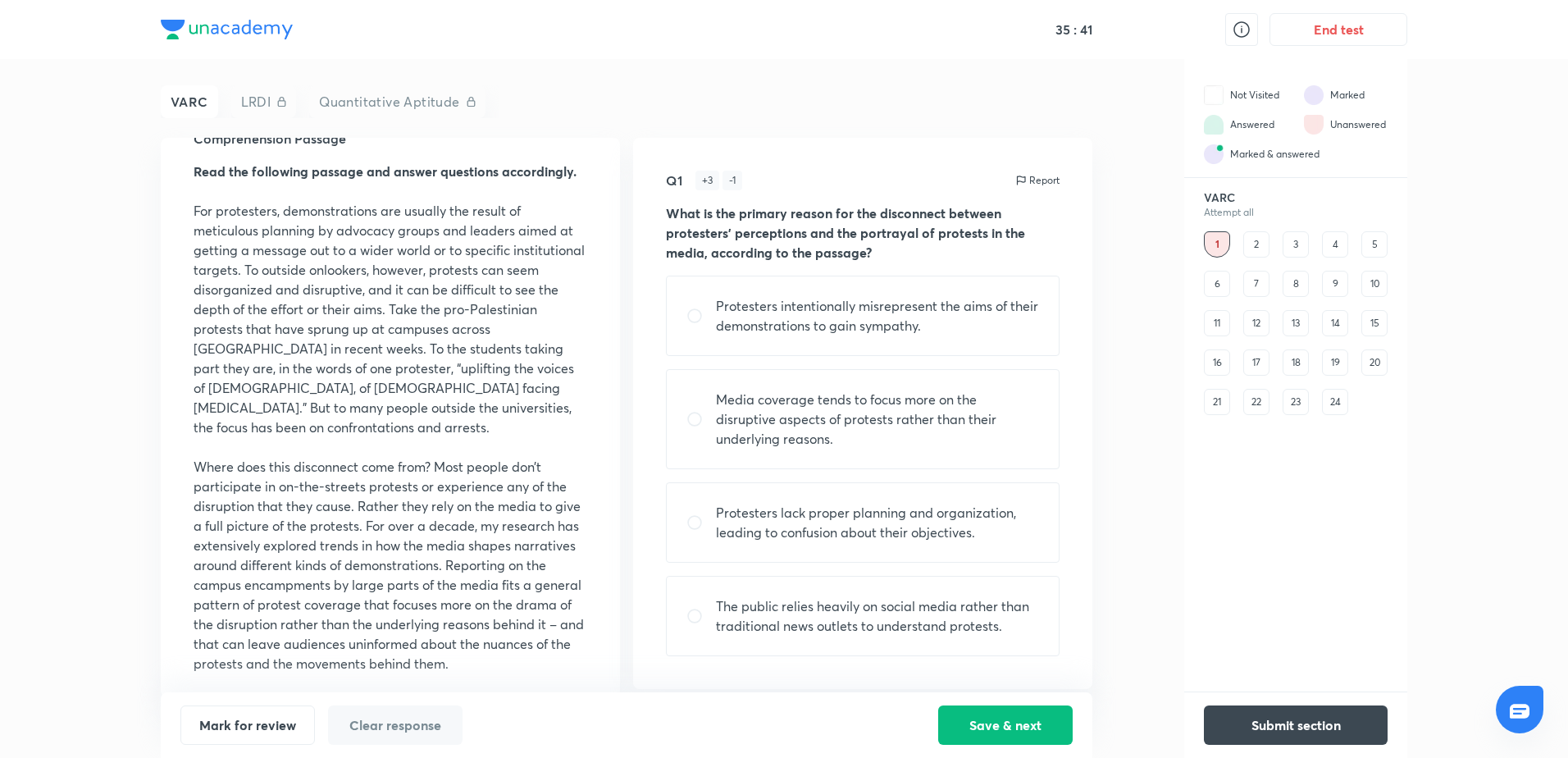
scroll to position [82, 0]
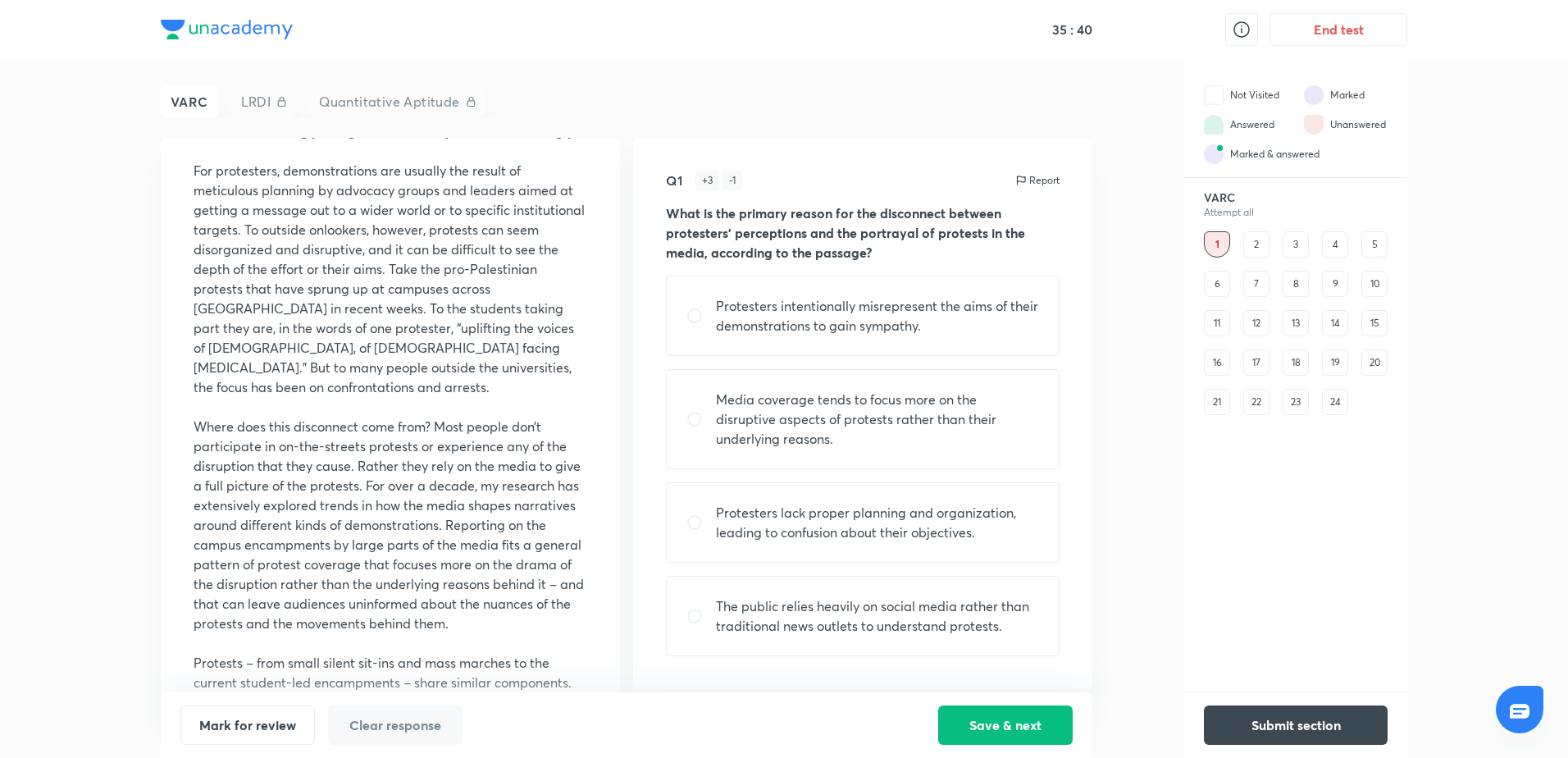
click at [397, 469] on p "Where does this disconnect come from? Most people don’t participate in on-the-s…" at bounding box center [390, 525] width 394 height 217
drag, startPoint x: 397, startPoint y: 469, endPoint x: 546, endPoint y: 461, distance: 149.2
click at [546, 461] on p "Where does this disconnect come from? Most people don’t participate in on-the-s…" at bounding box center [390, 525] width 394 height 217
click at [699, 411] on input "radio" at bounding box center [701, 420] width 30 height 17
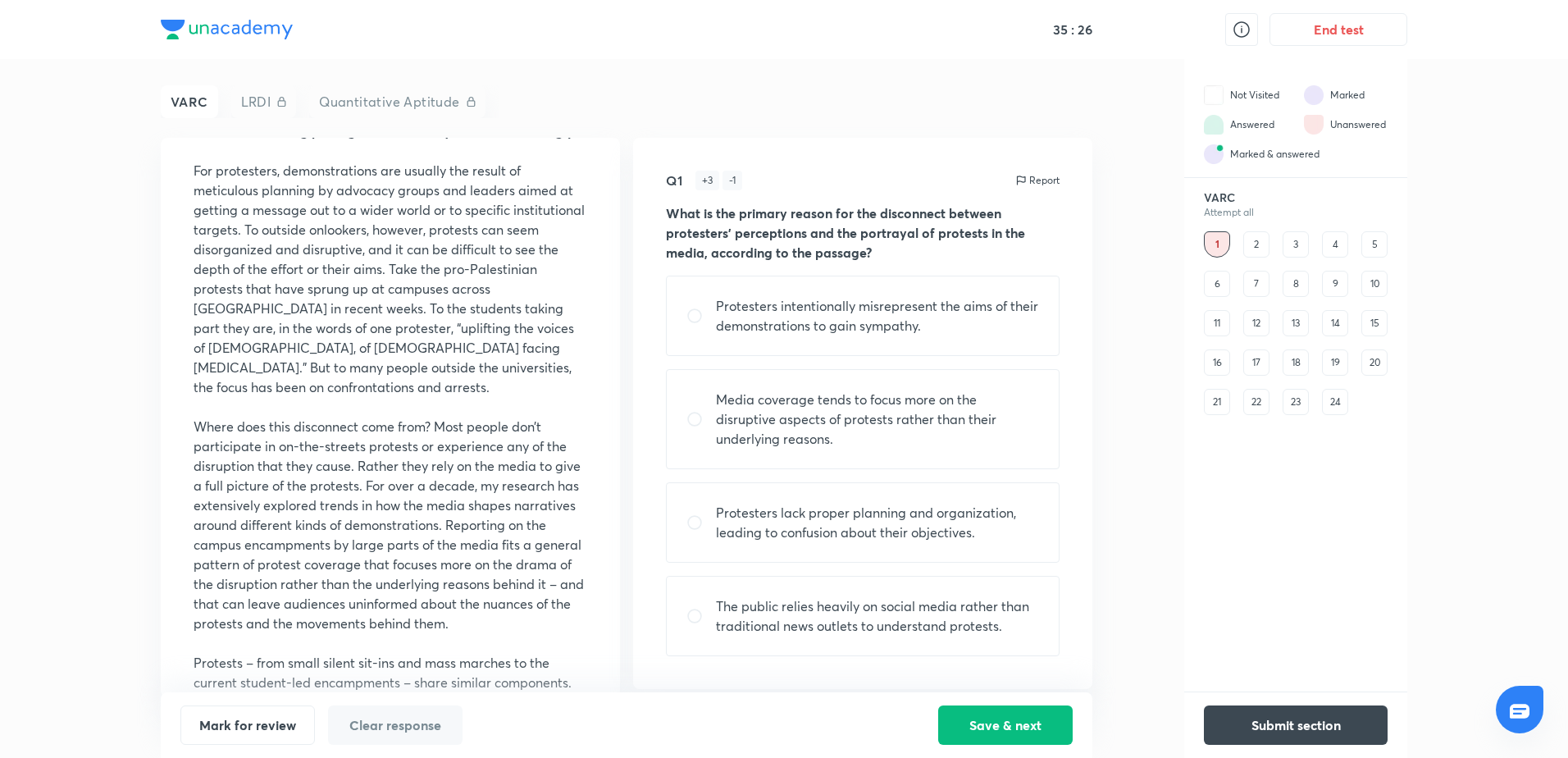
radio input "true"
click at [1000, 580] on button "Save & next" at bounding box center [1005, 724] width 134 height 39
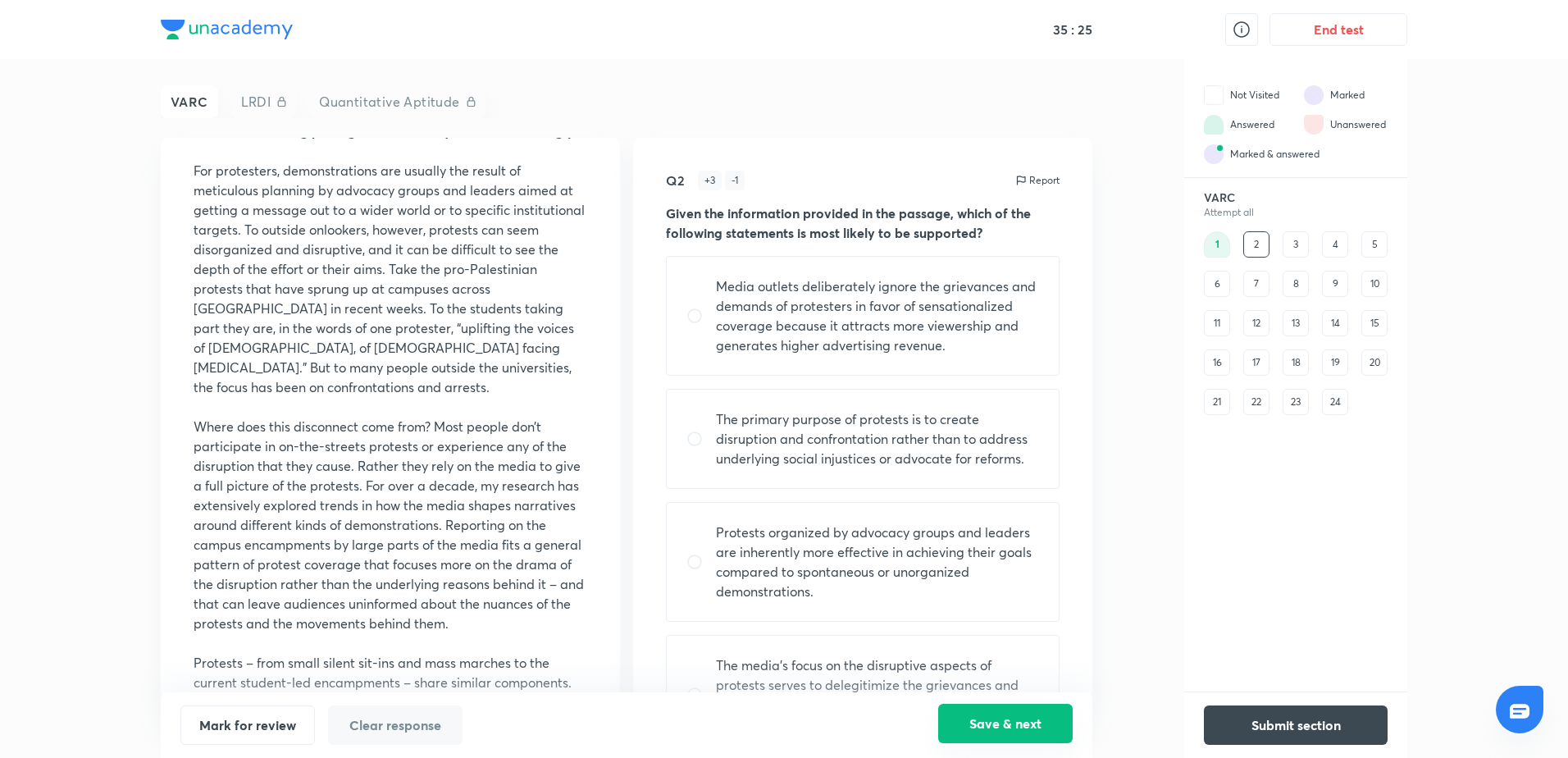
scroll to position [0, 0]
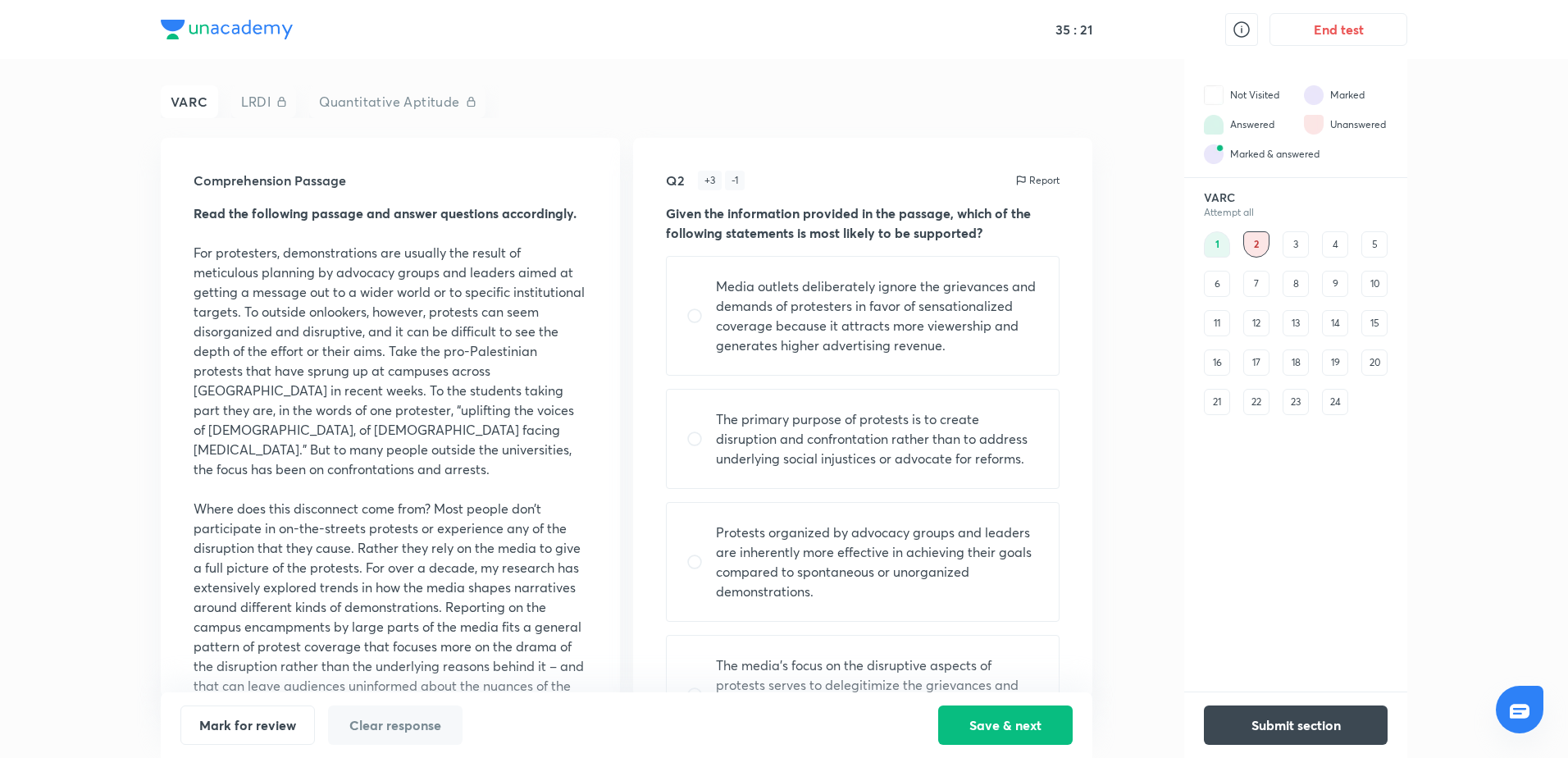
drag, startPoint x: 660, startPoint y: 212, endPoint x: 889, endPoint y: 211, distance: 229.0
click at [889, 211] on div "Q2 + 3 - 1 Report Given the information provided in the passage, which of the f…" at bounding box center [862, 418] width 459 height 560
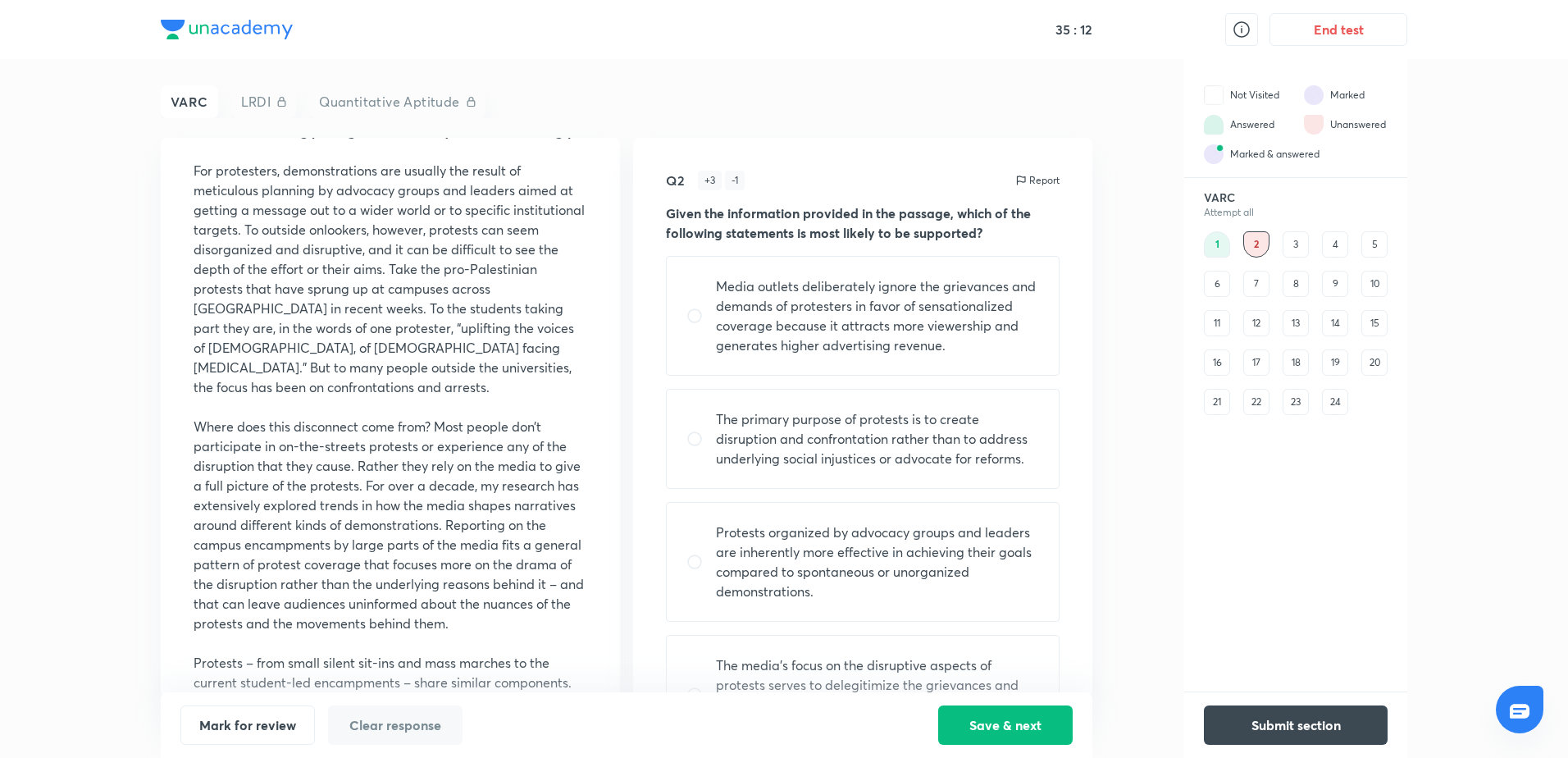
scroll to position [90, 0]
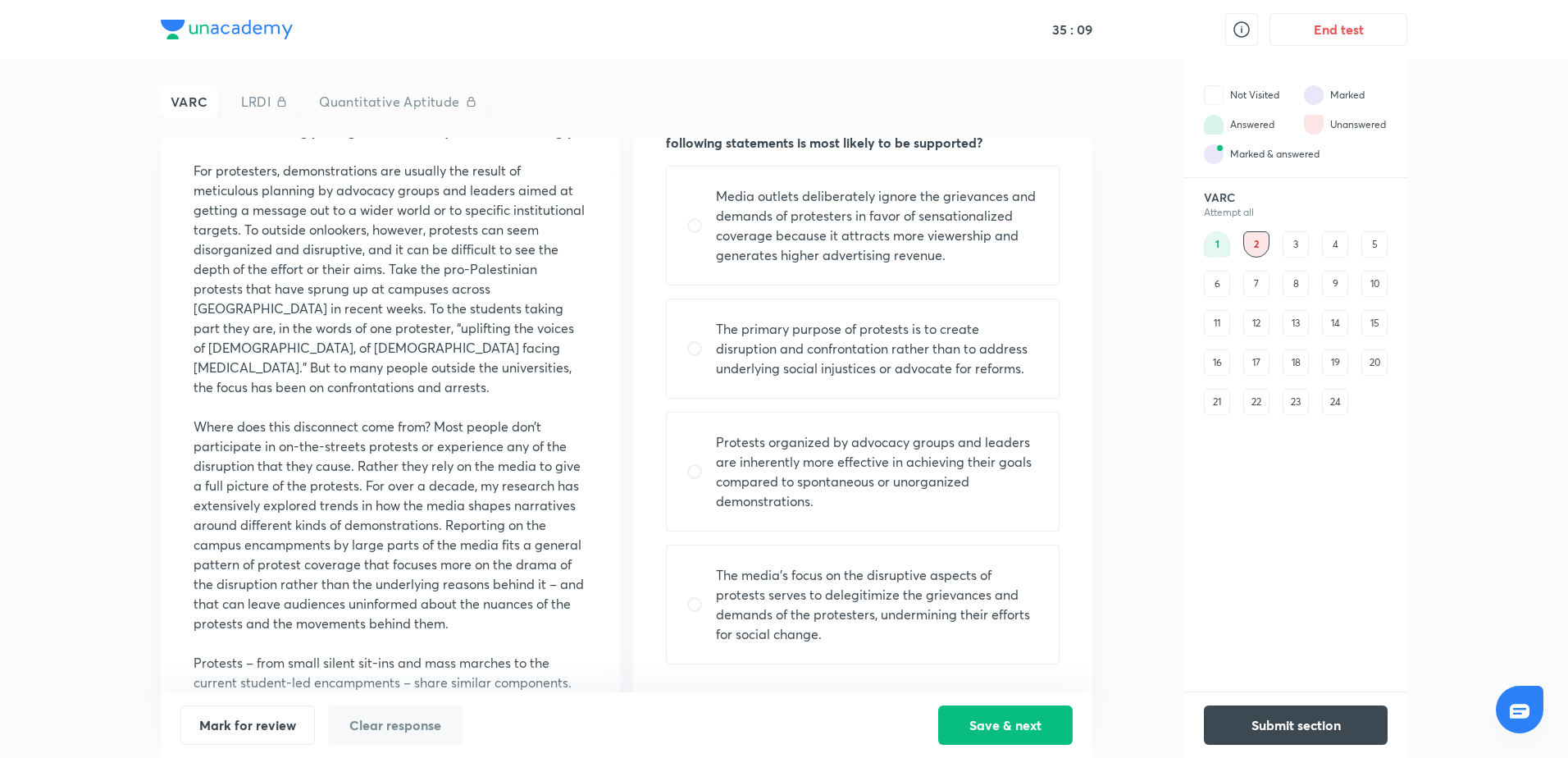
click at [1252, 241] on div "3" at bounding box center [1296, 245] width 26 height 26
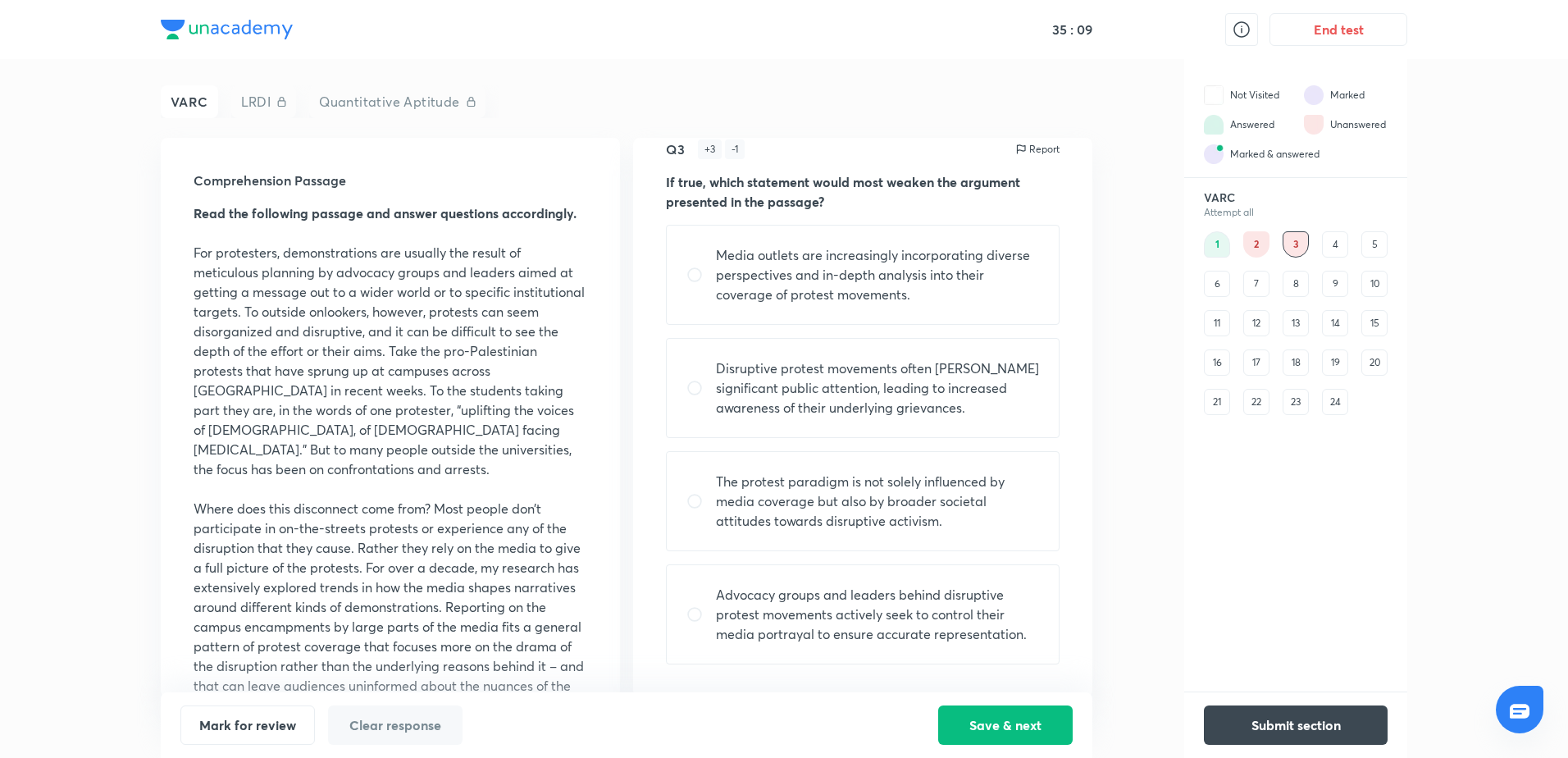
click at [1252, 240] on div "1 2 3 4 5 6 7 8 9 10 11 12 13 14 15 16 17 18 19 20 21 22 23 24" at bounding box center [1296, 323] width 183 height 183
click at [1252, 245] on div "4" at bounding box center [1335, 245] width 26 height 26
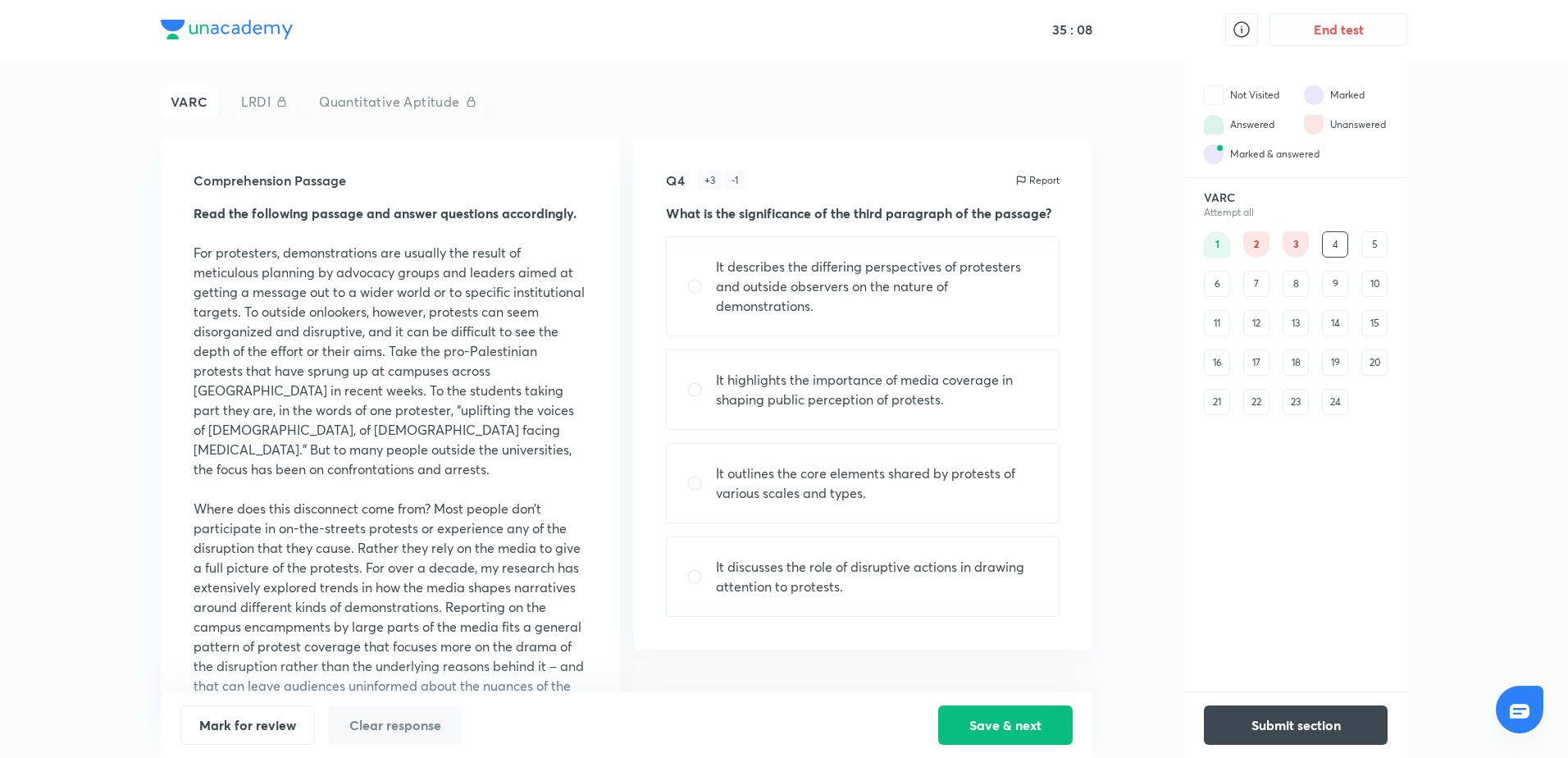
scroll to position [0, 0]
click at [1252, 240] on div "5" at bounding box center [1374, 245] width 26 height 26
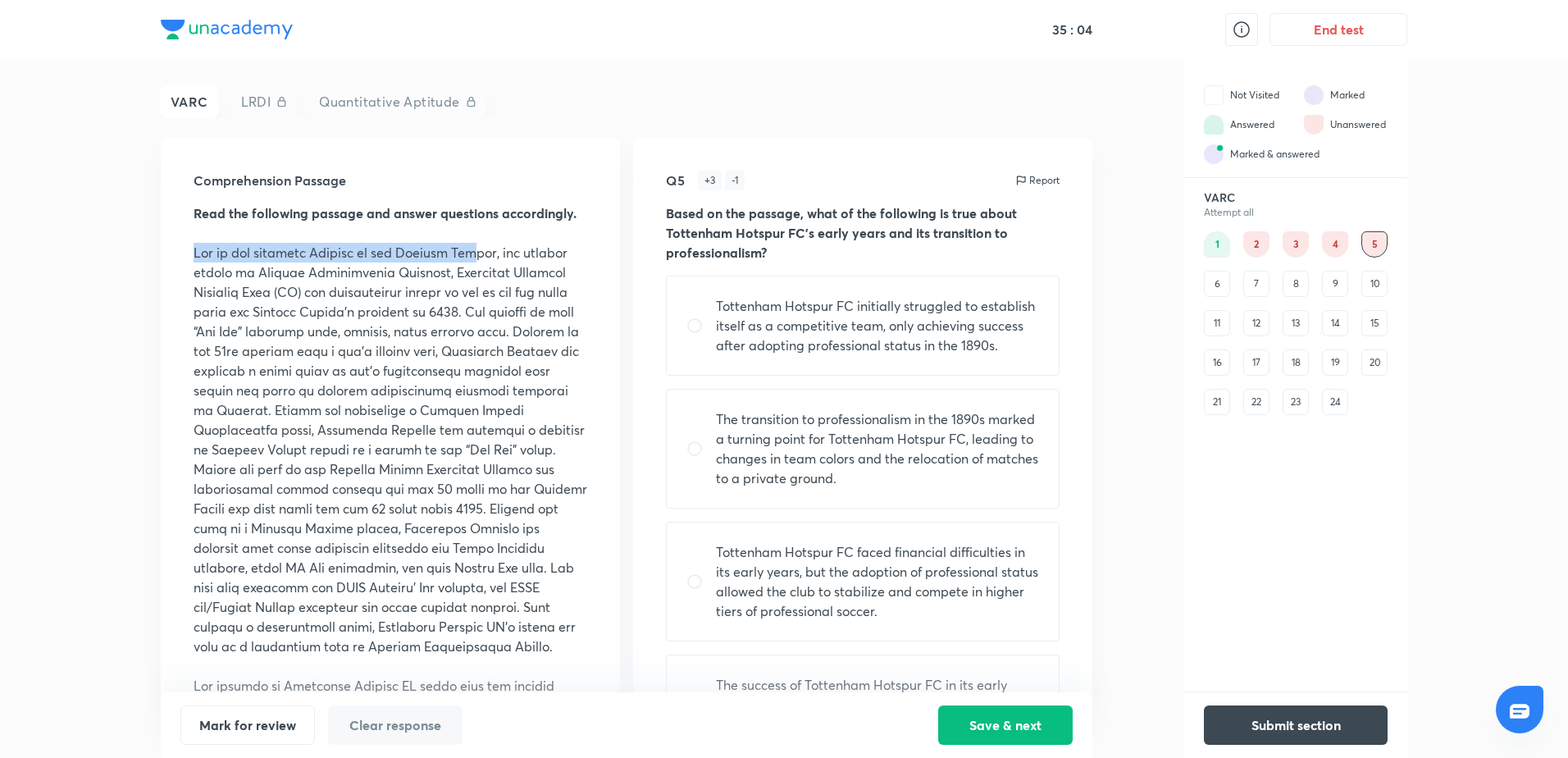
drag, startPoint x: 196, startPoint y: 254, endPoint x: 497, endPoint y: 261, distance: 301.1
click at [492, 261] on p at bounding box center [390, 449] width 394 height 413
drag, startPoint x: 497, startPoint y: 261, endPoint x: 571, endPoint y: 244, distance: 75.9
click at [571, 244] on p at bounding box center [390, 449] width 394 height 413
click at [202, 268] on p at bounding box center [390, 449] width 394 height 413
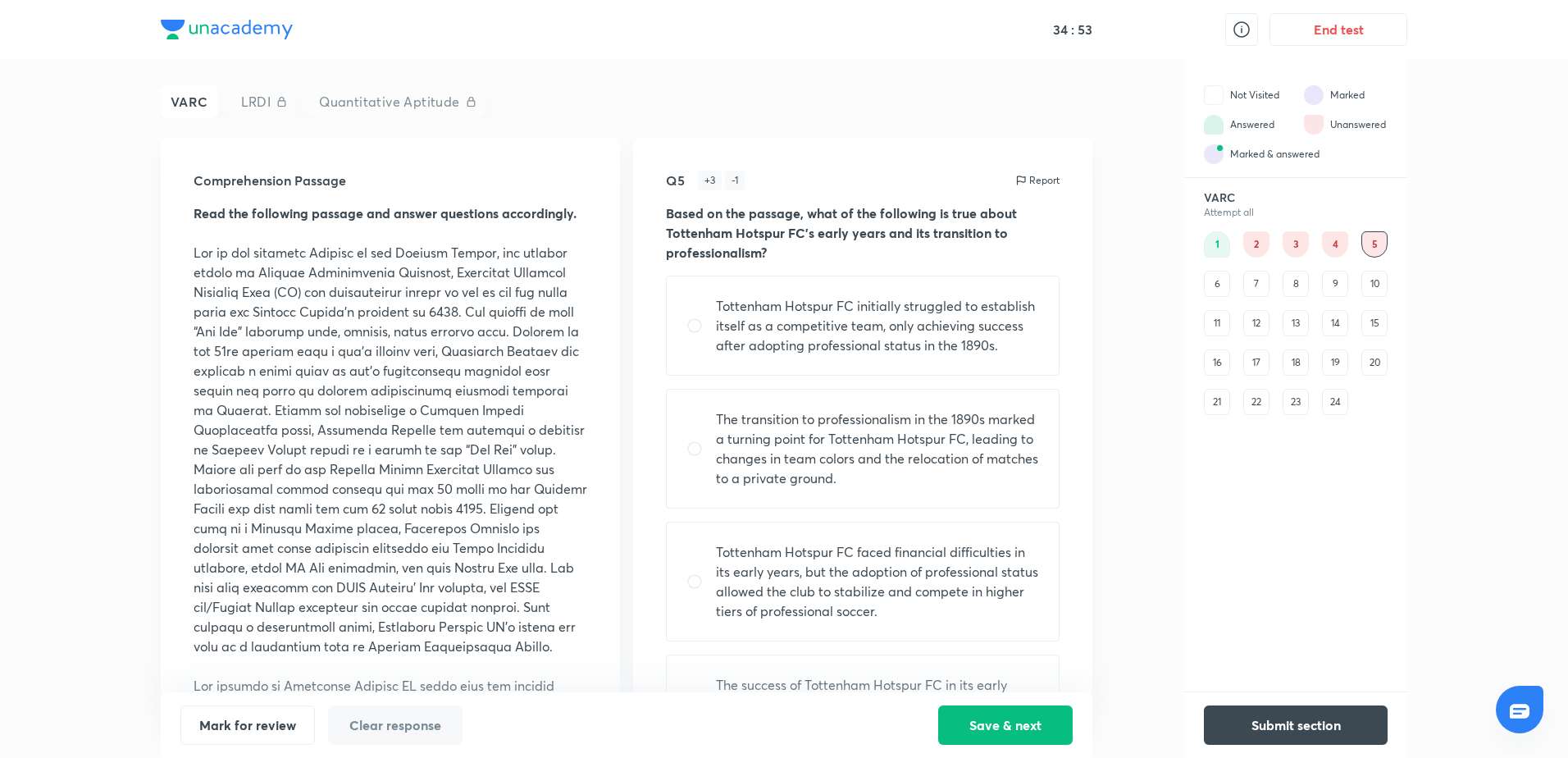
click at [281, 360] on p at bounding box center [390, 449] width 394 height 413
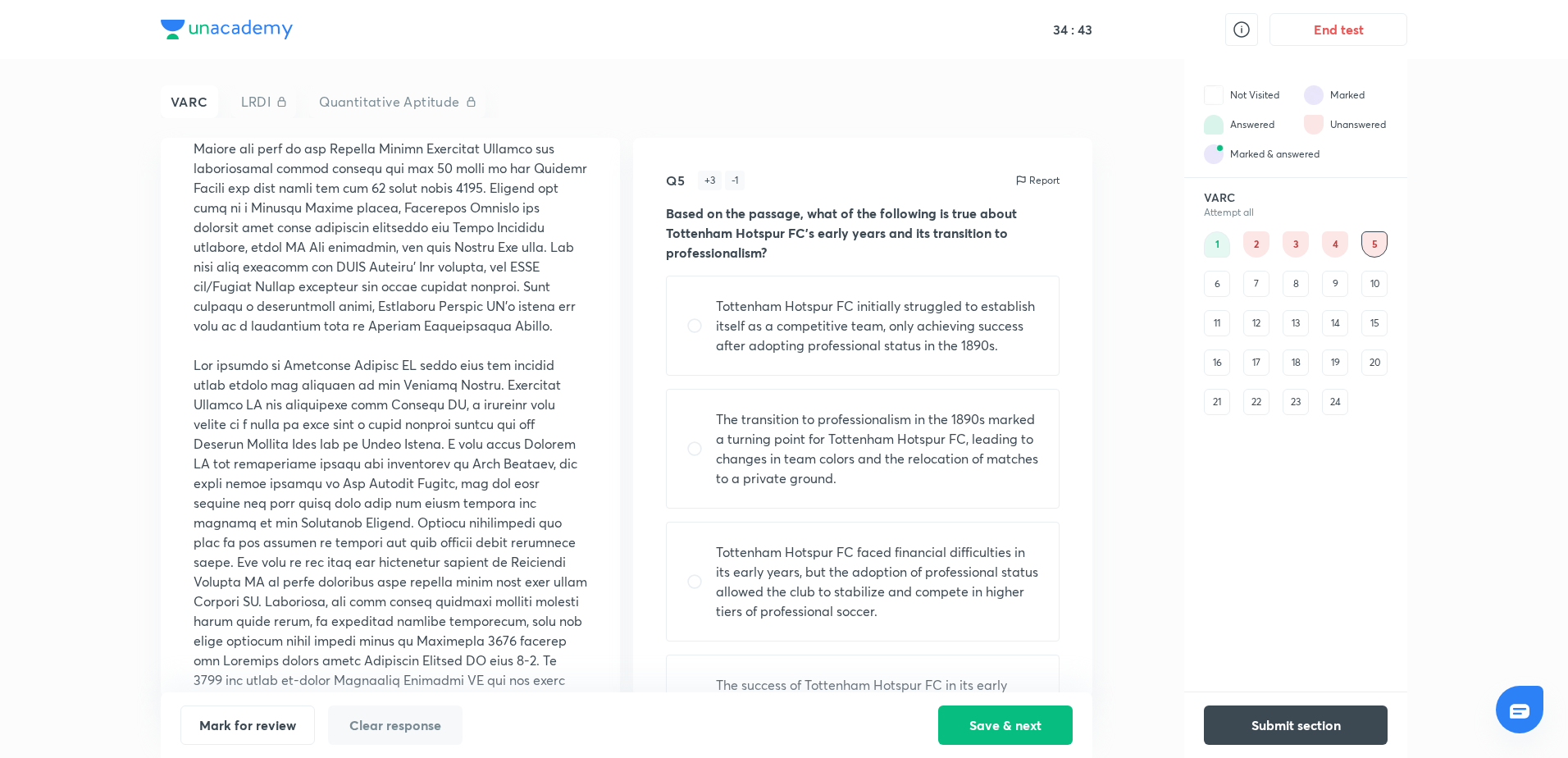
scroll to position [328, 0]
drag, startPoint x: 185, startPoint y: 375, endPoint x: 340, endPoint y: 375, distance: 155.0
click at [339, 375] on div "Comprehension Passage Read the following passage and answer questions according…" at bounding box center [391, 418] width 459 height 560
drag, startPoint x: 340, startPoint y: 375, endPoint x: 470, endPoint y: 351, distance: 132.2
click at [470, 347] on p at bounding box center [390, 337] width 394 height 19
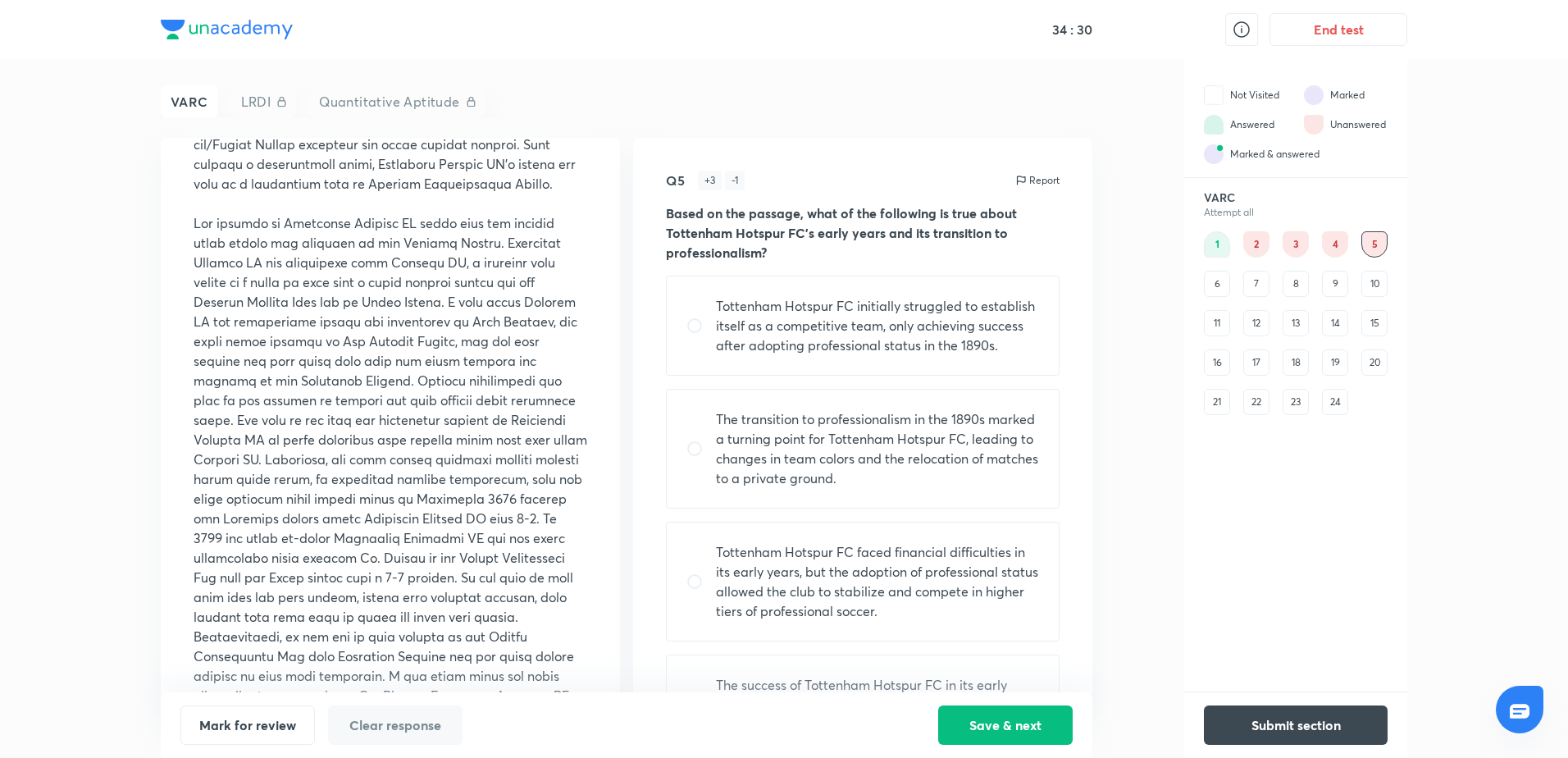
scroll to position [492, 0]
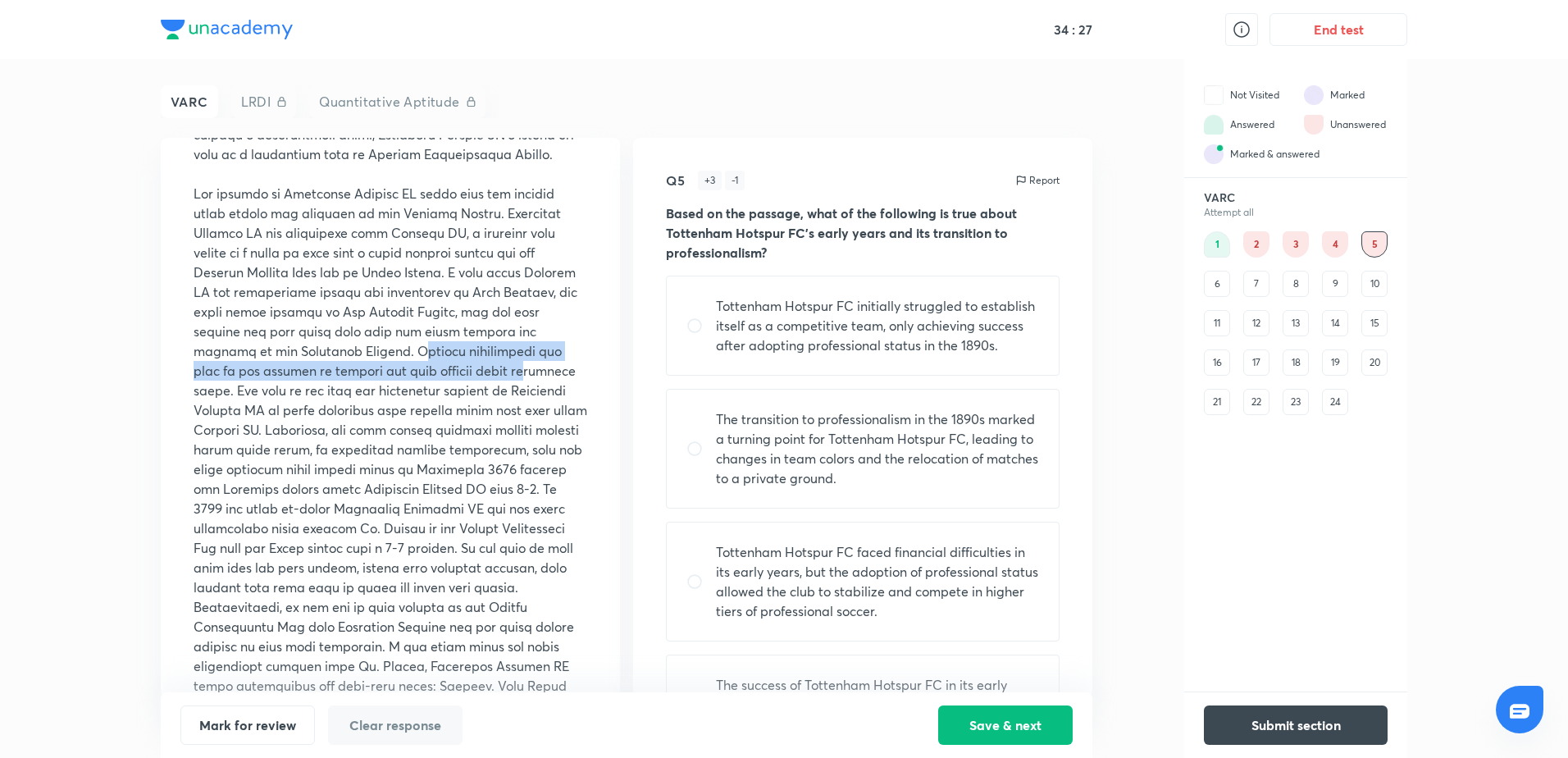
drag, startPoint x: 421, startPoint y: 371, endPoint x: 538, endPoint y: 396, distance: 119.6
click at [533, 393] on p at bounding box center [390, 459] width 394 height 551
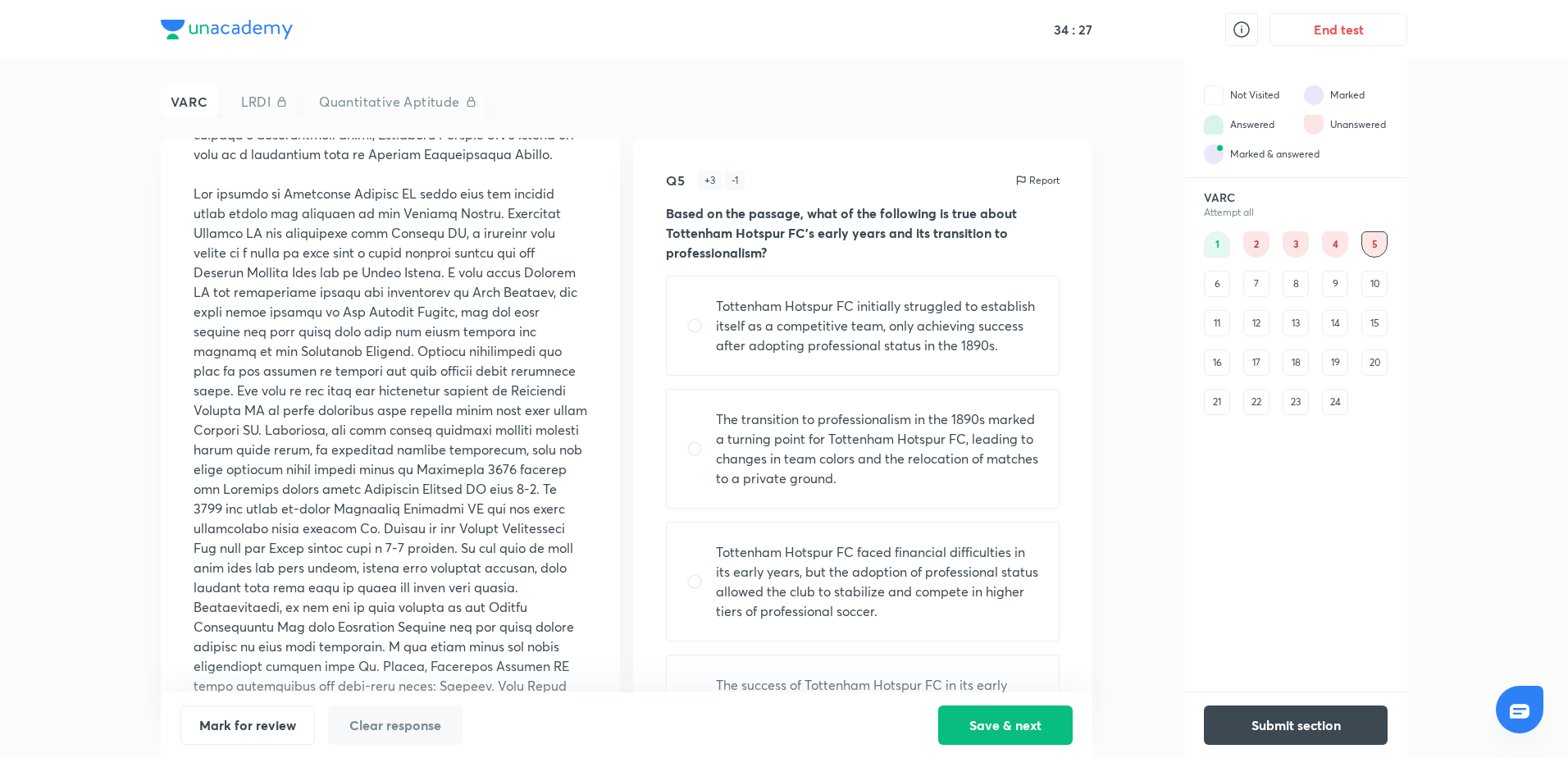
drag, startPoint x: 538, startPoint y: 396, endPoint x: 571, endPoint y: 414, distance: 37.6
click at [571, 414] on p at bounding box center [390, 459] width 394 height 551
click at [461, 330] on p at bounding box center [390, 459] width 394 height 551
click at [473, 296] on p at bounding box center [390, 459] width 394 height 551
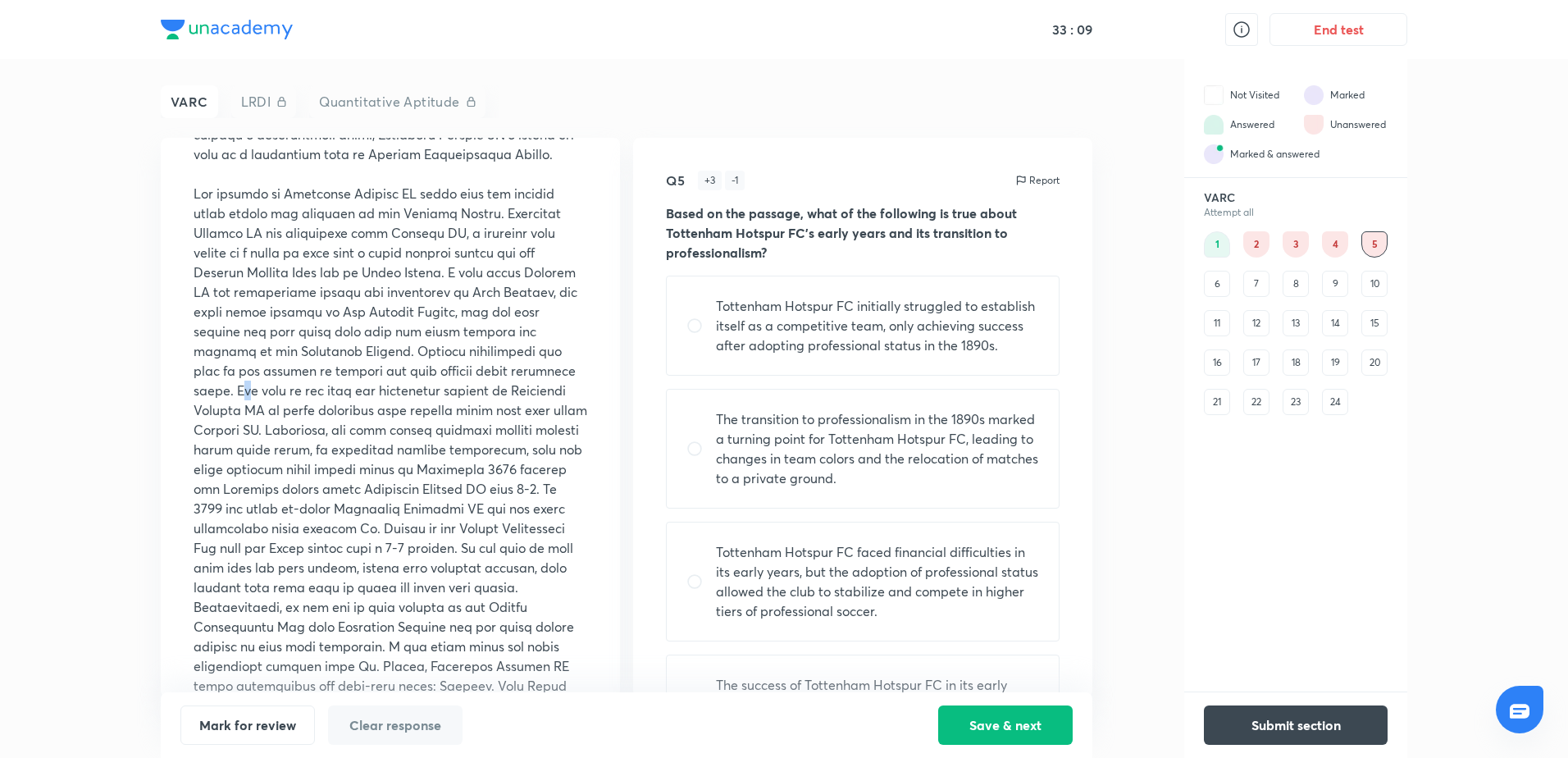
drag, startPoint x: 242, startPoint y: 413, endPoint x: 257, endPoint y: 411, distance: 15.1
click at [256, 411] on p at bounding box center [390, 459] width 394 height 551
drag, startPoint x: 257, startPoint y: 411, endPoint x: 462, endPoint y: 402, distance: 205.2
click at [462, 402] on p at bounding box center [390, 459] width 394 height 551
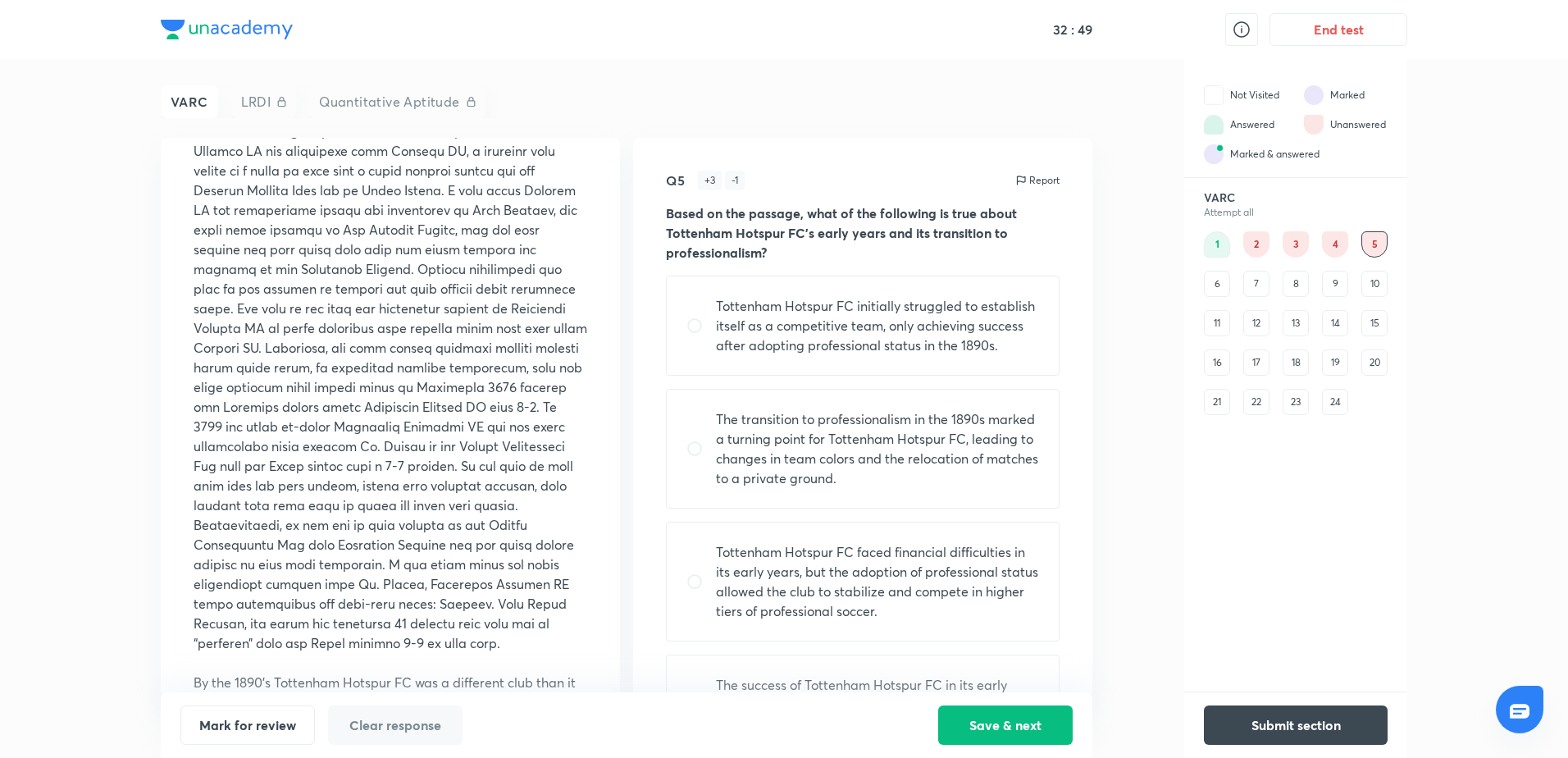
click at [254, 512] on p at bounding box center [390, 377] width 394 height 551
drag, startPoint x: 247, startPoint y: 504, endPoint x: 464, endPoint y: 505, distance: 217.0
click at [463, 505] on p at bounding box center [390, 377] width 394 height 551
drag, startPoint x: 464, startPoint y: 505, endPoint x: 497, endPoint y: 502, distance: 33.1
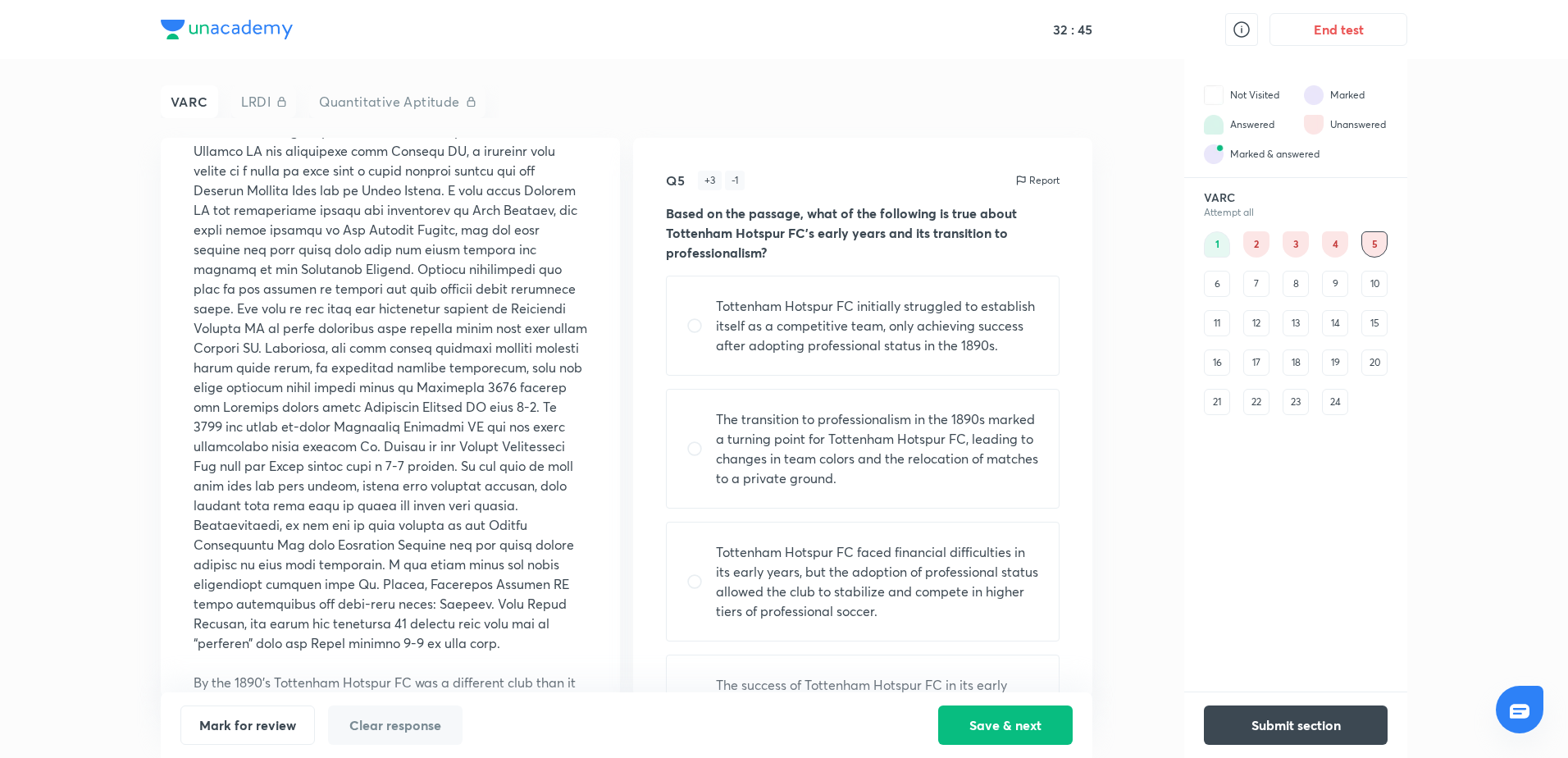
click at [497, 502] on p at bounding box center [390, 377] width 394 height 551
click at [358, 546] on p at bounding box center [390, 377] width 394 height 551
drag, startPoint x: 358, startPoint y: 546, endPoint x: 458, endPoint y: 546, distance: 100.0
click at [458, 546] on p at bounding box center [390, 377] width 394 height 551
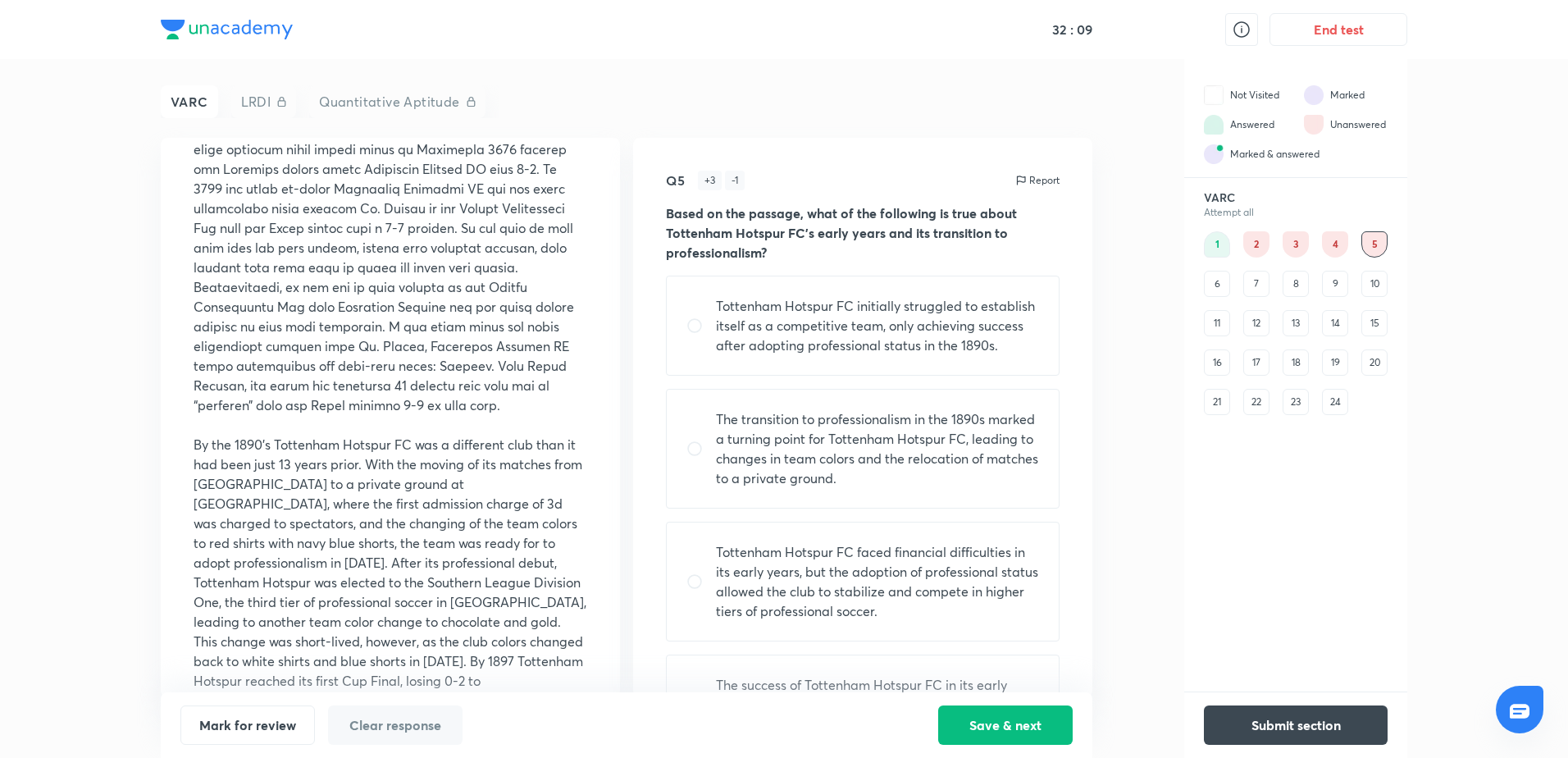
scroll to position [820, 0]
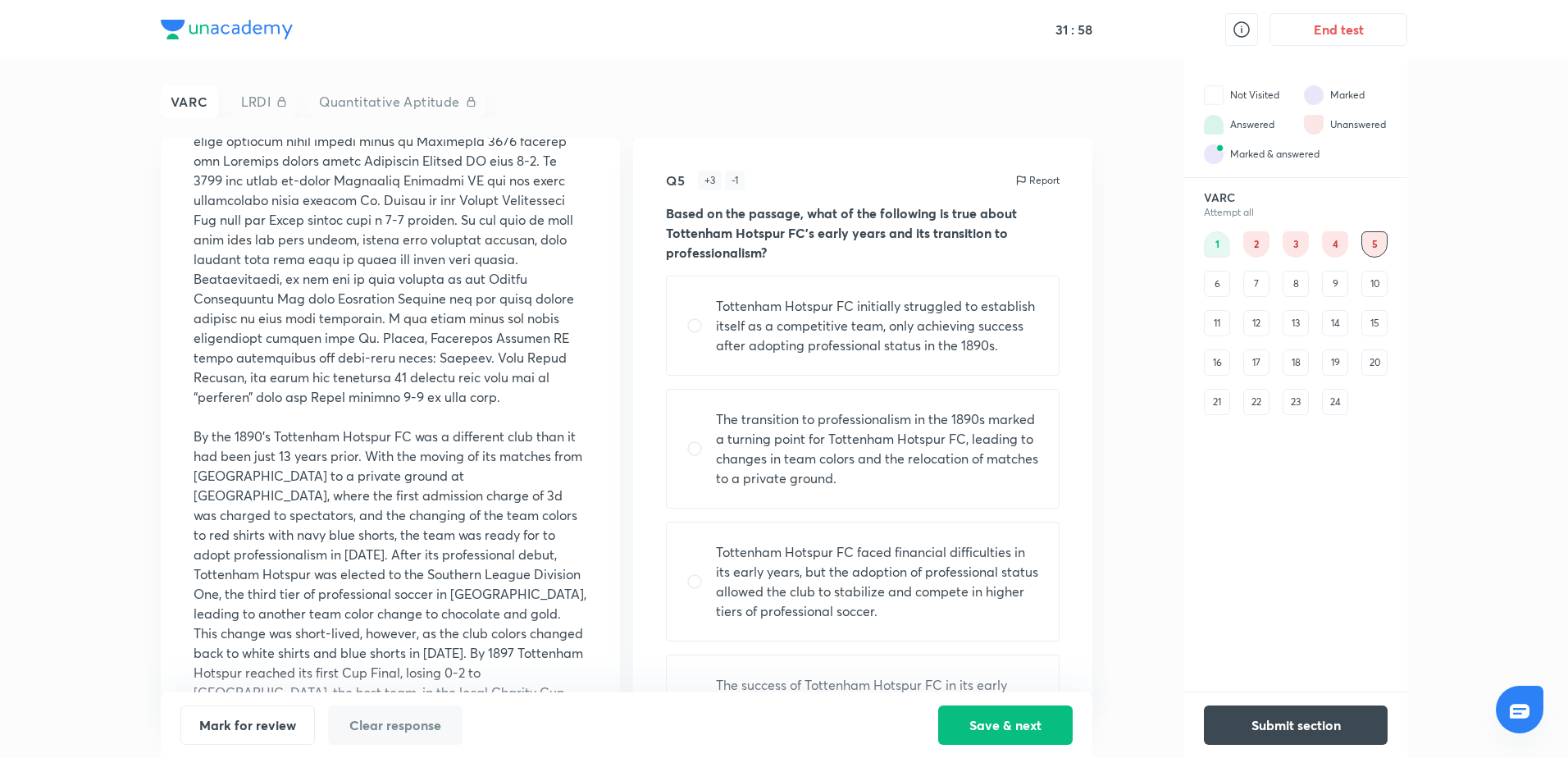
click at [712, 318] on input "radio" at bounding box center [701, 326] width 30 height 17
radio input "true"
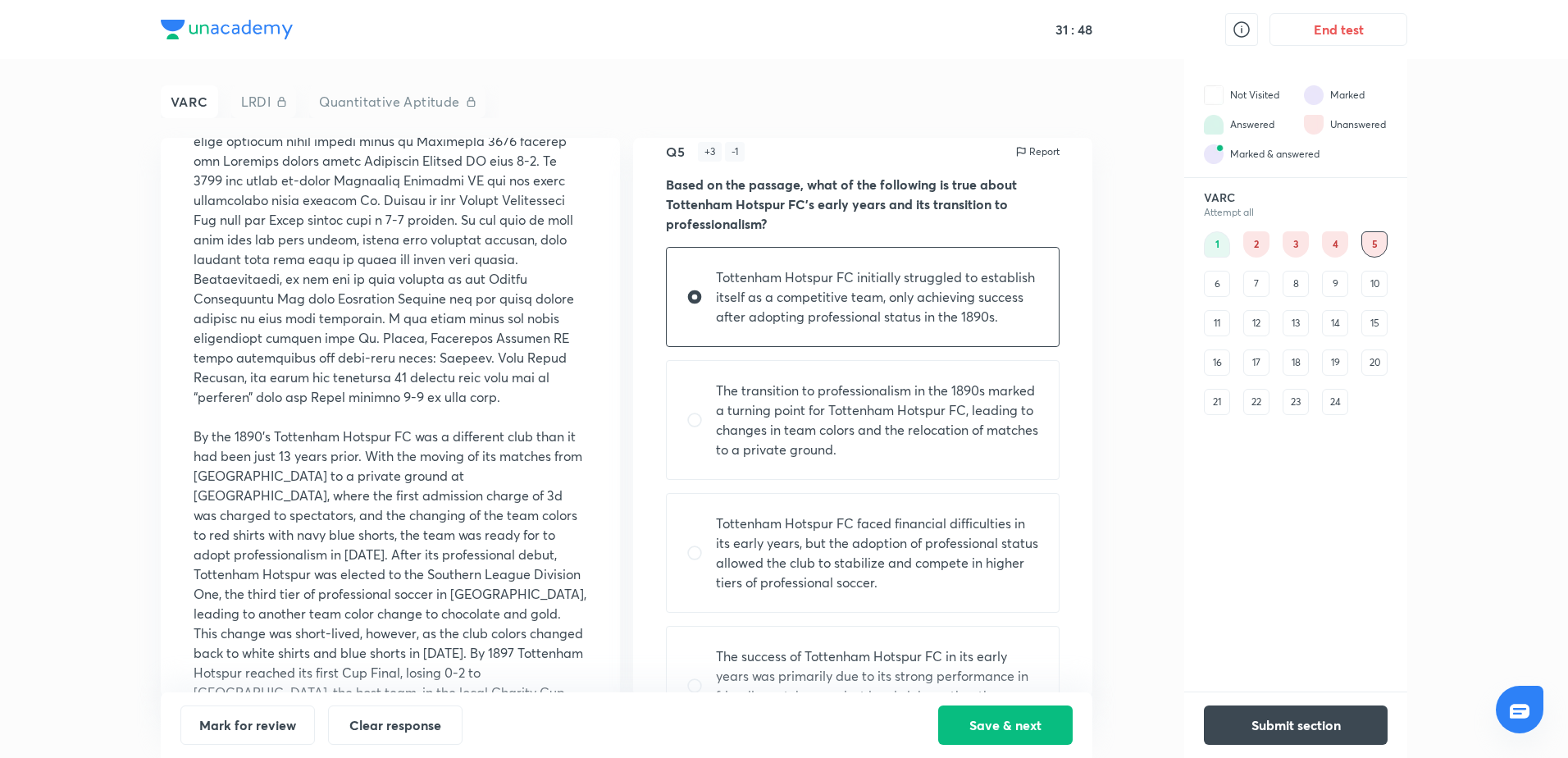
scroll to position [28, 0]
click at [454, 519] on p "By the 1890’s Tottenham Hotspur FC was a different club than it had been just 1…" at bounding box center [390, 574] width 394 height 296
drag, startPoint x: 454, startPoint y: 519, endPoint x: 525, endPoint y: 519, distance: 71.0
click at [525, 519] on p "By the 1890’s Tottenham Hotspur FC was a different club than it had been just 1…" at bounding box center [390, 574] width 394 height 296
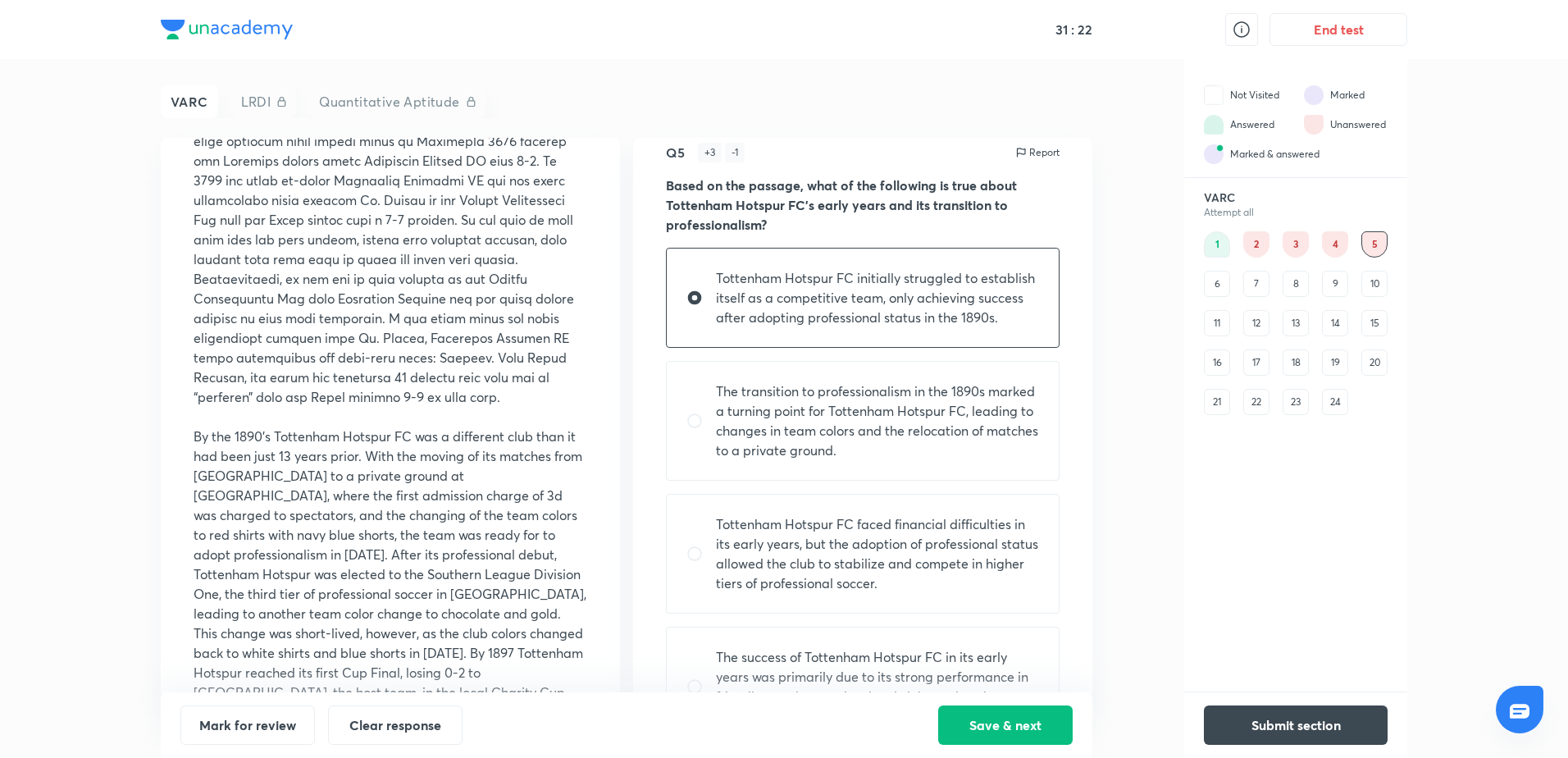
click at [401, 558] on p "By the 1890’s Tottenham Hotspur FC was a different club than it had been just 1…" at bounding box center [390, 574] width 394 height 296
drag, startPoint x: 401, startPoint y: 558, endPoint x: 546, endPoint y: 566, distance: 145.2
click at [574, 564] on p "By the 1890’s Tottenham Hotspur FC was a different club than it had been just 1…" at bounding box center [390, 574] width 394 height 296
click at [277, 575] on p "By the 1890’s Tottenham Hotspur FC was a different club than it had been just 1…" at bounding box center [390, 574] width 394 height 296
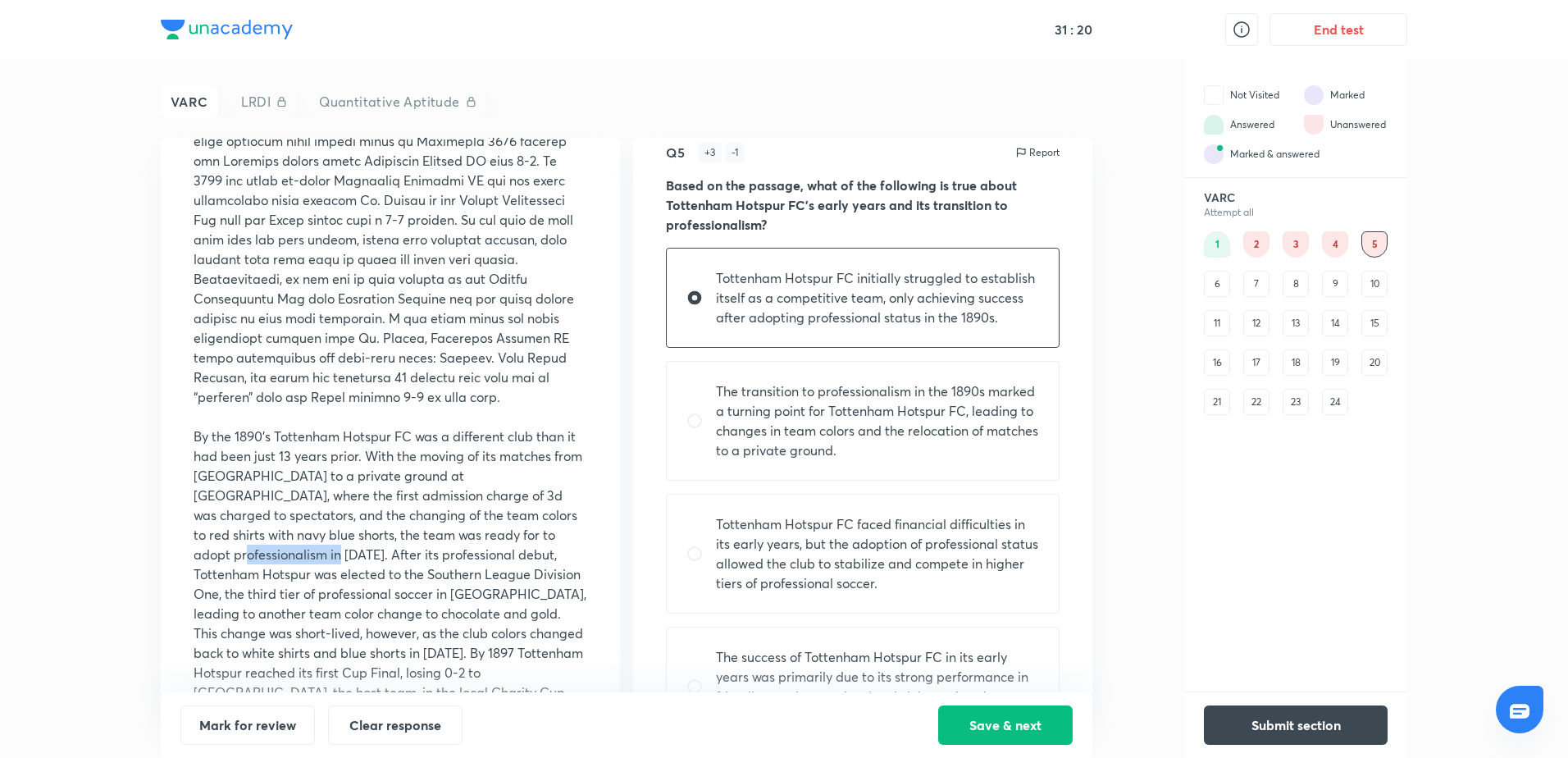
click at [277, 575] on p "By the 1890’s Tottenham Hotspur FC was a different club than it had been just 1…" at bounding box center [390, 574] width 394 height 296
click at [569, 576] on p "By the 1890’s Tottenham Hotspur FC was a different club than it had been just 1…" at bounding box center [390, 574] width 394 height 296
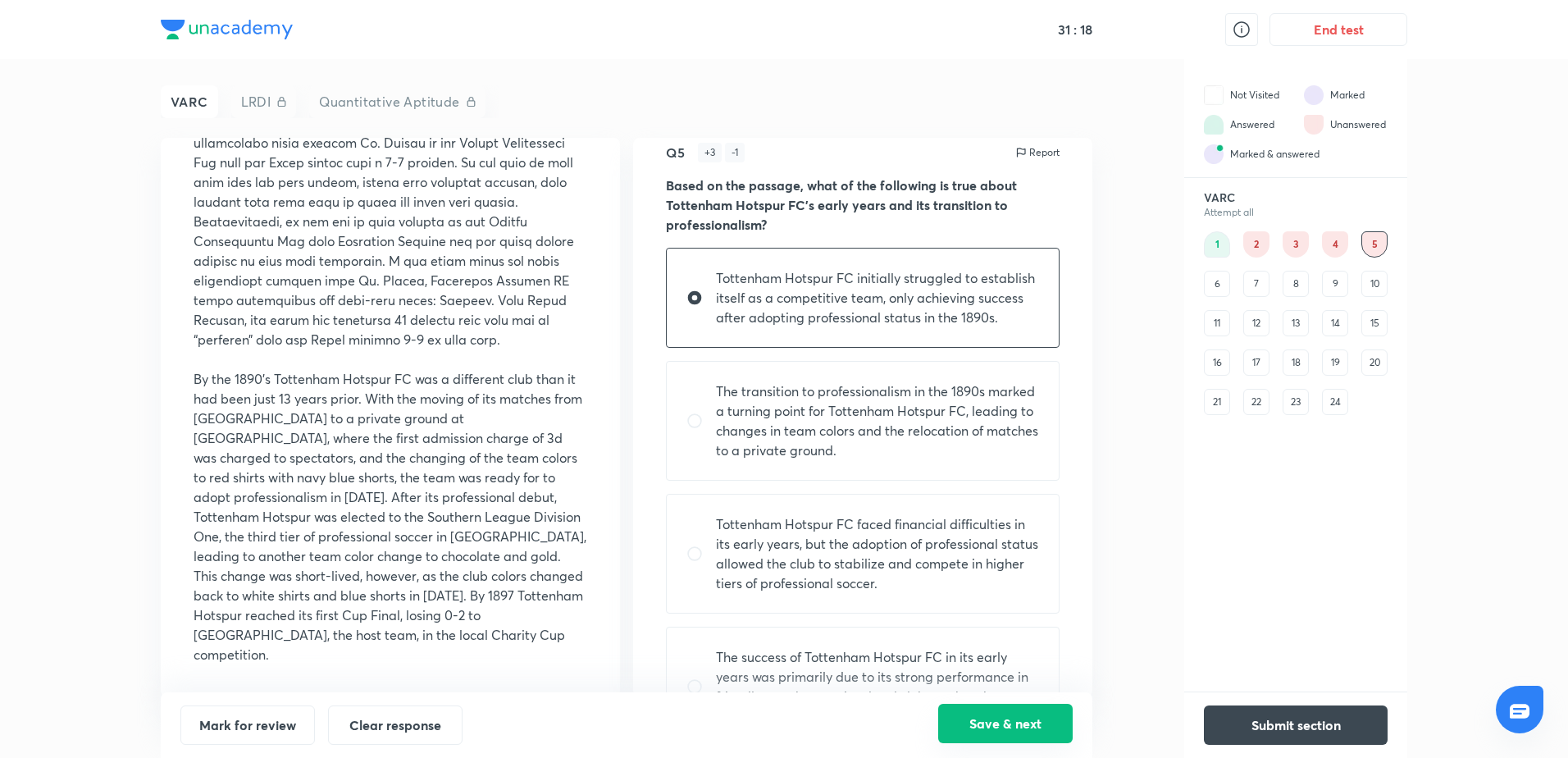
click at [995, 580] on button "Save & next" at bounding box center [1005, 724] width 134 height 39
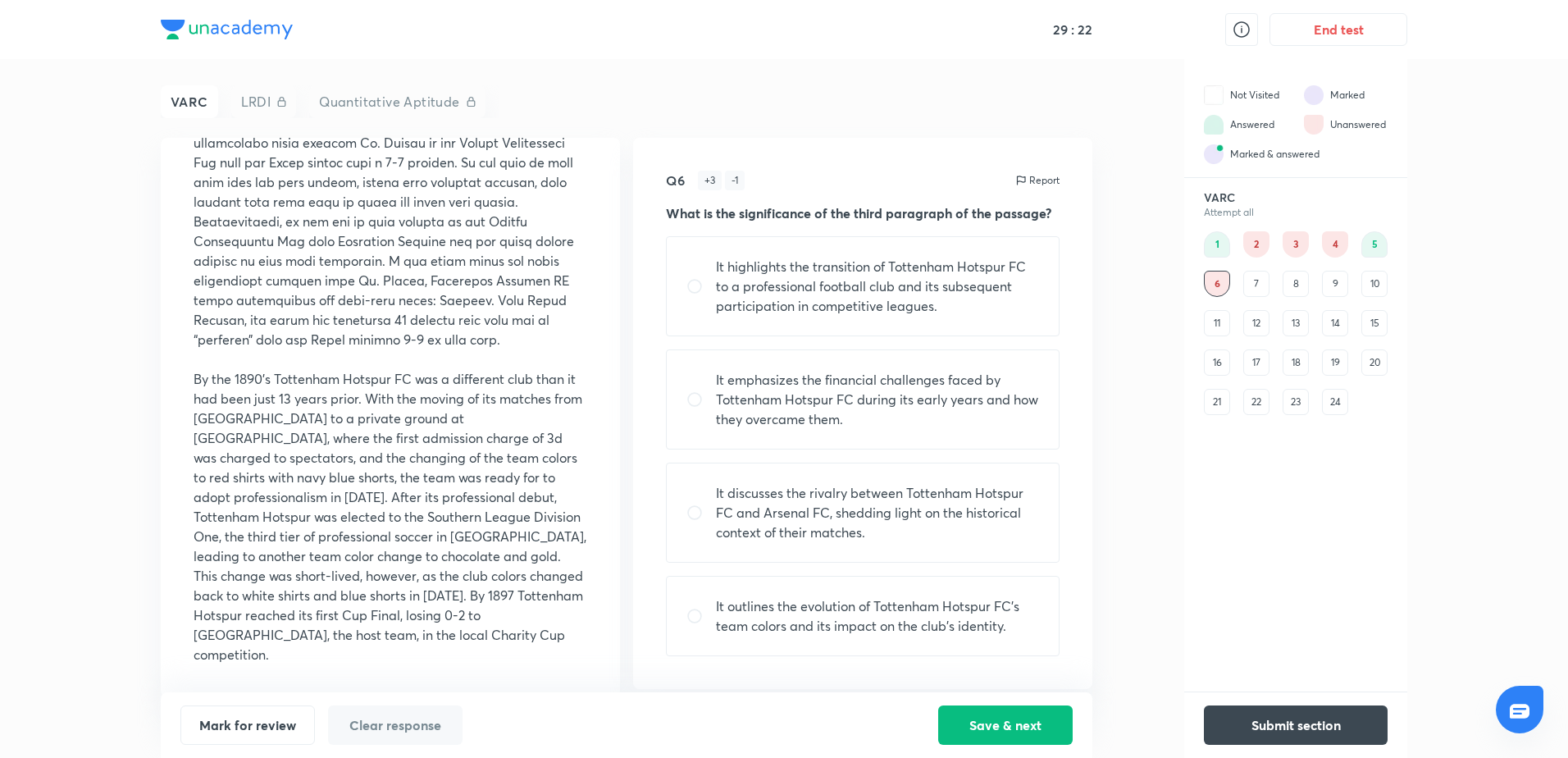
click at [739, 284] on p "It highlights the transition of Tottenham Hotspur FC to a professional football…" at bounding box center [877, 286] width 323 height 59
radio input "true"
click at [991, 580] on button "Save & next" at bounding box center [1005, 724] width 134 height 39
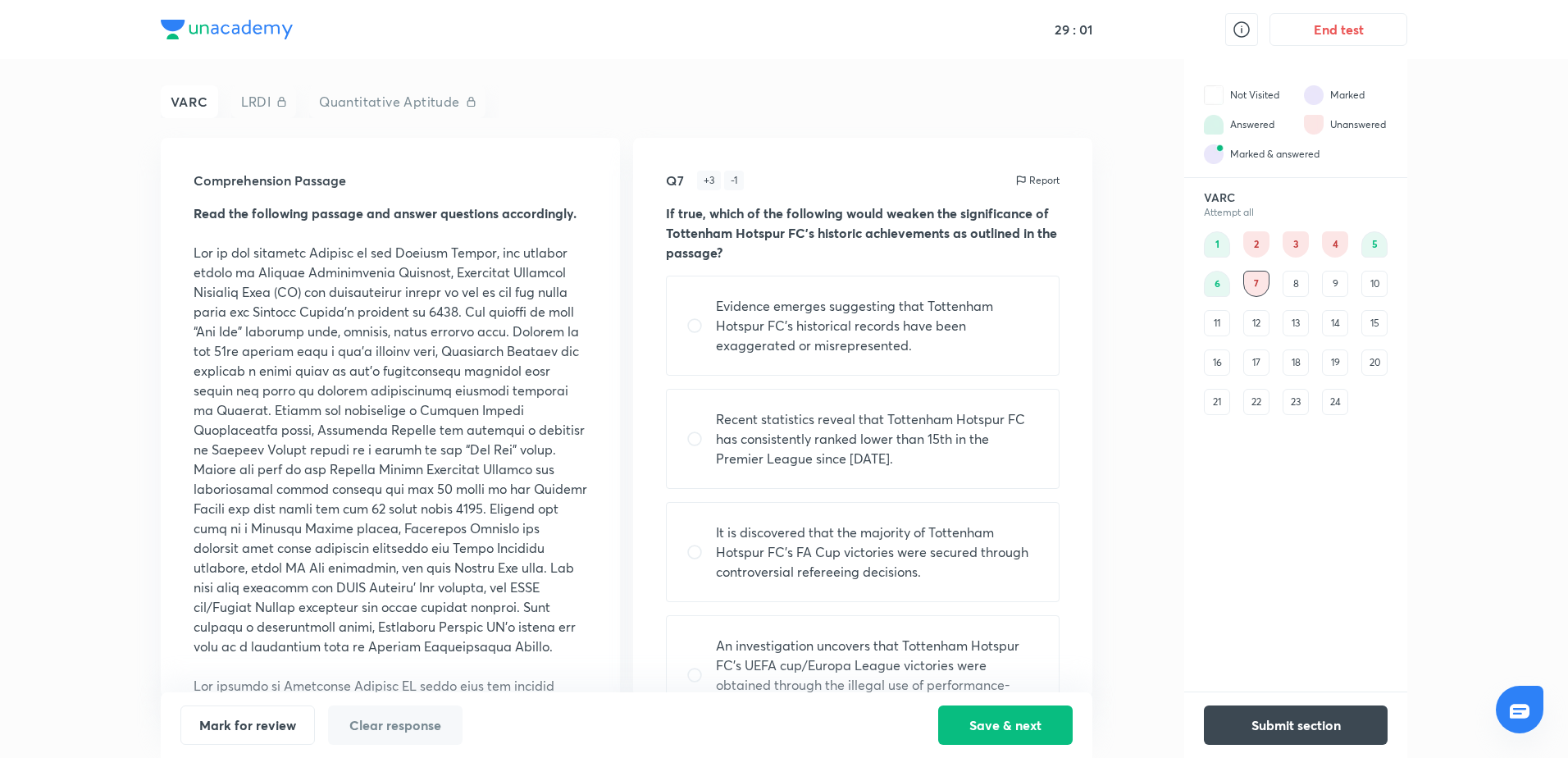
drag, startPoint x: 796, startPoint y: 239, endPoint x: 869, endPoint y: 233, distance: 73.2
click at [869, 233] on strong "If true, which of the following would weaken the significance of Tottenham Hots…" at bounding box center [861, 232] width 391 height 57
click at [926, 244] on p "If true, which of the following would weaken the significance of Tottenham Hots…" at bounding box center [862, 234] width 394 height 59
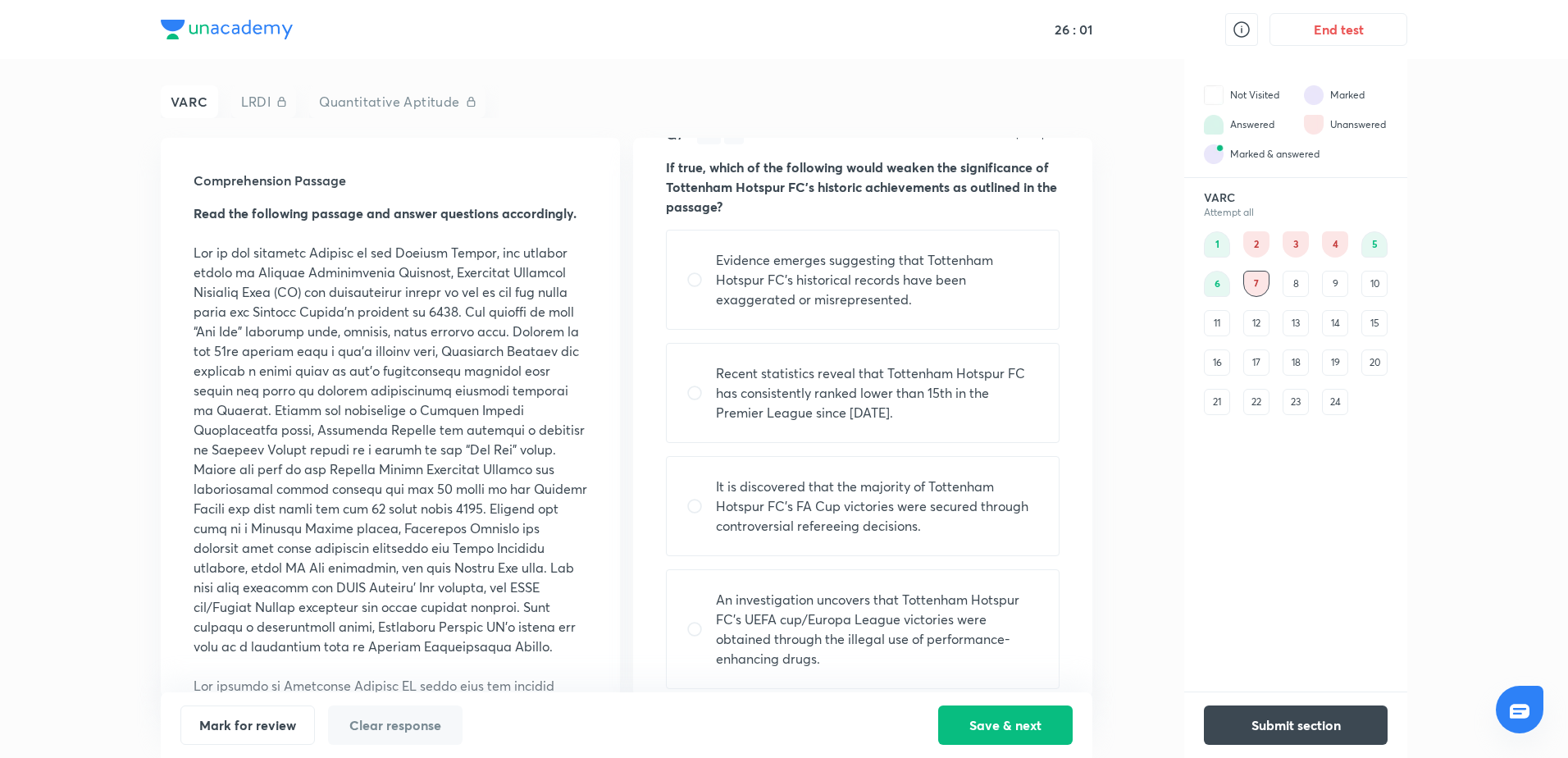
scroll to position [70, 0]
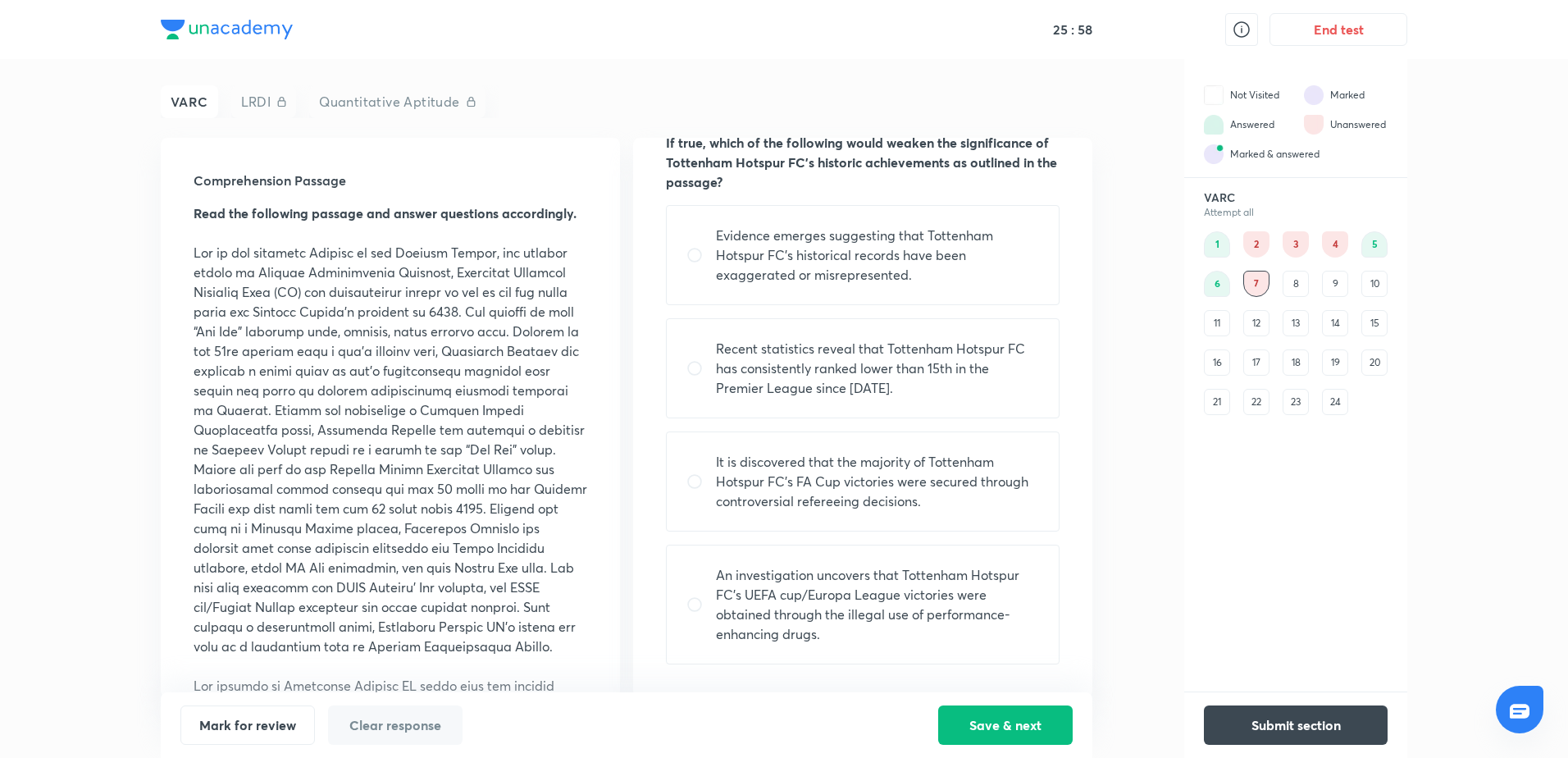
click at [1252, 282] on div "8" at bounding box center [1296, 284] width 26 height 26
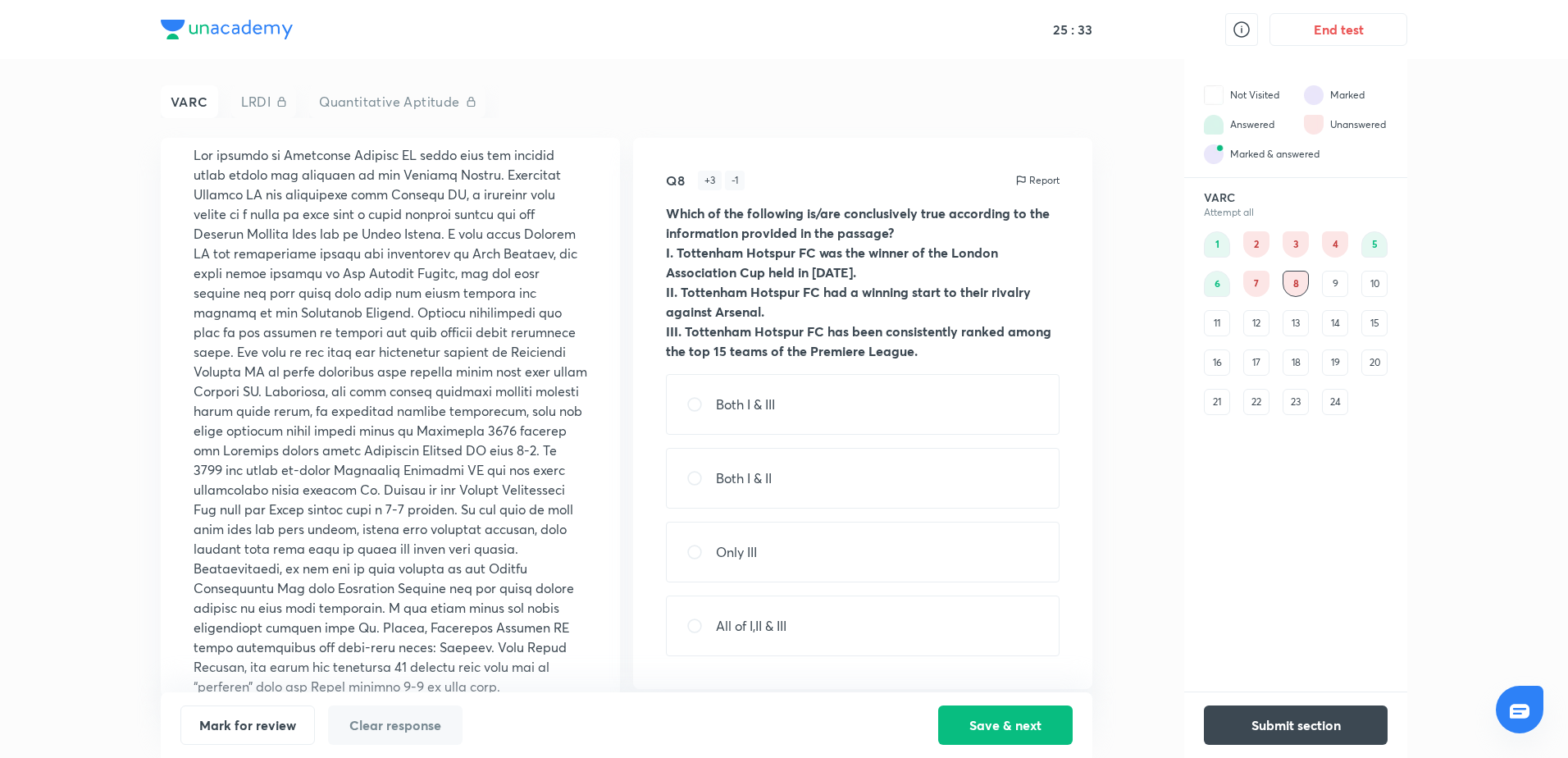
scroll to position [575, 0]
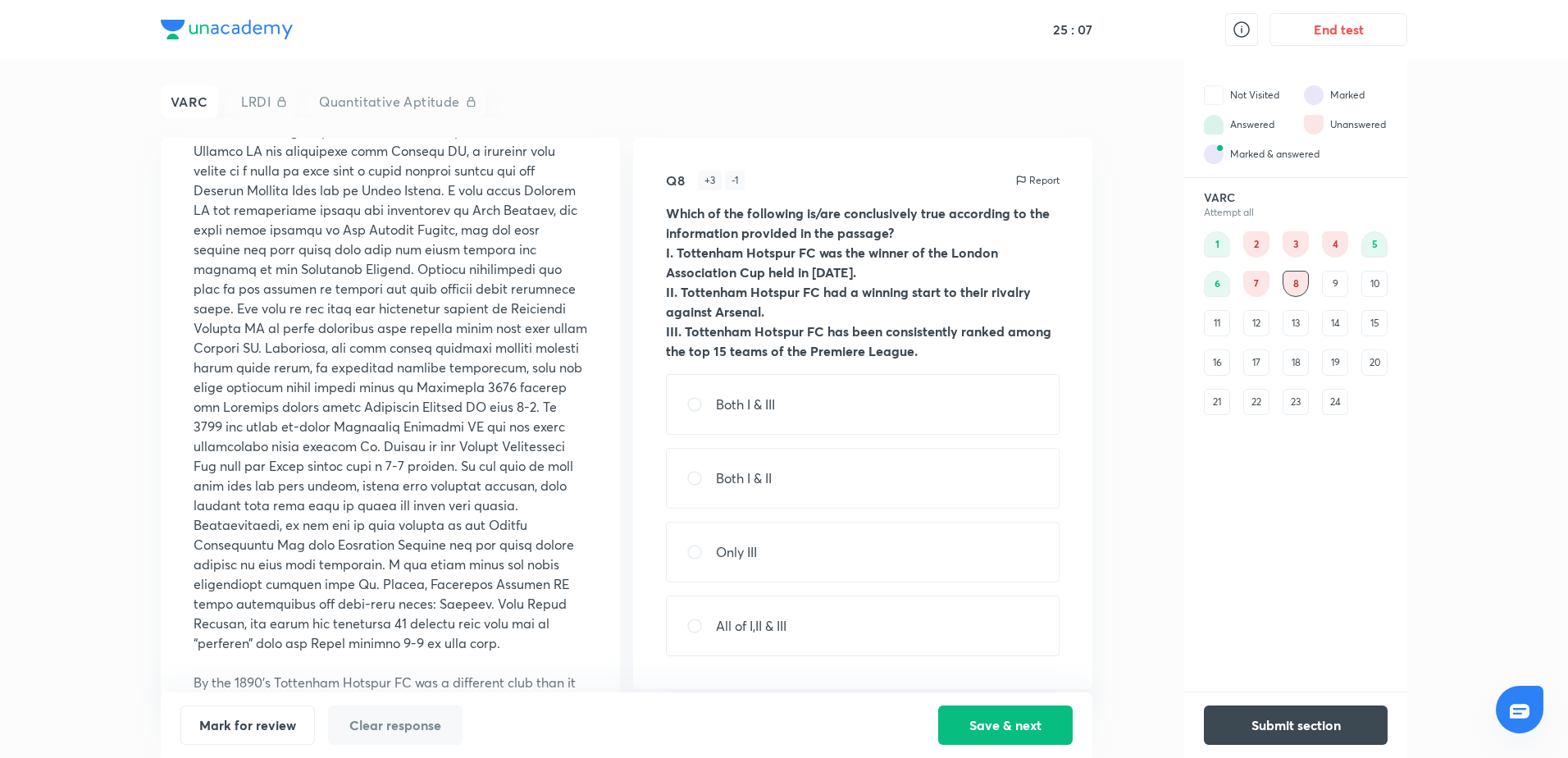
click at [287, 580] on p at bounding box center [390, 377] width 394 height 551
drag, startPoint x: 287, startPoint y: 609, endPoint x: 405, endPoint y: 618, distance: 118.3
click at [405, 580] on p at bounding box center [390, 377] width 394 height 551
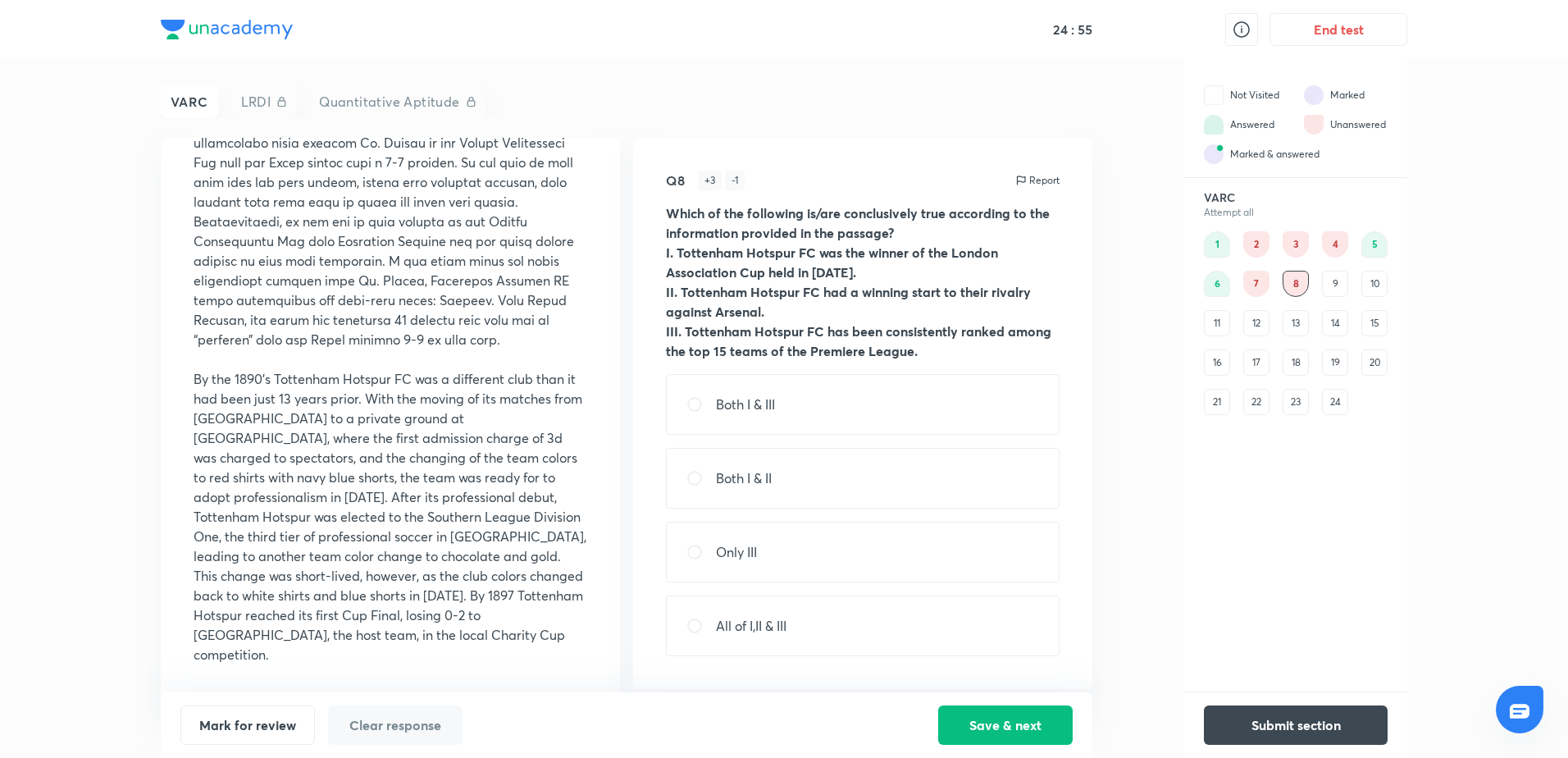
scroll to position [815, 0]
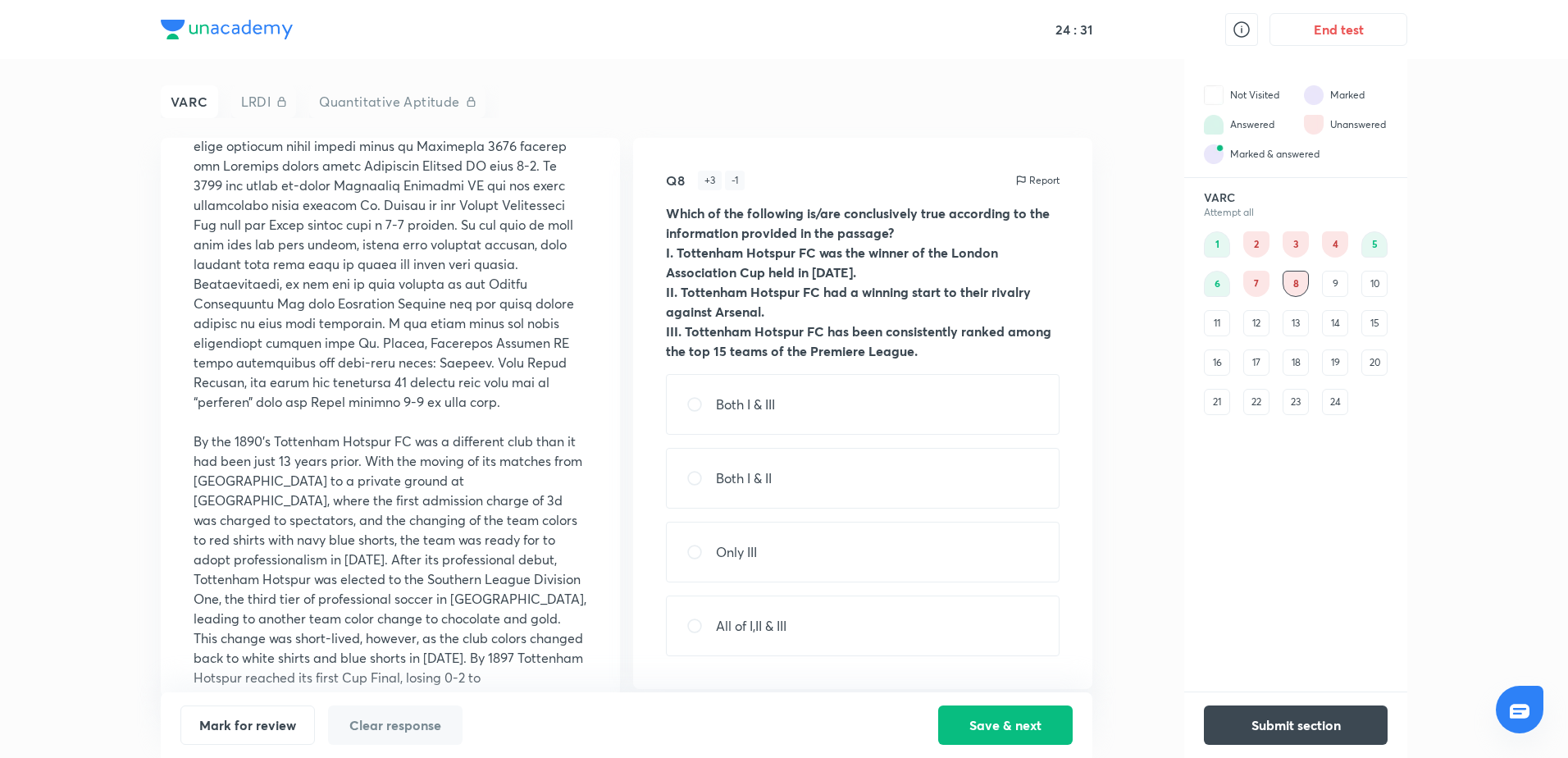
click at [754, 476] on p "Both I & II" at bounding box center [744, 478] width 56 height 19
radio input "true"
click at [984, 580] on button "Save & next" at bounding box center [1005, 724] width 134 height 39
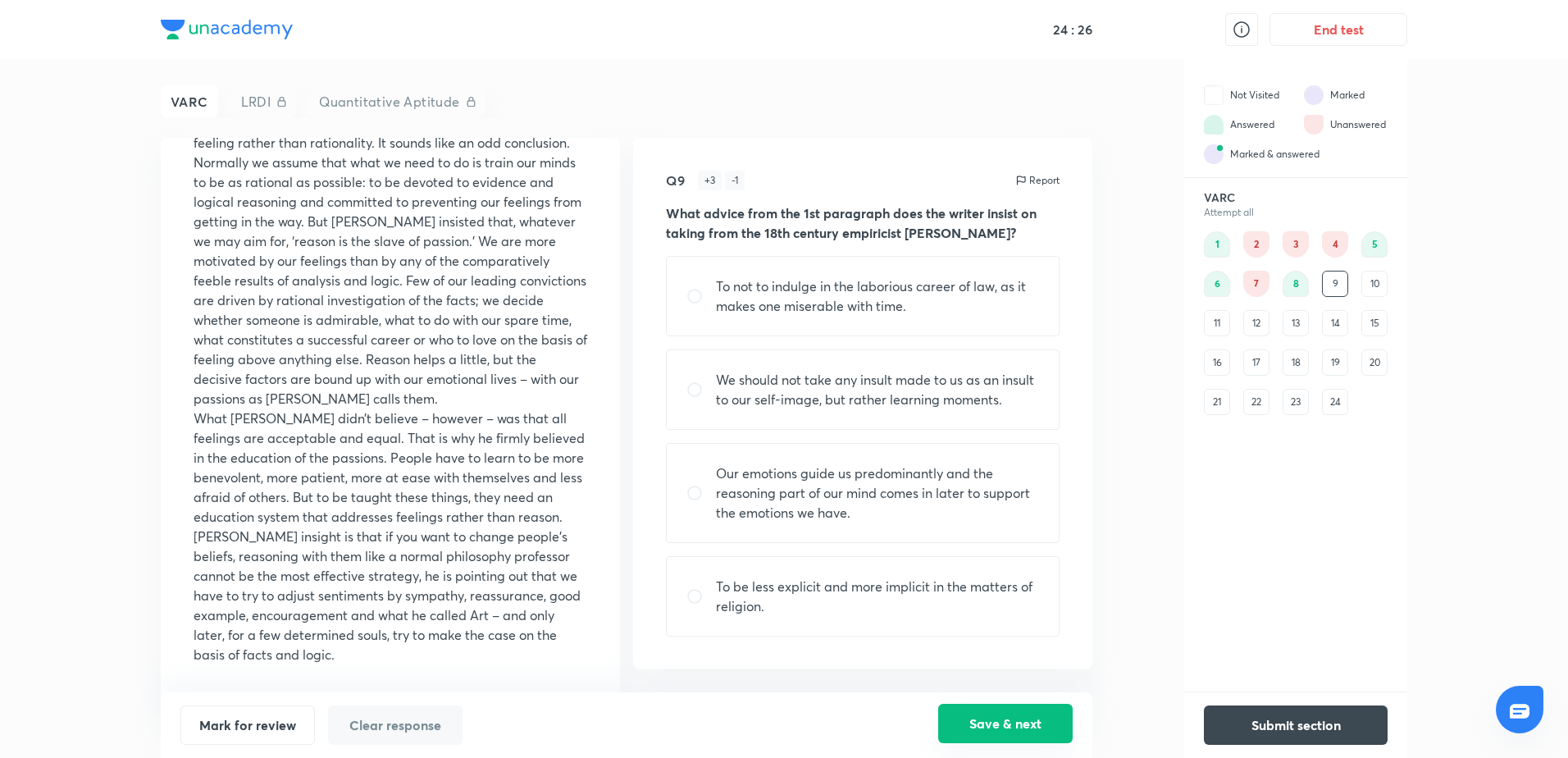
scroll to position [0, 0]
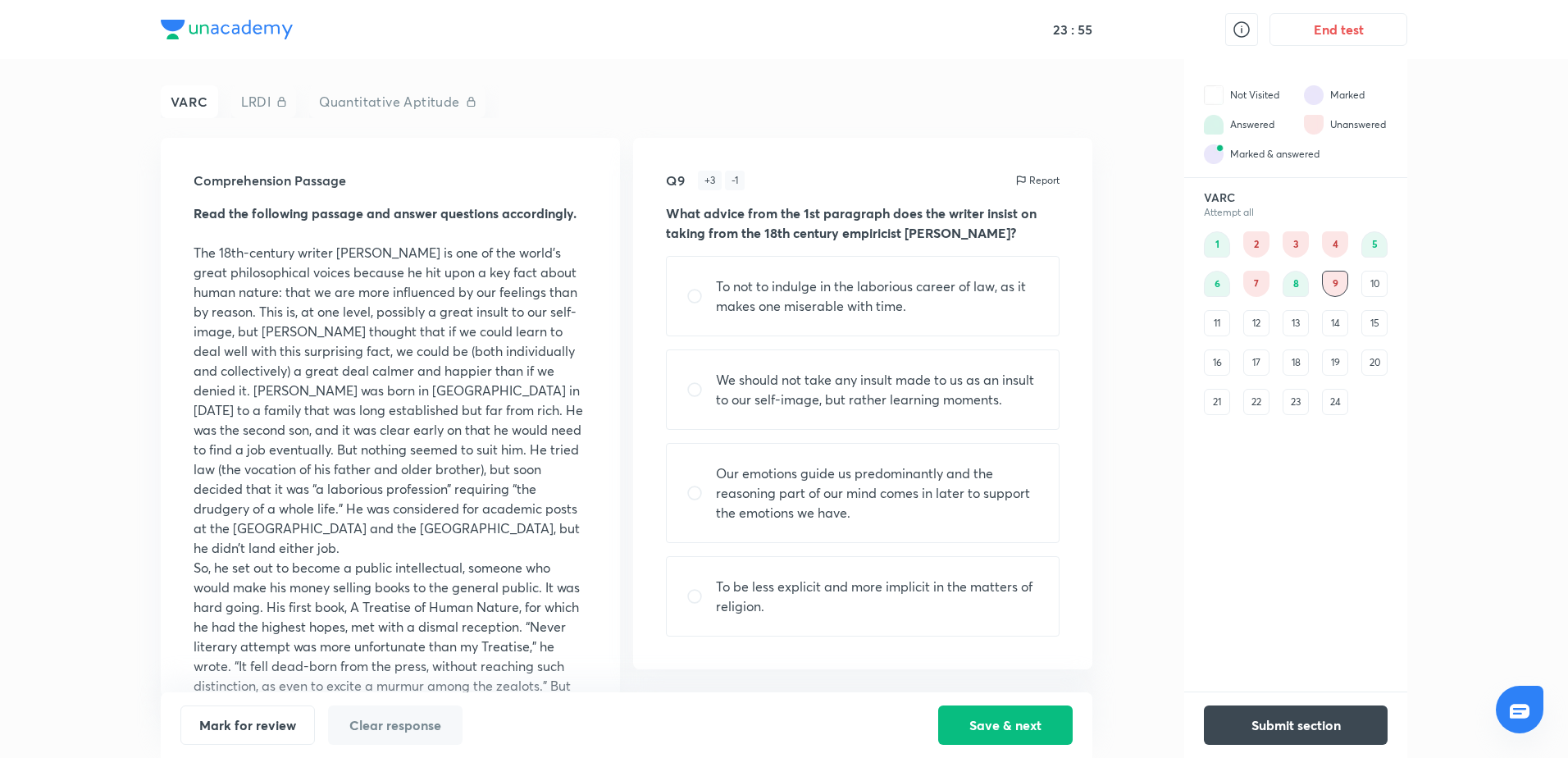
drag, startPoint x: 669, startPoint y: 214, endPoint x: 822, endPoint y: 214, distance: 153.0
click at [822, 214] on strong "What advice from the 1st paragraph does the writer insist on taking from the 18…" at bounding box center [851, 222] width 370 height 37
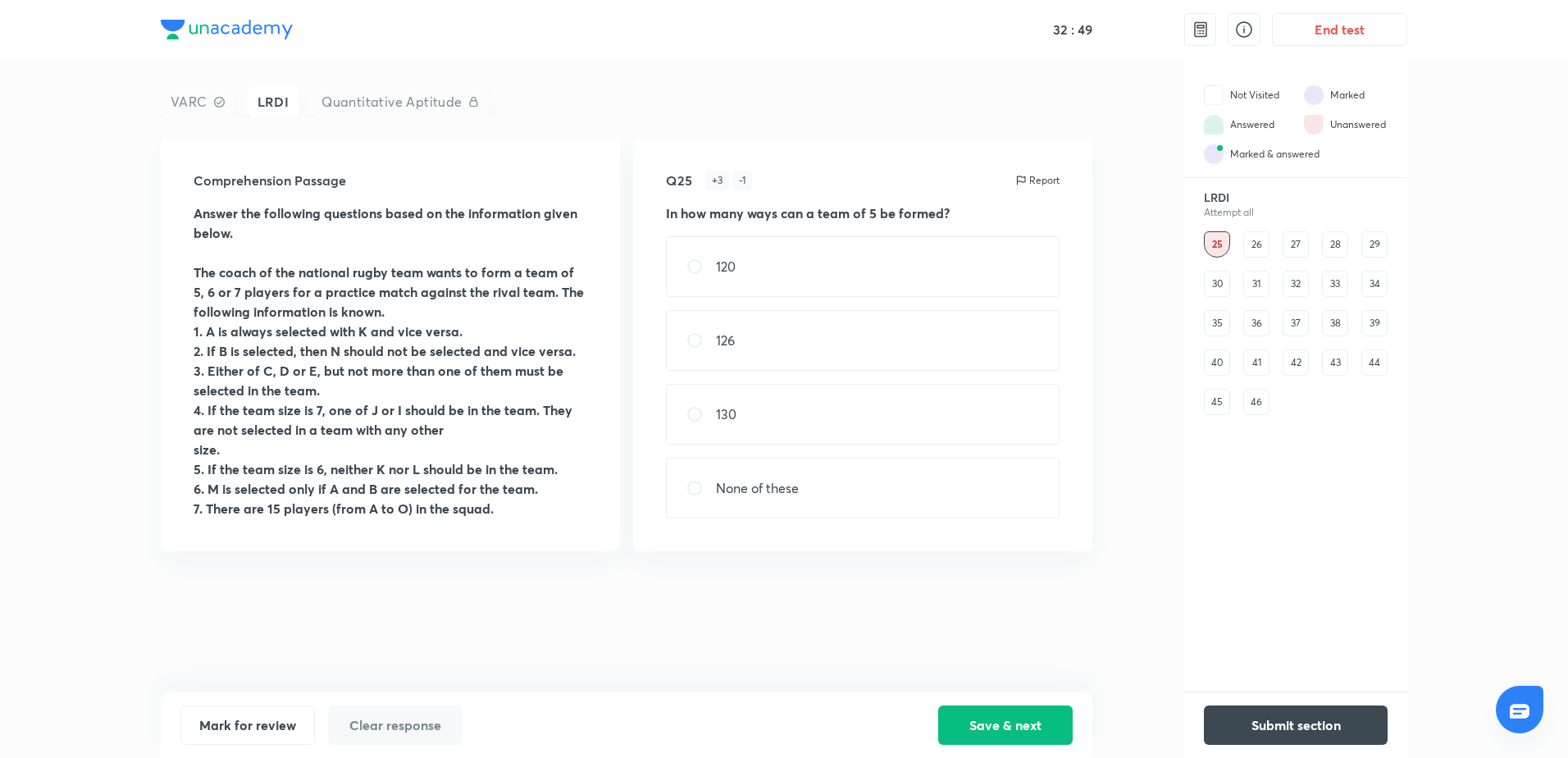
click at [1252, 252] on div "26" at bounding box center [1256, 245] width 26 height 26
drag, startPoint x: 1312, startPoint y: 233, endPoint x: 1298, endPoint y: 250, distance: 22.0
click at [1252, 250] on div "25 26 27 28 29 30 31 32 33 34 35 36 37 38 39 40 41 42 43 44 45 46" at bounding box center [1296, 323] width 183 height 183
click at [1252, 250] on div "27" at bounding box center [1296, 245] width 26 height 26
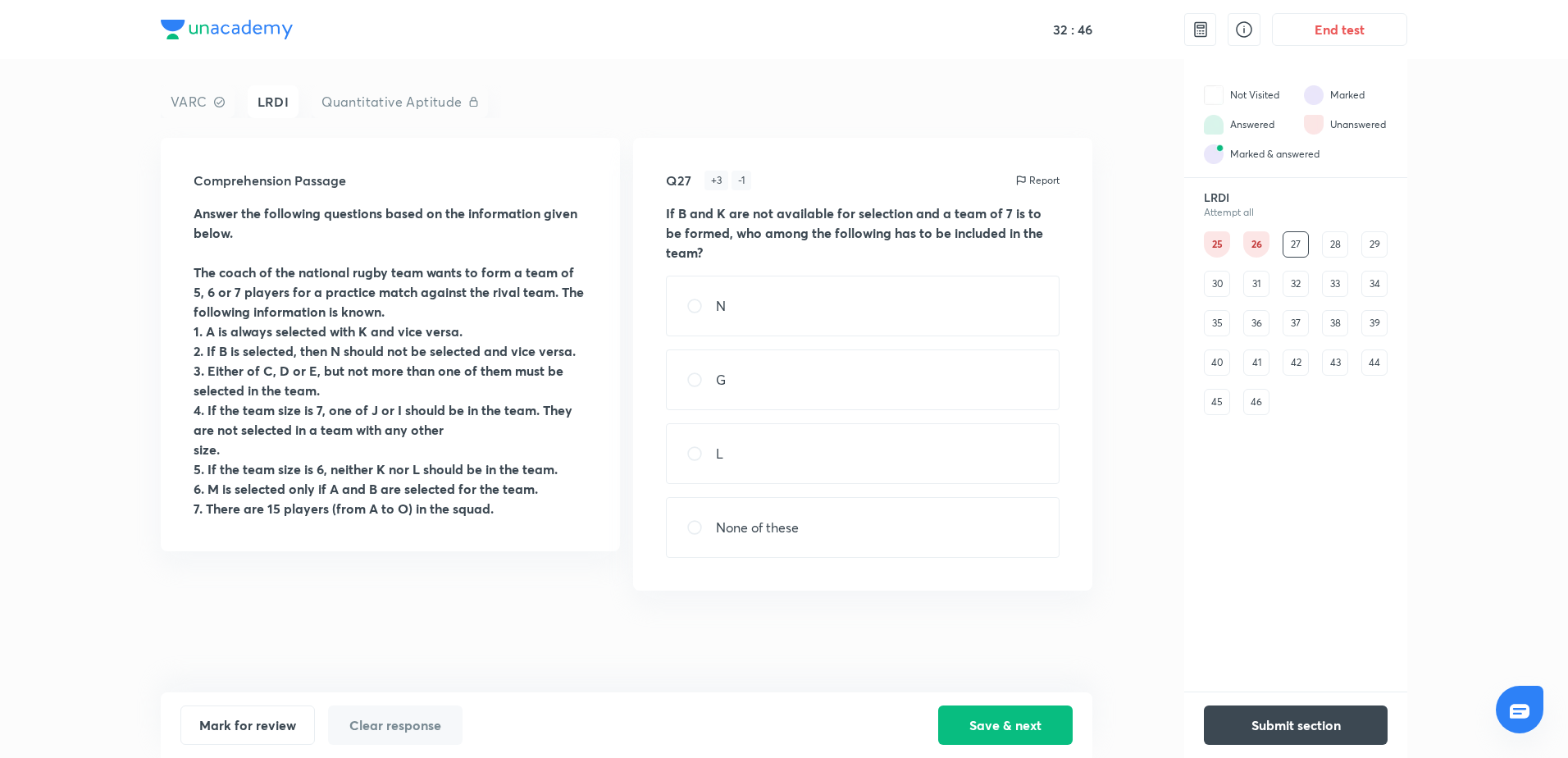
click at [1252, 244] on div "28" at bounding box center [1335, 245] width 26 height 26
click at [1252, 235] on div "29" at bounding box center [1374, 245] width 26 height 26
click at [1212, 289] on div "30" at bounding box center [1217, 284] width 26 height 26
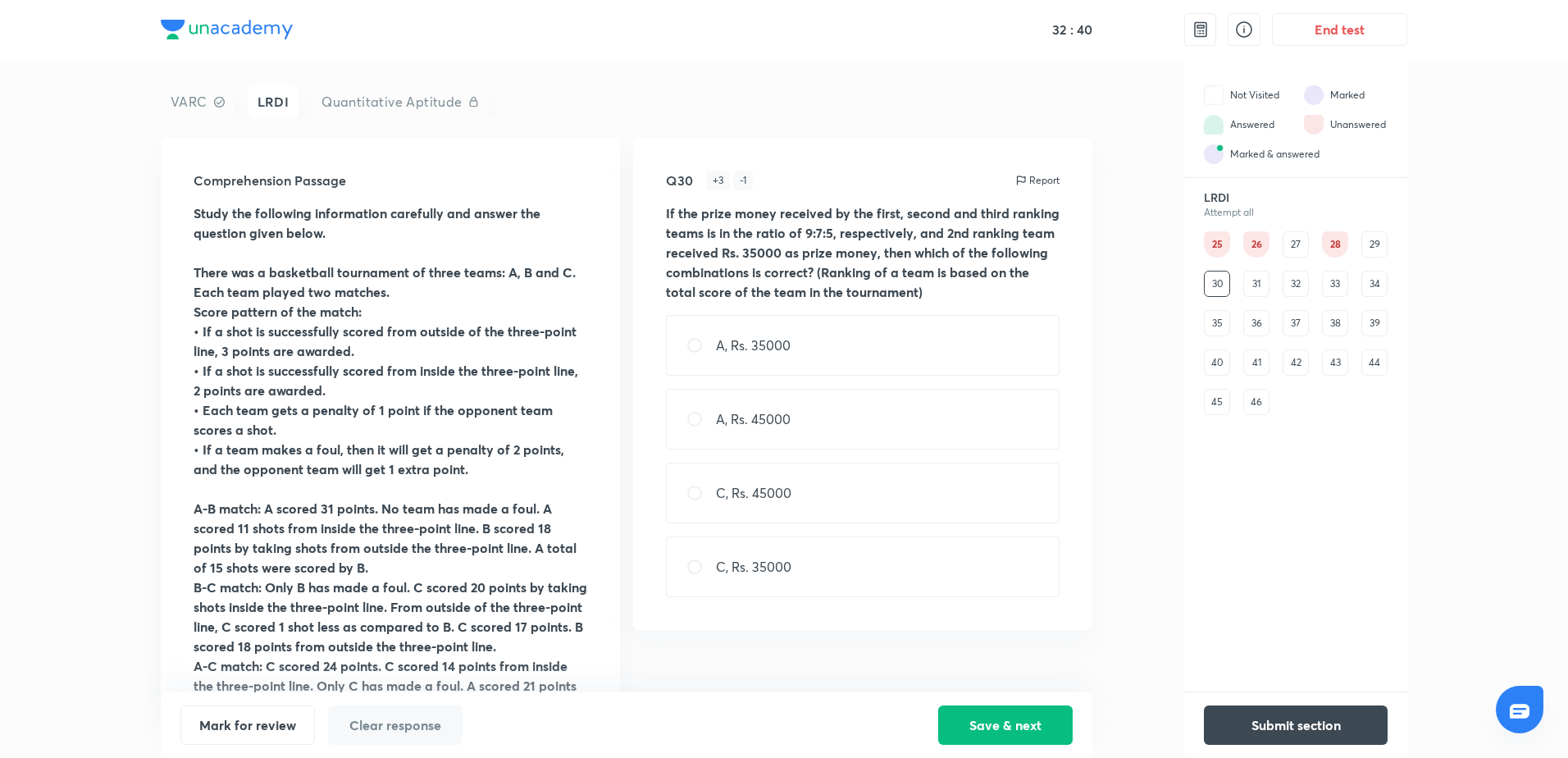
scroll to position [90, 0]
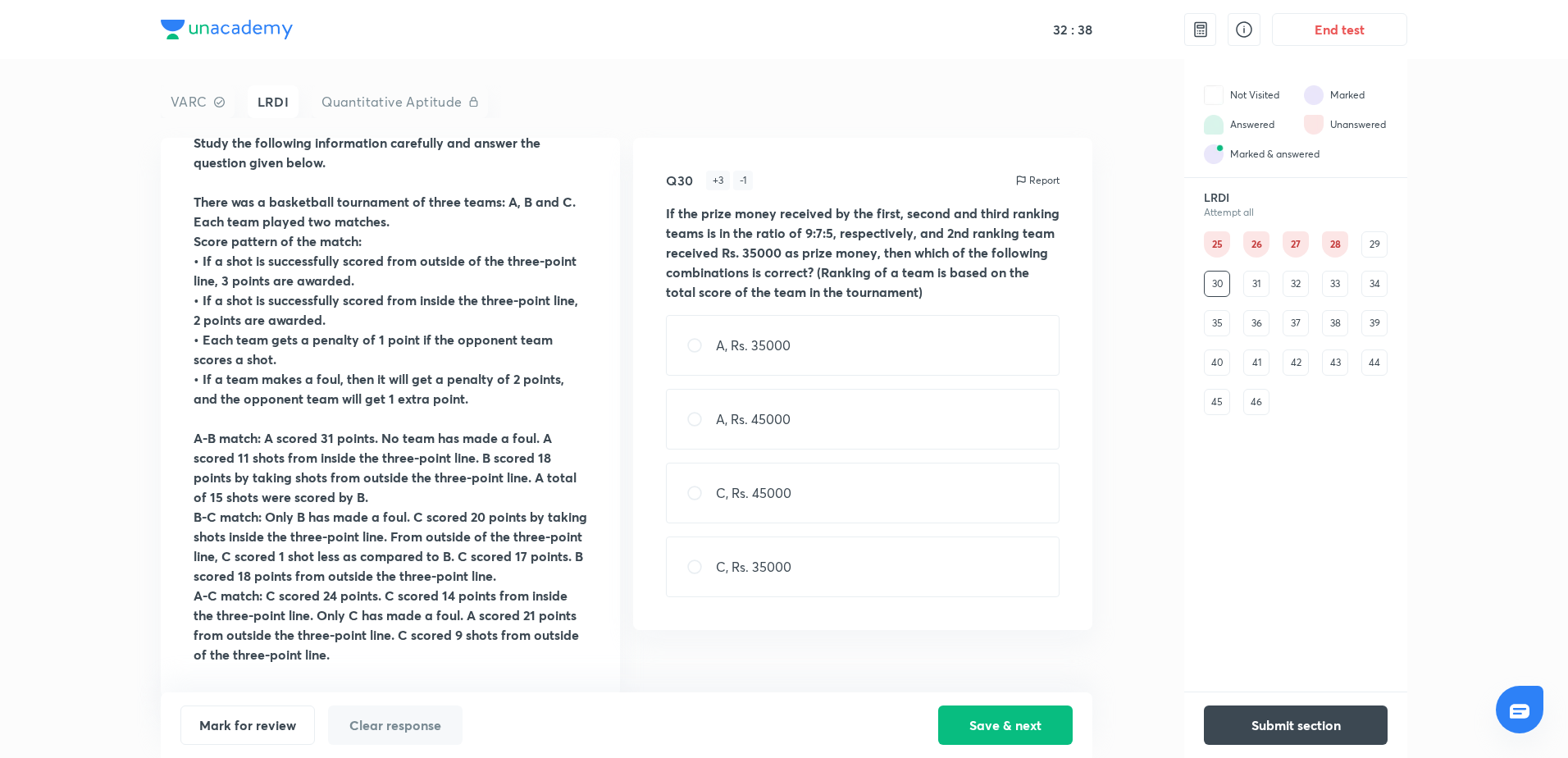
click at [1252, 279] on div "31" at bounding box center [1256, 284] width 26 height 26
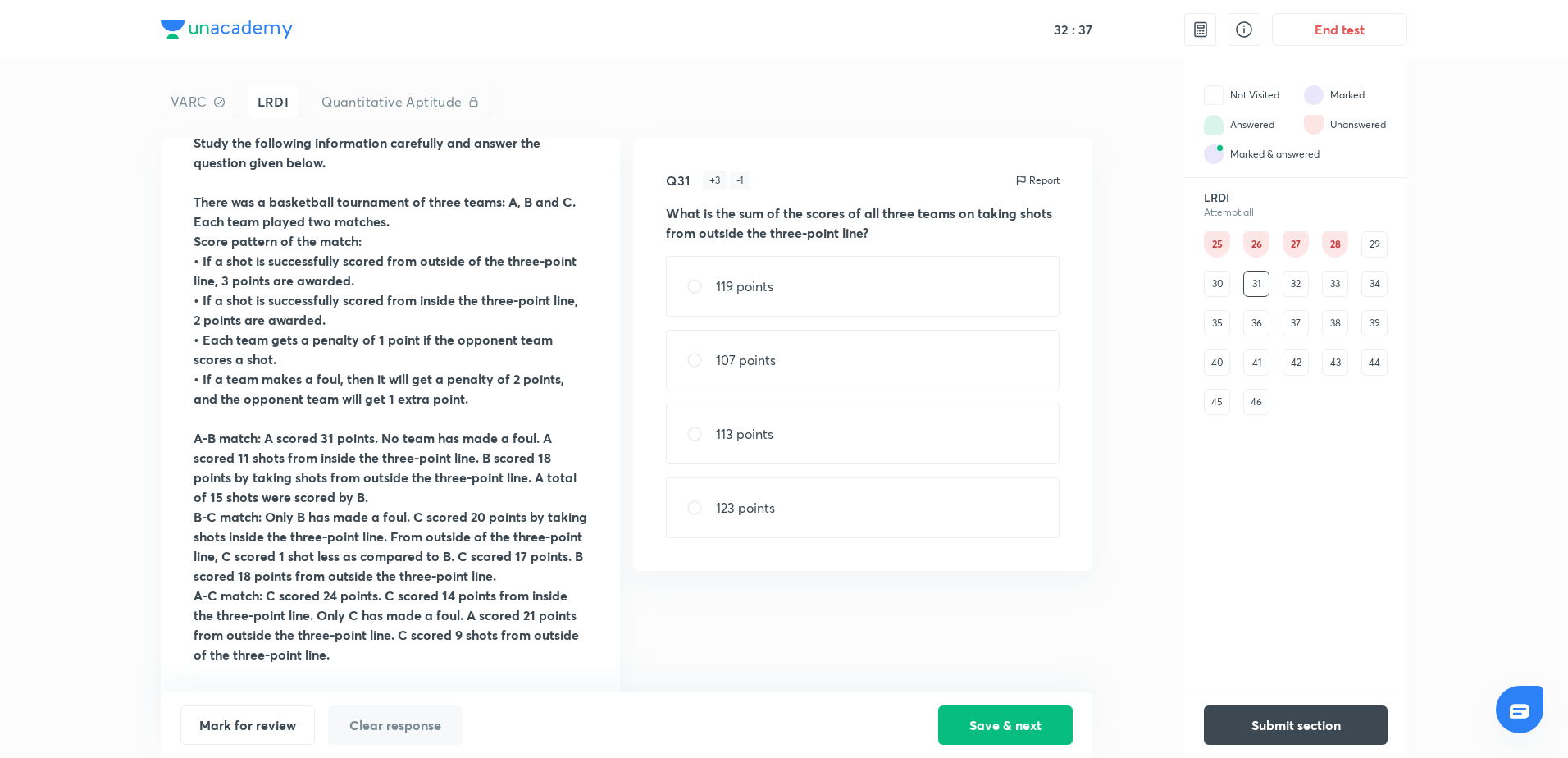
scroll to position [0, 0]
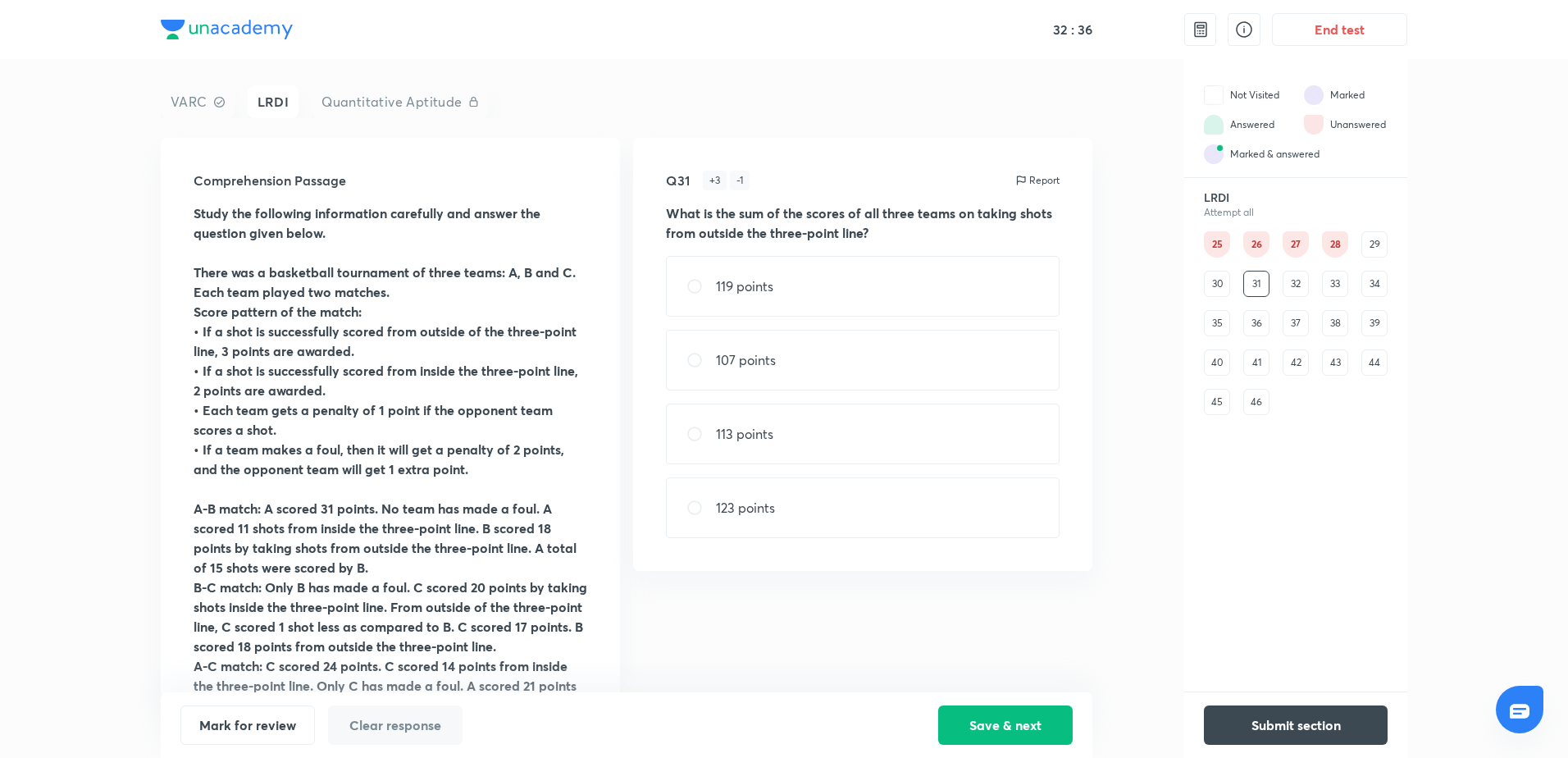
click at [1252, 276] on div "32" at bounding box center [1296, 284] width 26 height 26
click at [1252, 281] on div "33" at bounding box center [1335, 284] width 26 height 26
click at [1252, 288] on div "34" at bounding box center [1374, 284] width 26 height 26
click at [1223, 333] on div "35" at bounding box center [1217, 323] width 26 height 26
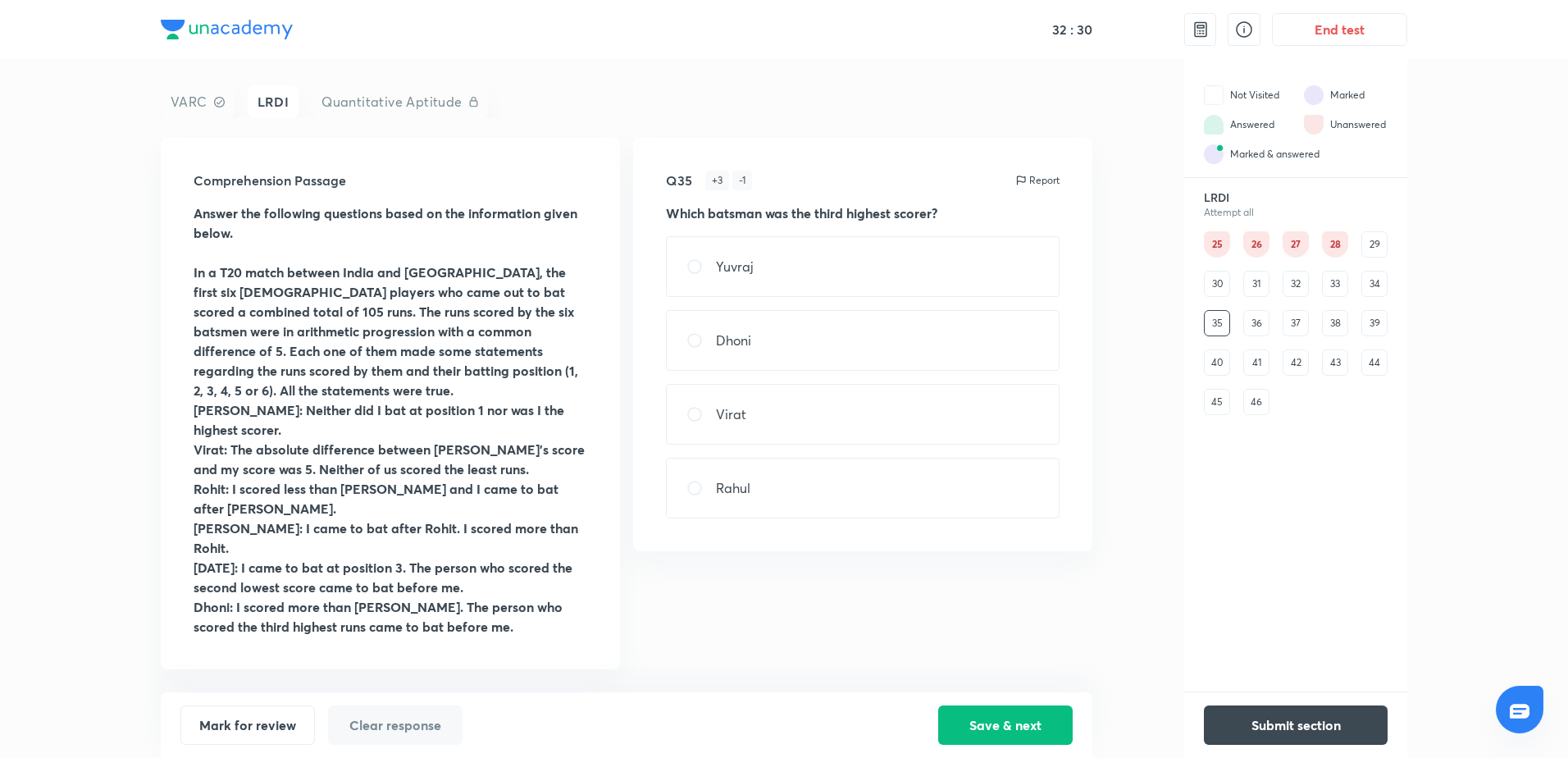
click at [1252, 324] on div "36" at bounding box center [1256, 323] width 26 height 26
click at [1252, 322] on div "37" at bounding box center [1296, 323] width 26 height 26
